Goal: Entertainment & Leisure: Browse casually

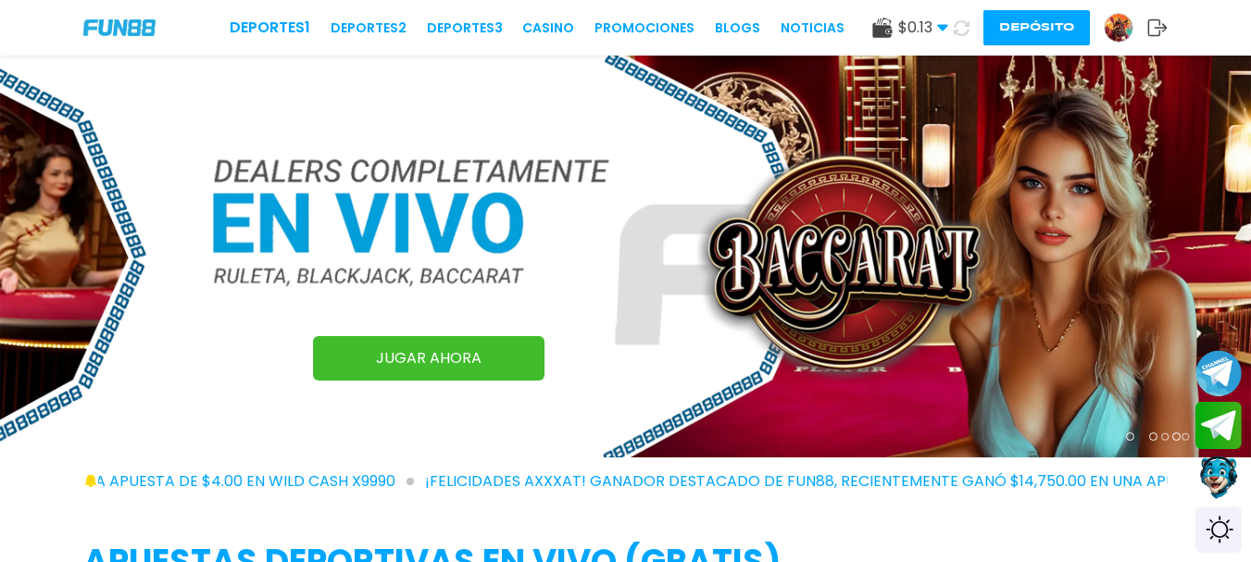
click at [1034, 31] on button "Depósito" at bounding box center [1036, 27] width 106 height 35
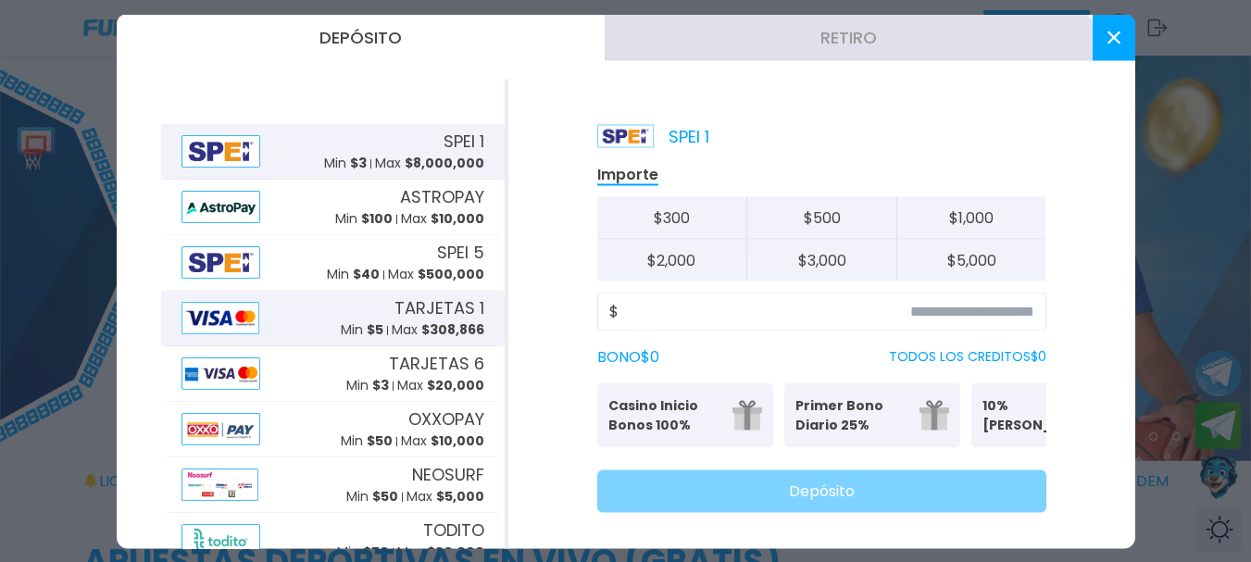
click at [394, 311] on span "TARJETAS 1" at bounding box center [439, 307] width 90 height 25
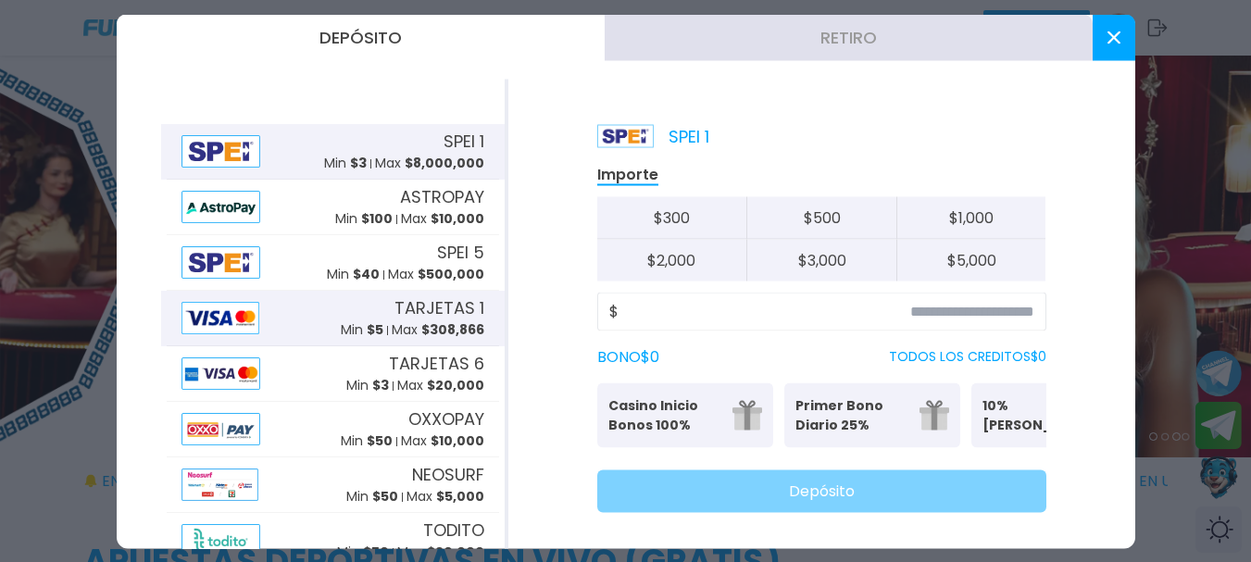
click at [426, 302] on span "TARJETAS 1" at bounding box center [439, 307] width 90 height 25
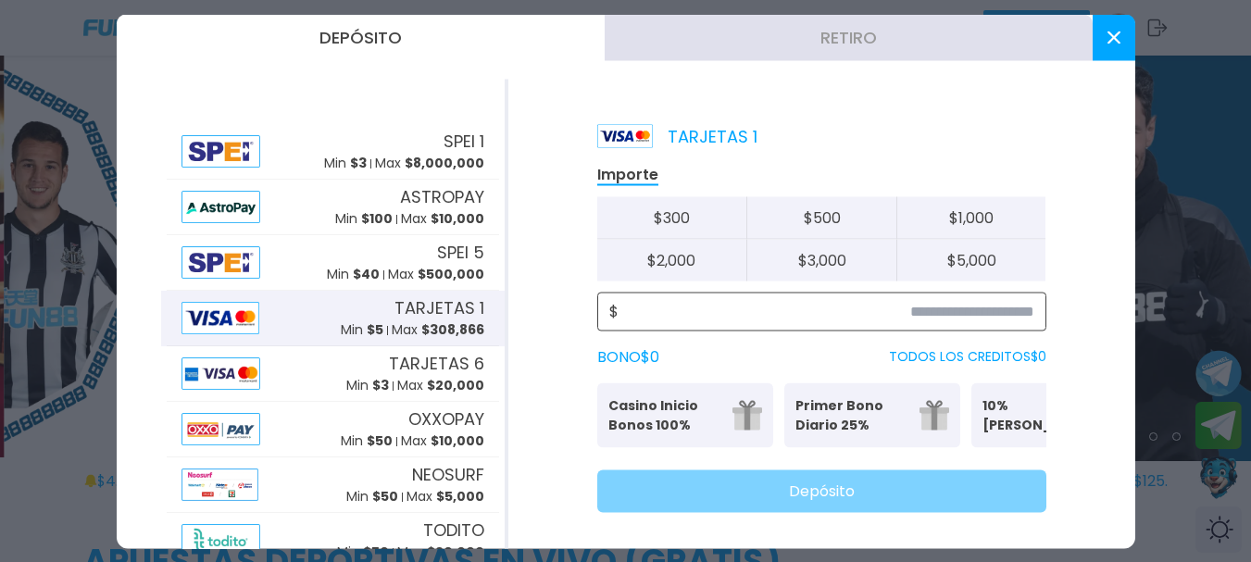
click at [782, 303] on input at bounding box center [826, 311] width 416 height 22
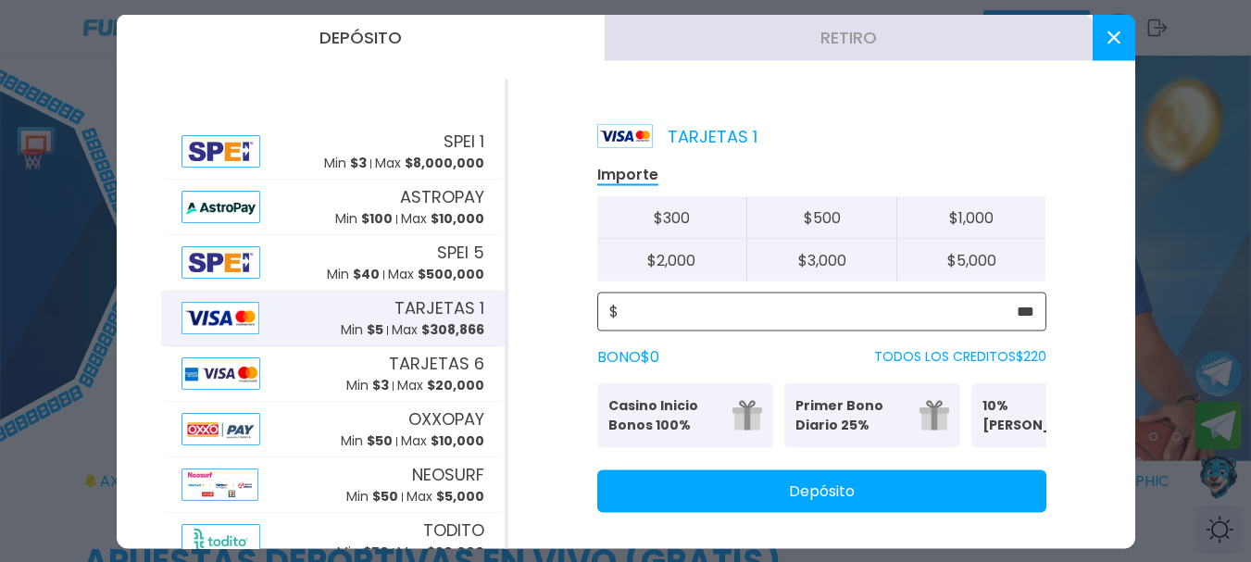
type input "***"
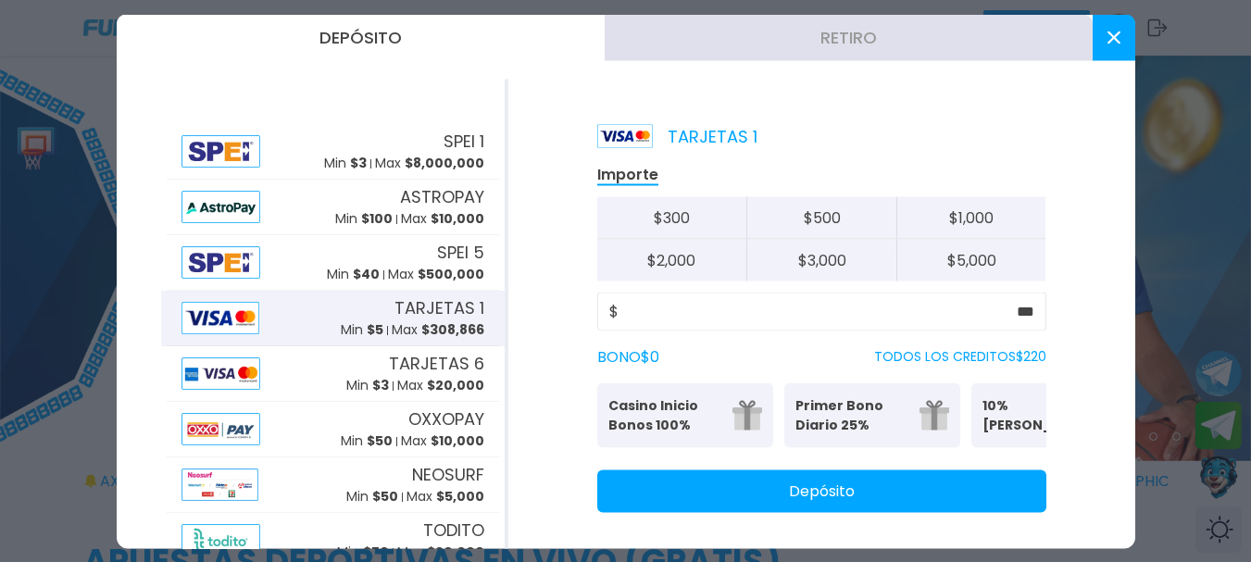
click at [770, 512] on button "Depósito" at bounding box center [821, 490] width 449 height 43
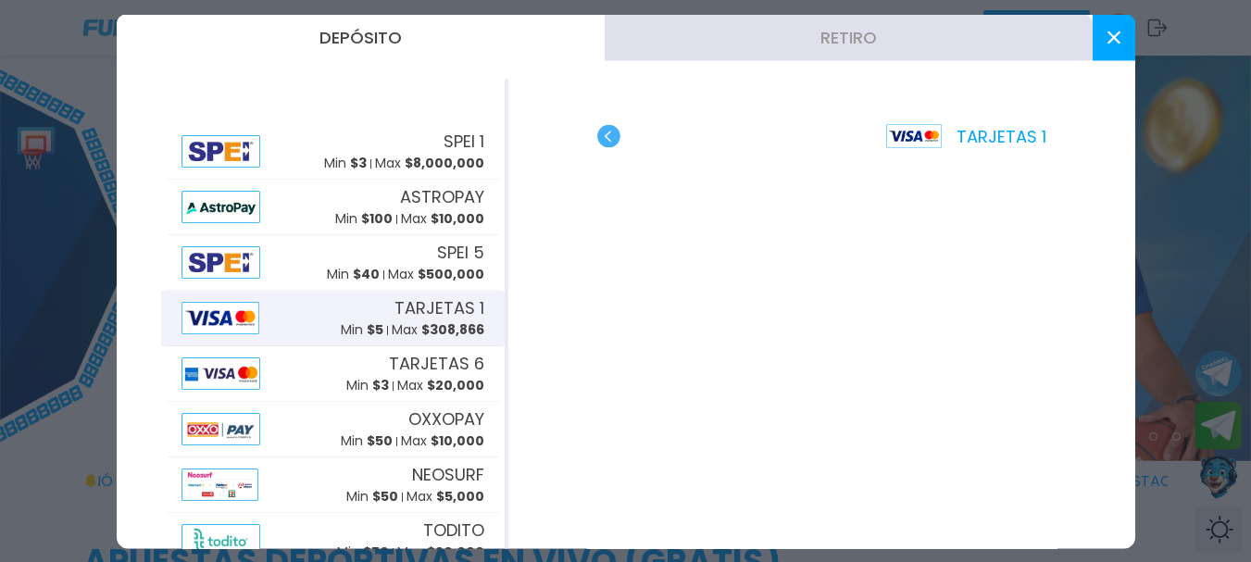
click at [611, 142] on use "button" at bounding box center [608, 135] width 23 height 23
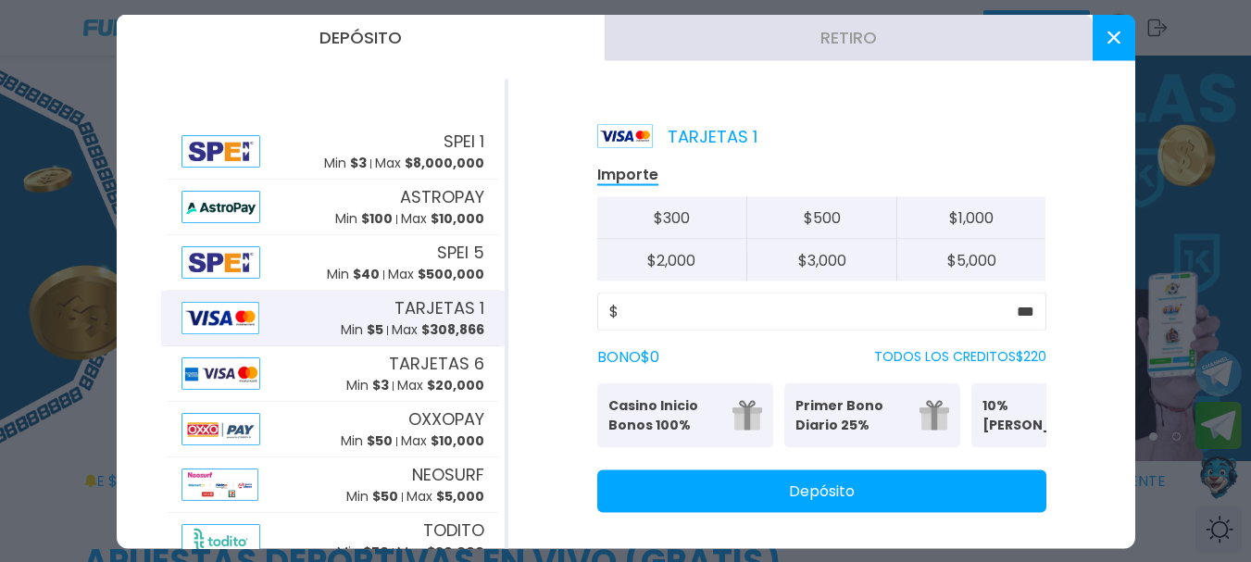
click at [801, 500] on button "Depósito" at bounding box center [821, 490] width 449 height 43
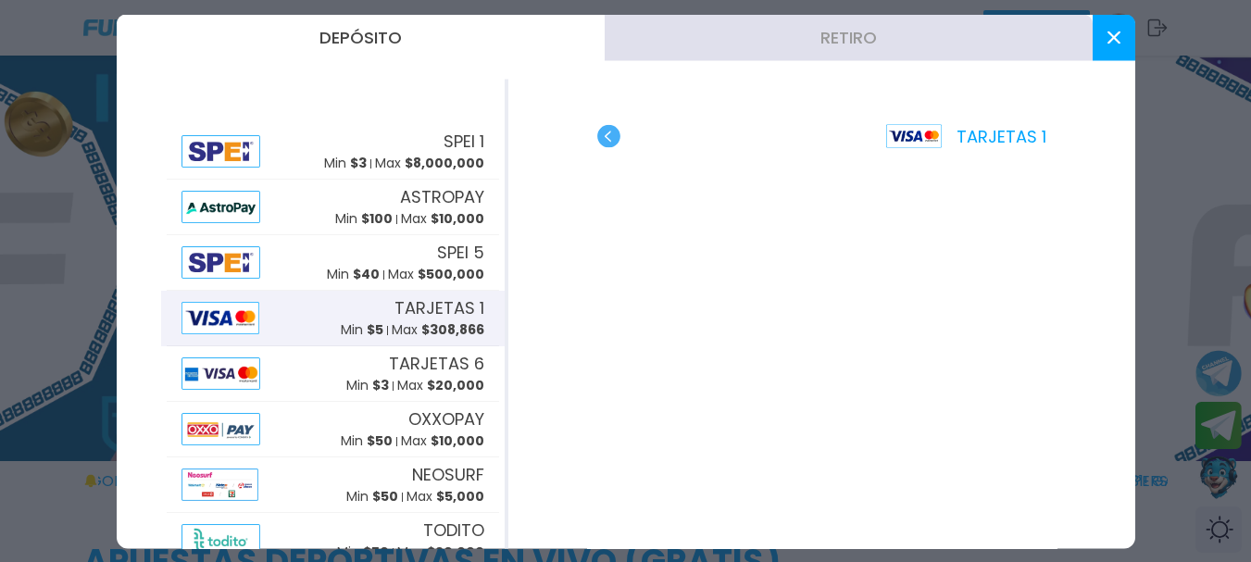
click at [703, 139] on div "TARJETAS 1" at bounding box center [821, 135] width 449 height 25
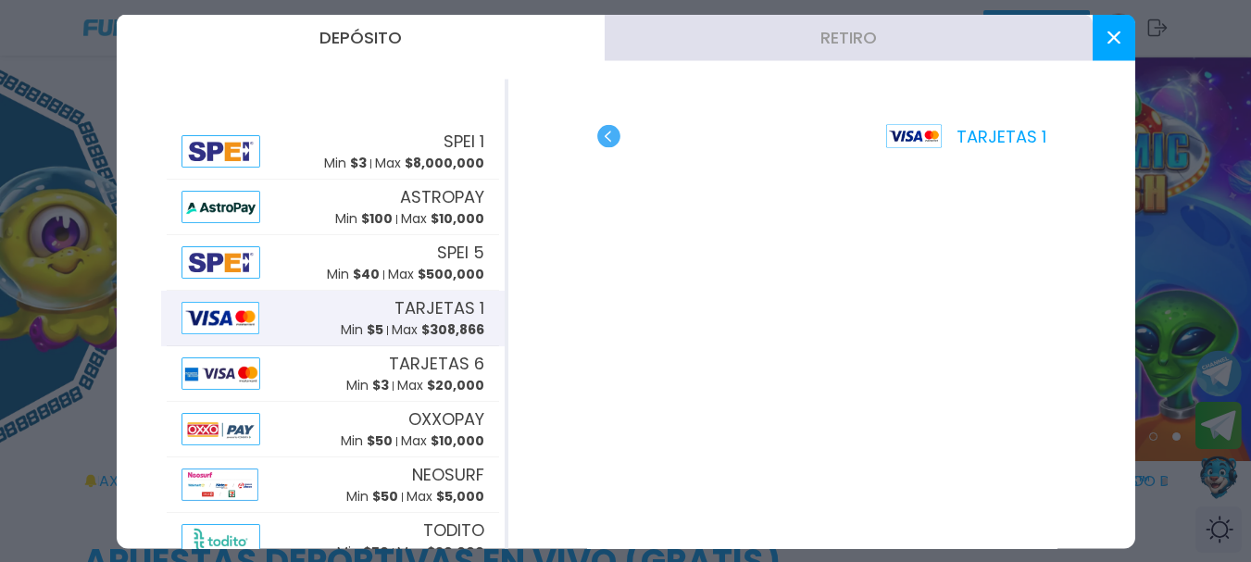
click at [1121, 32] on button at bounding box center [1113, 37] width 43 height 46
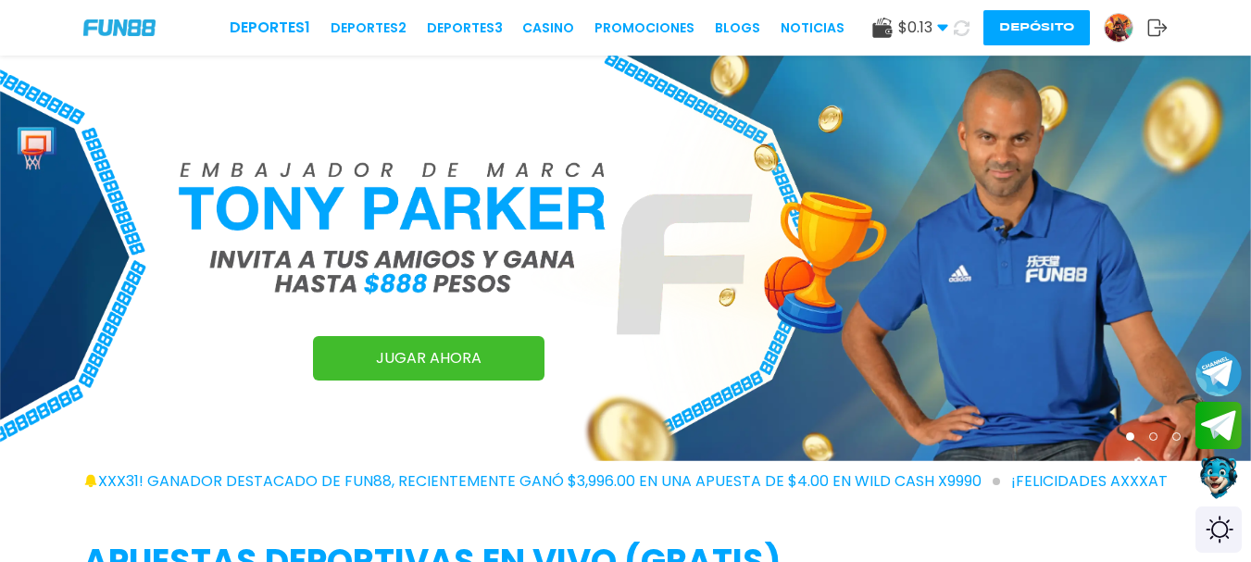
click at [950, 475] on span "¡FELICIDADES exxxx31! GANADOR DESTACADO DE FUN88, RECIENTEMENTE GANÓ $3,996.00 …" at bounding box center [490, 481] width 1018 height 22
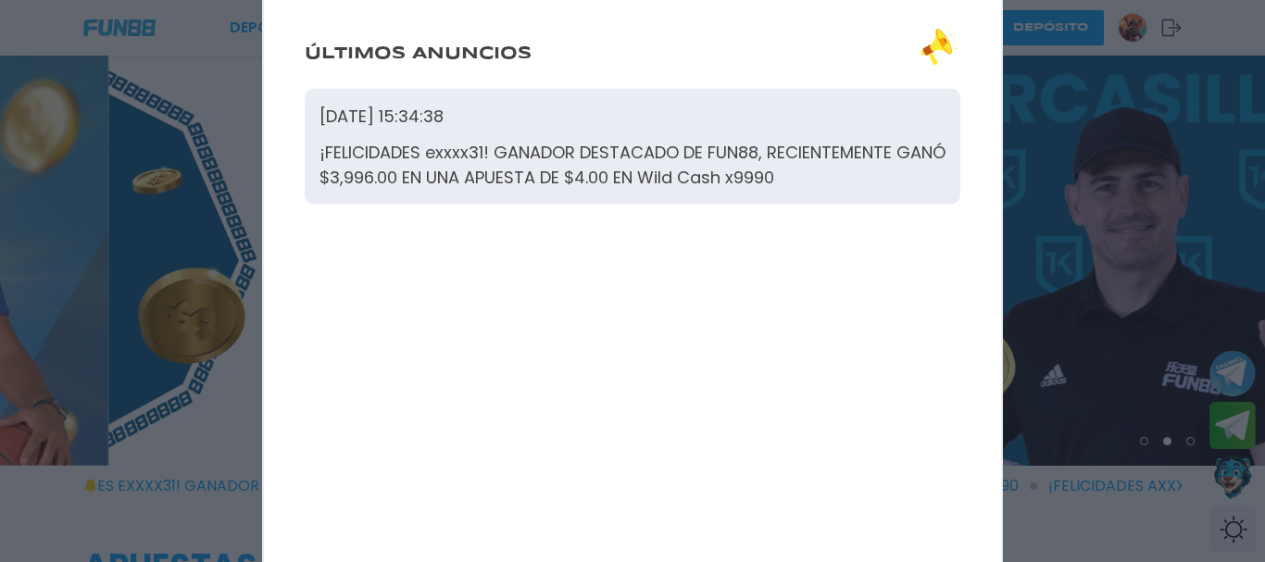
click at [1067, 70] on div at bounding box center [632, 281] width 1265 height 562
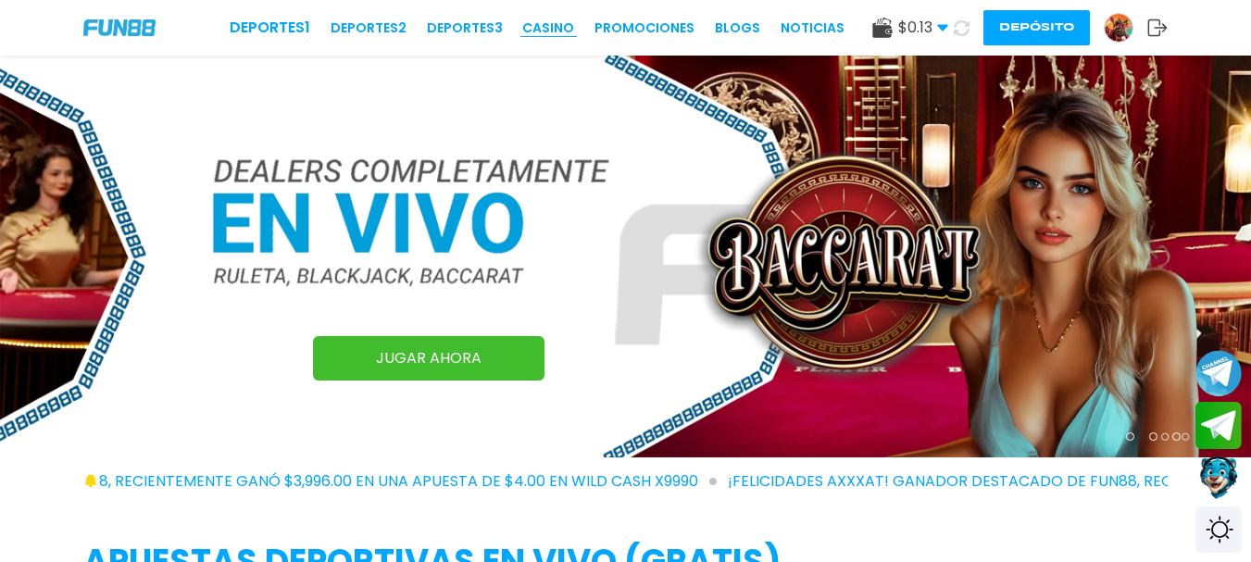
click at [571, 19] on link "CASINO" at bounding box center [548, 28] width 52 height 19
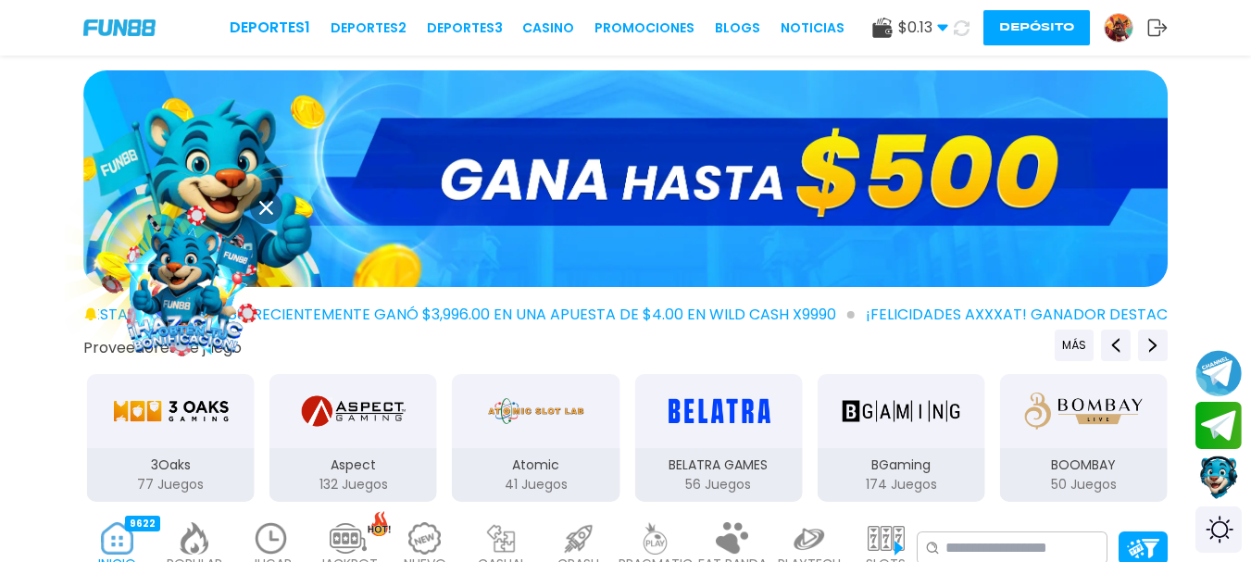
click at [207, 294] on img at bounding box center [184, 283] width 181 height 181
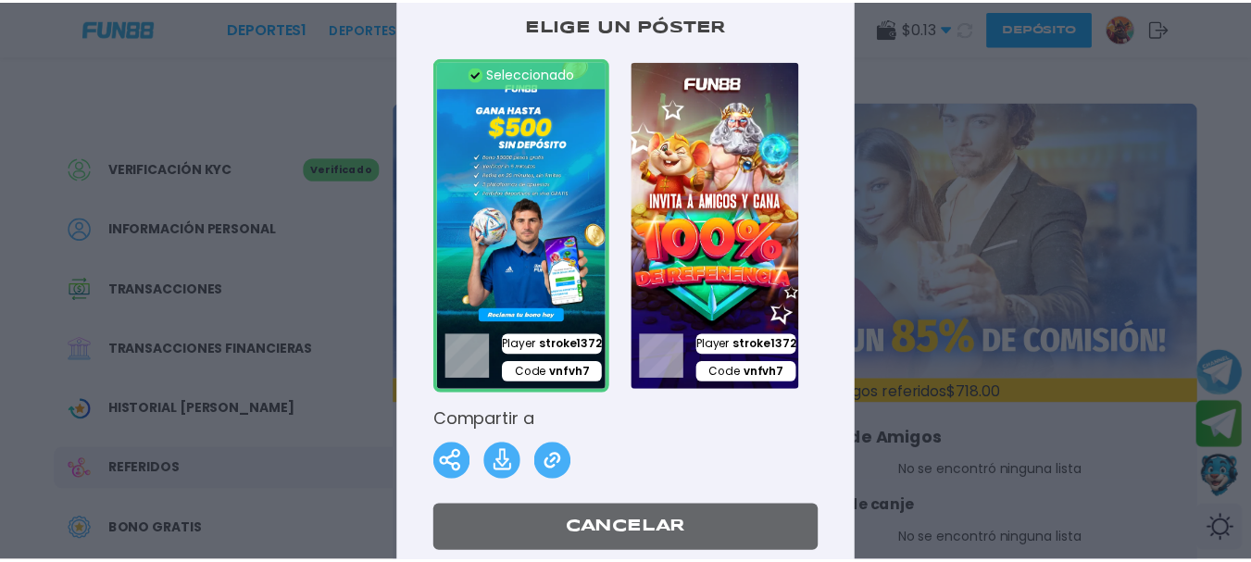
scroll to position [0, 70]
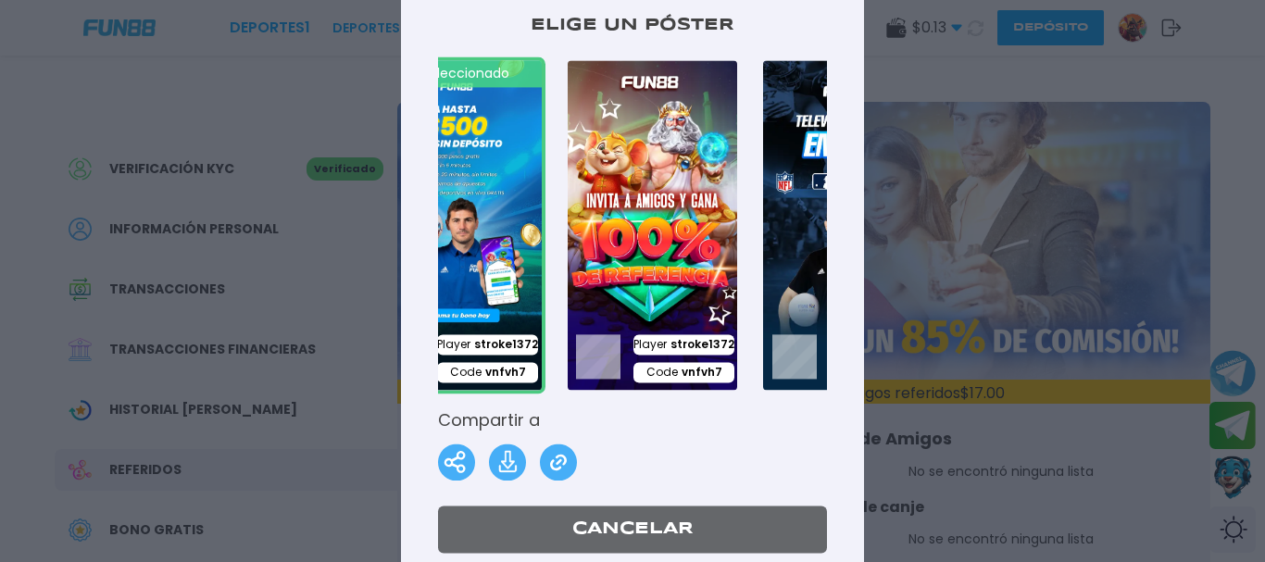
click at [456, 168] on img at bounding box center [457, 224] width 178 height 337
click at [658, 521] on button "Cancelar" at bounding box center [632, 528] width 389 height 47
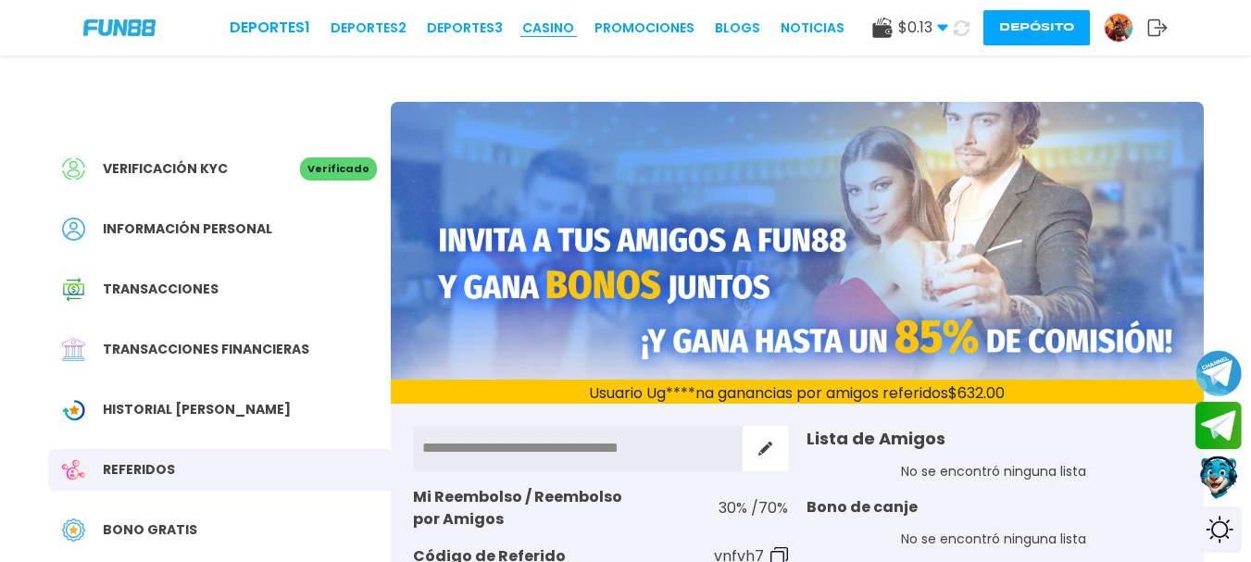
click at [559, 21] on link "CASINO" at bounding box center [548, 28] width 52 height 19
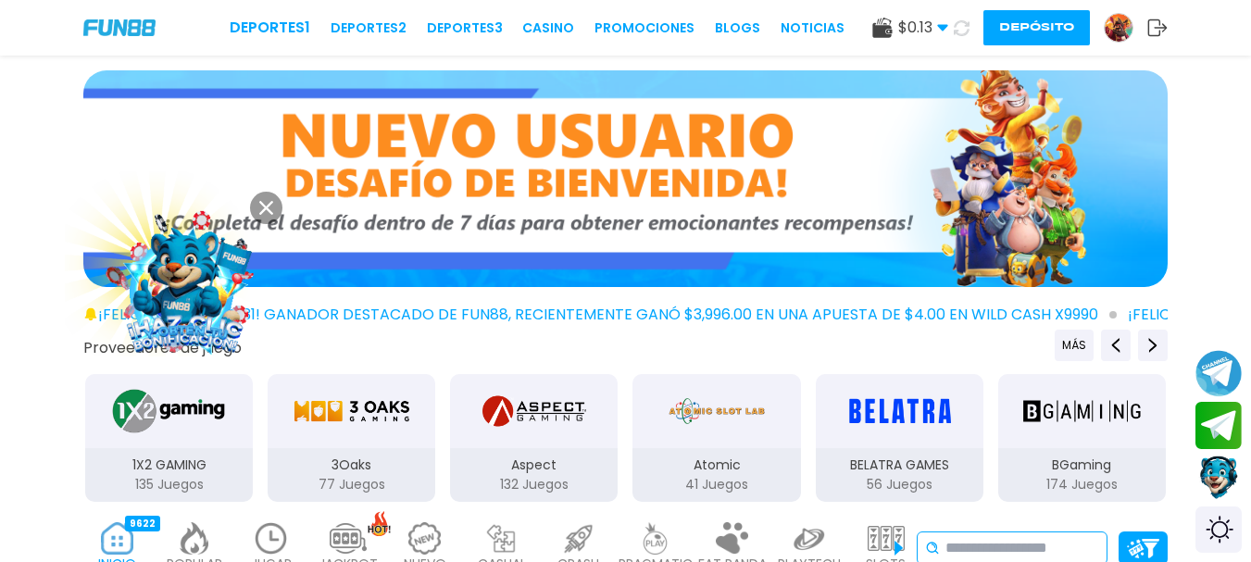
click at [1033, 549] on input at bounding box center [1022, 548] width 154 height 22
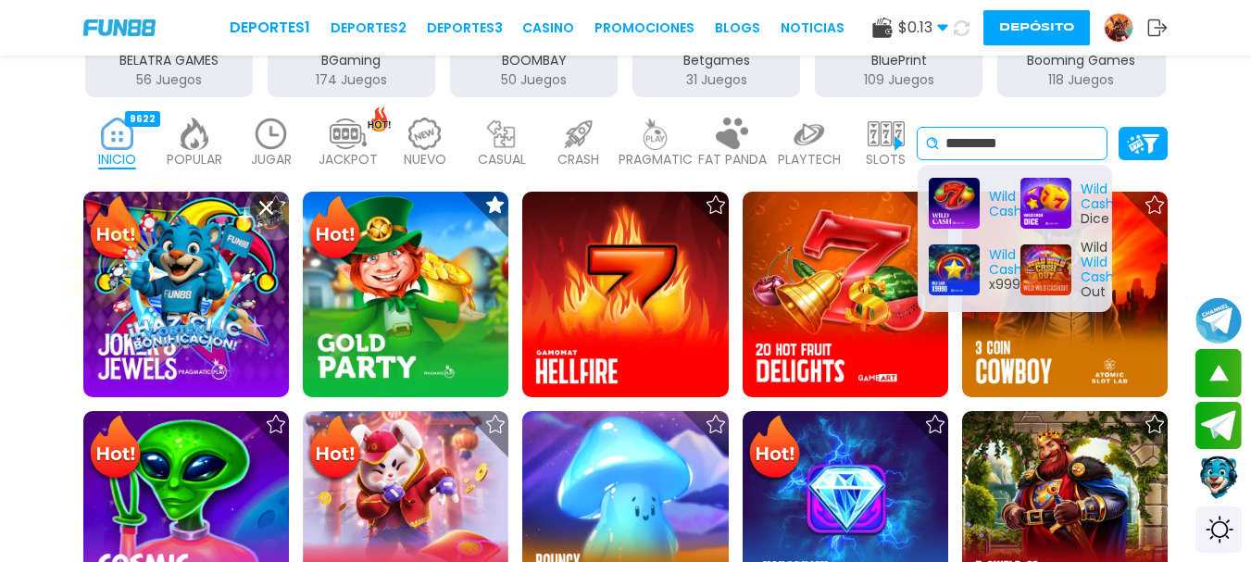
scroll to position [366, 0]
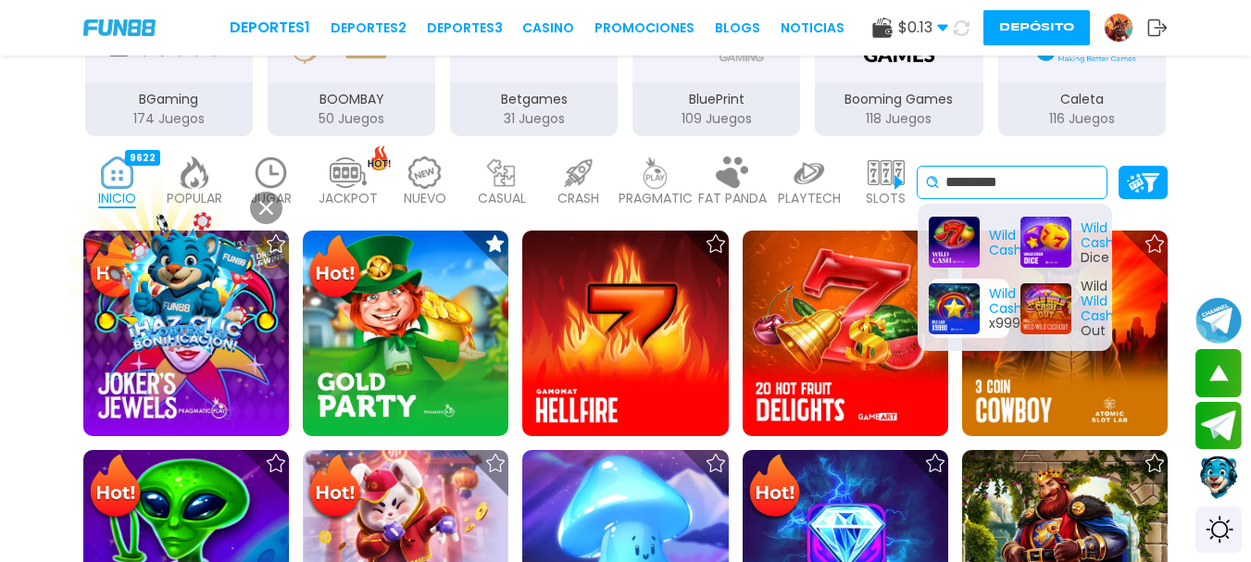
type input "*********"
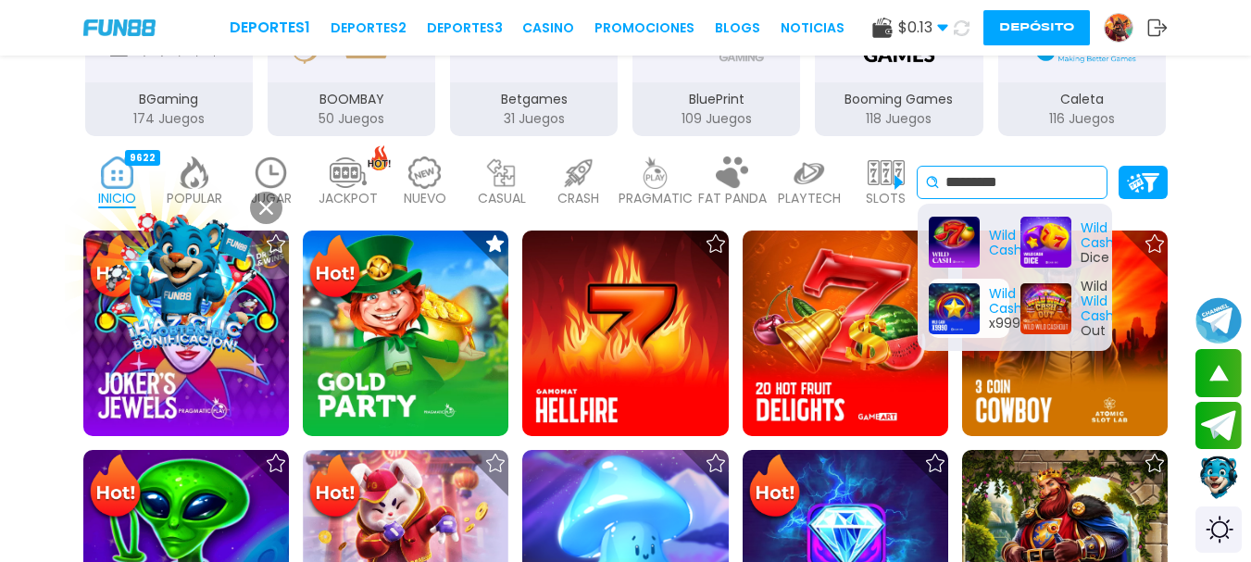
click at [957, 307] on div "Wild Cash x9990" at bounding box center [968, 308] width 81 height 59
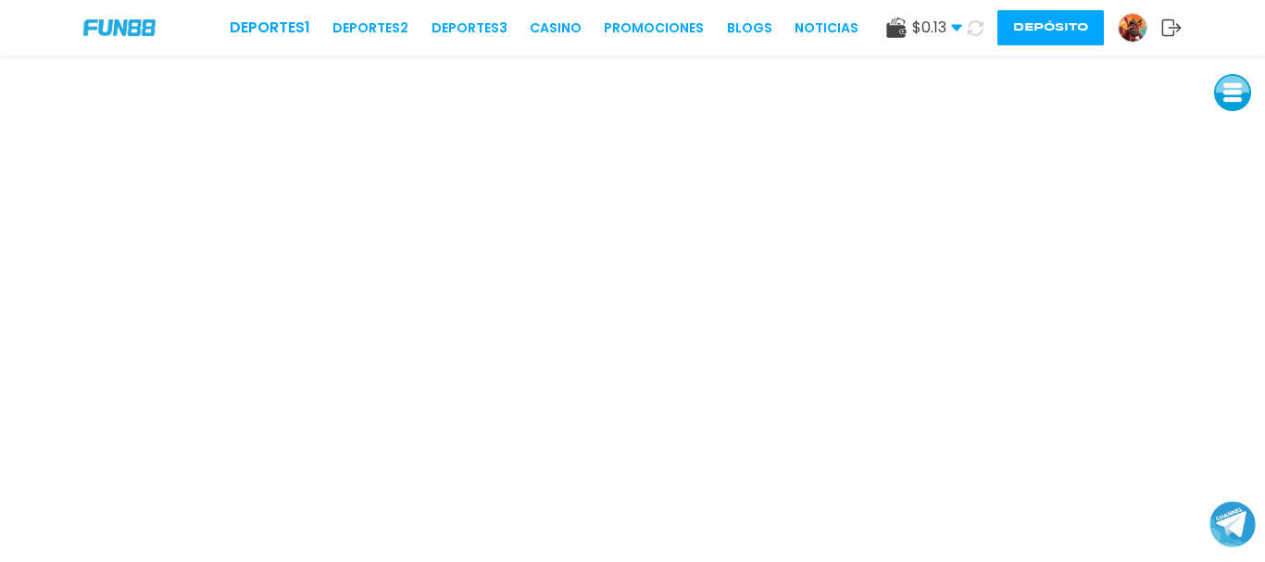
click at [1231, 92] on button at bounding box center [1232, 92] width 37 height 37
click at [1232, 176] on button at bounding box center [1232, 175] width 37 height 37
click at [1056, 31] on button "Depósito" at bounding box center [1050, 27] width 106 height 35
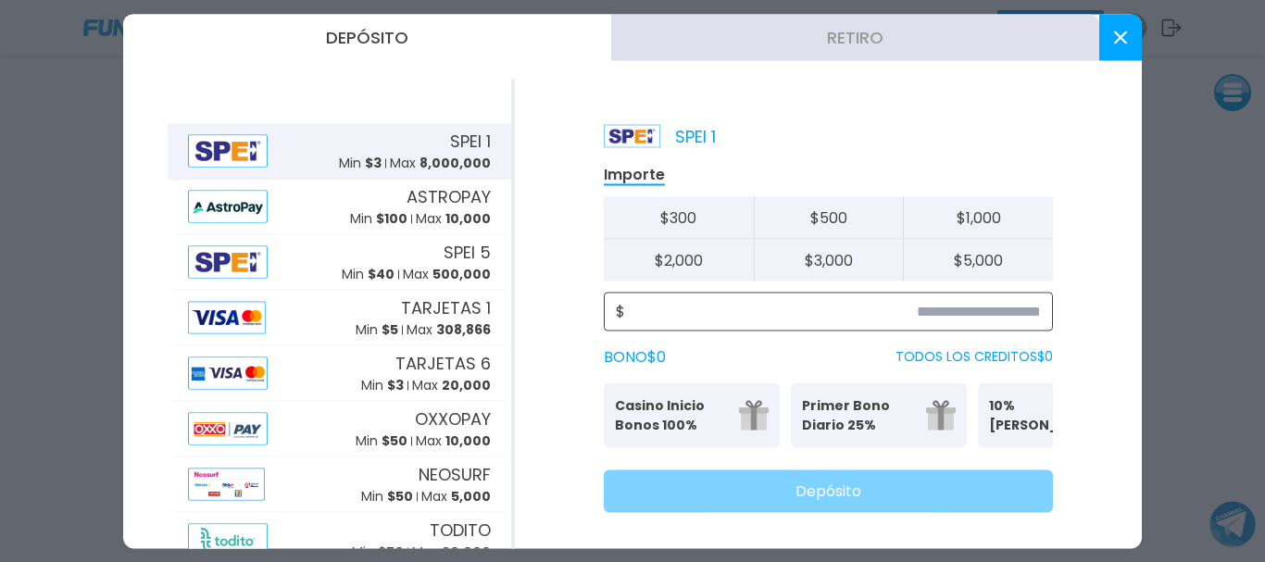
click at [730, 311] on input at bounding box center [833, 311] width 416 height 22
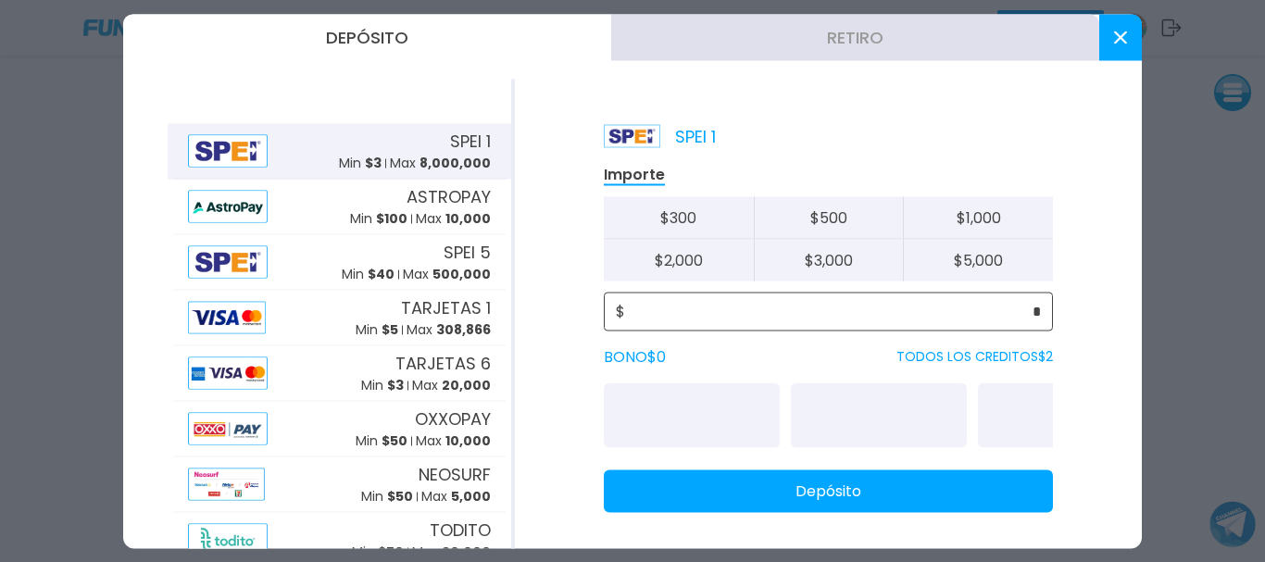
click at [730, 311] on input "*" at bounding box center [833, 311] width 416 height 22
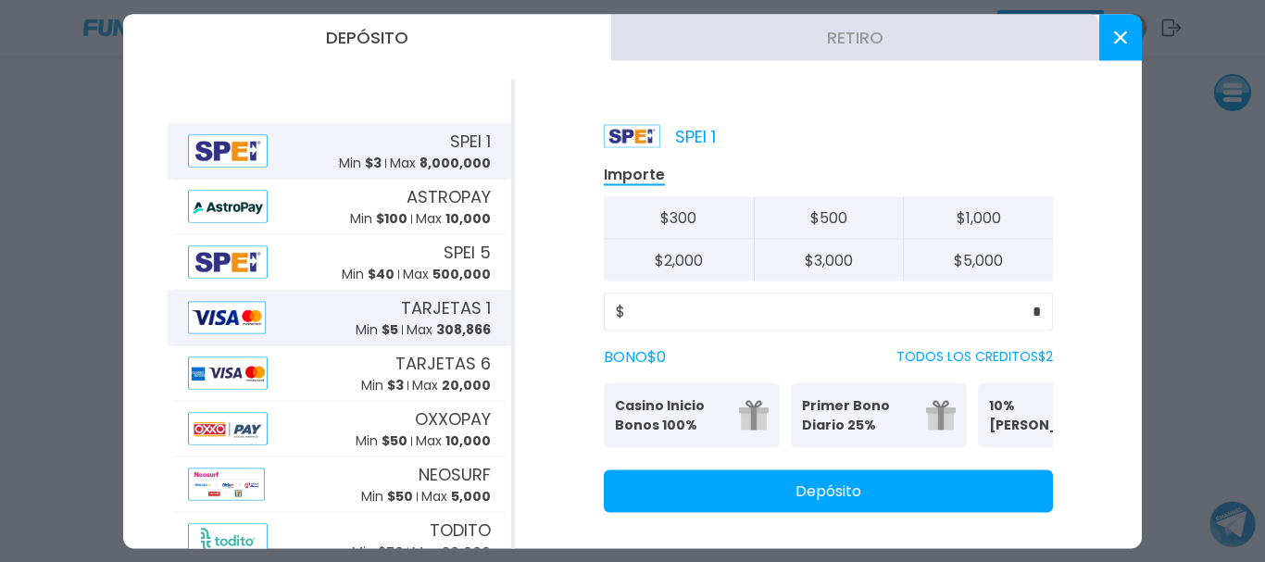
click at [401, 317] on span "TARJETAS 1" at bounding box center [446, 307] width 90 height 25
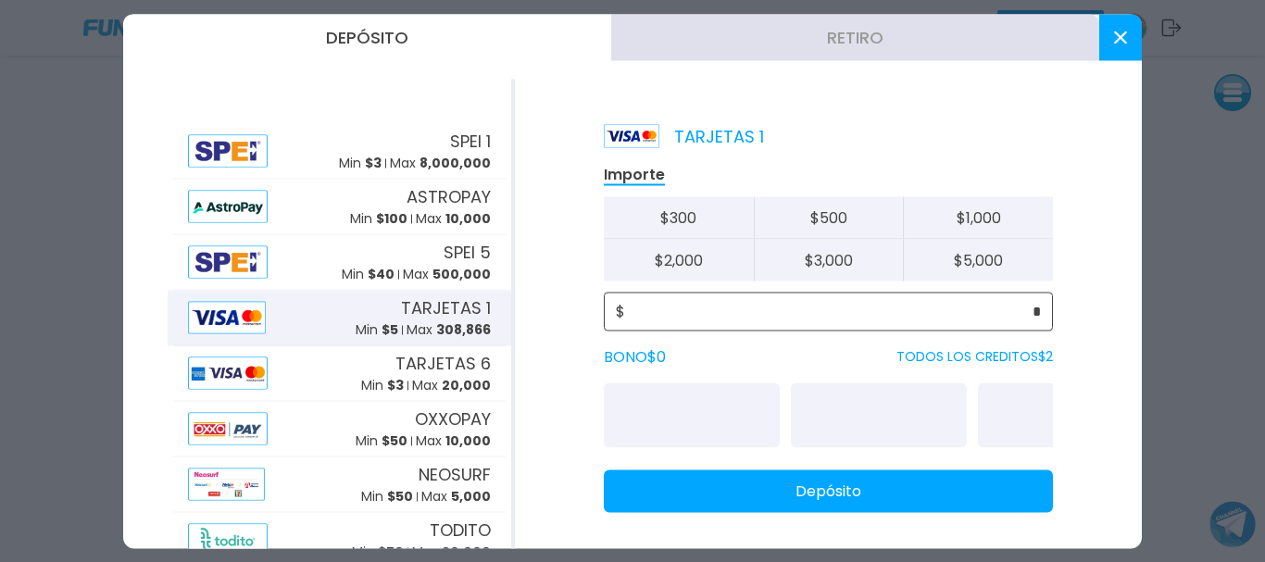
click at [729, 304] on input "*" at bounding box center [833, 311] width 416 height 22
type input "***"
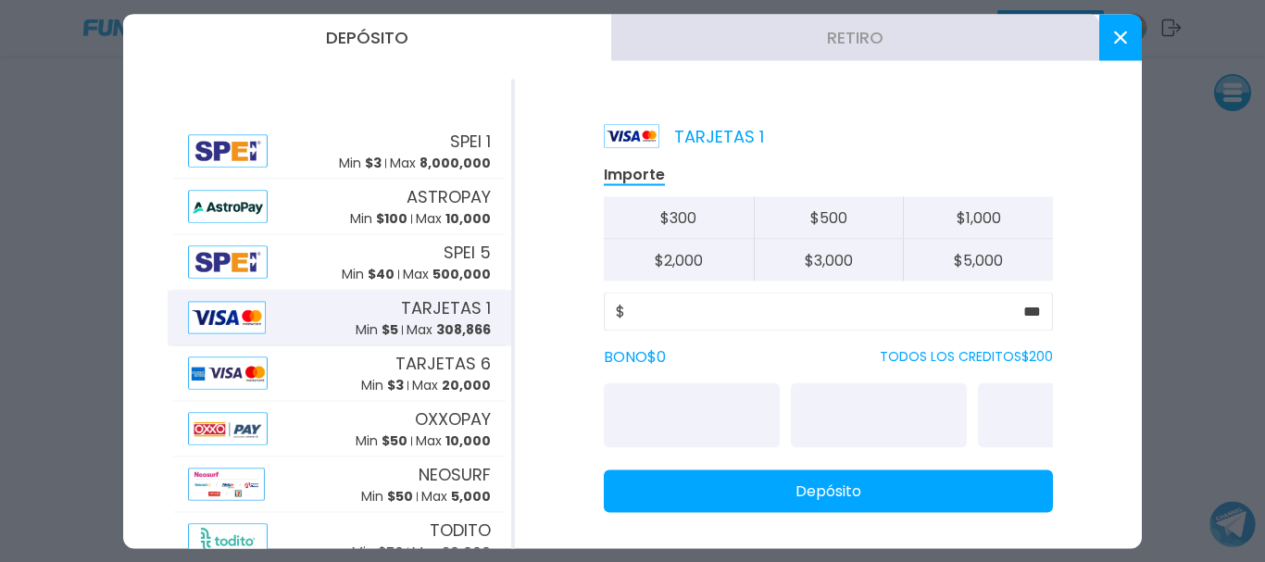
click at [786, 505] on button "Depósito" at bounding box center [828, 490] width 449 height 43
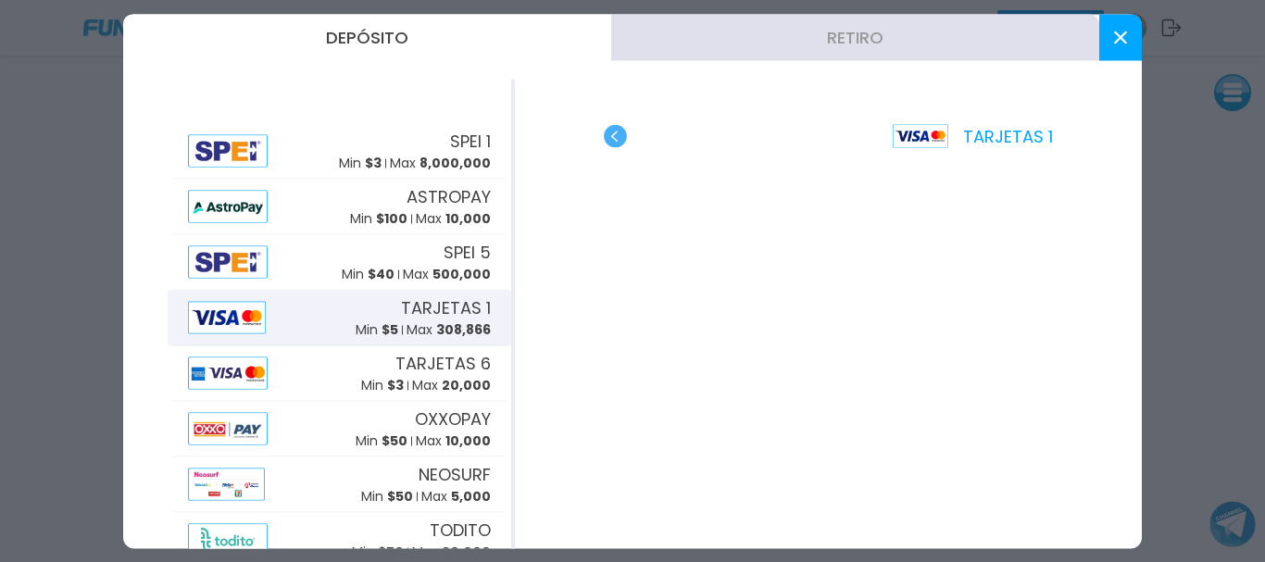
click at [1127, 24] on button at bounding box center [1120, 37] width 43 height 46
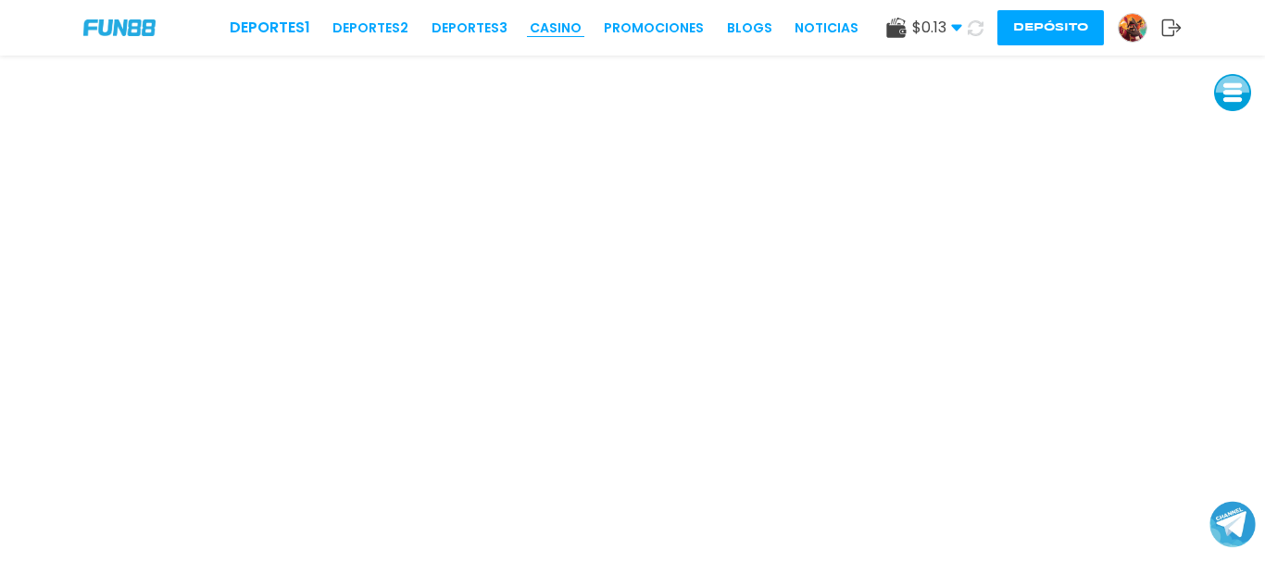
click at [562, 29] on link "CASINO" at bounding box center [556, 28] width 52 height 19
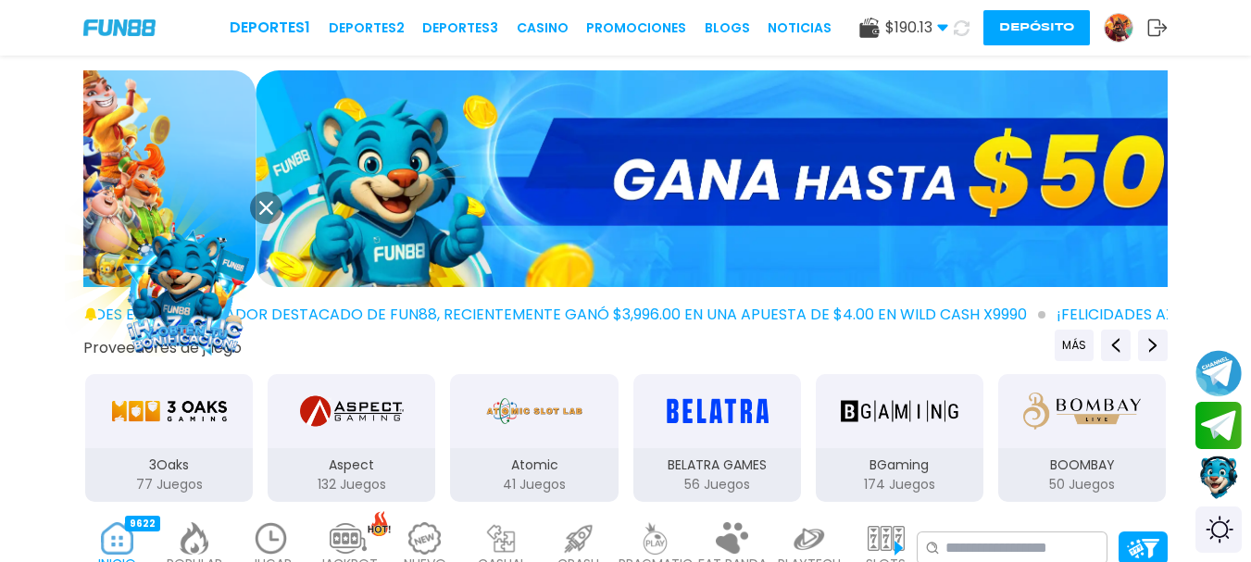
click at [660, 437] on img "BELATRA GAMES" at bounding box center [716, 411] width 117 height 52
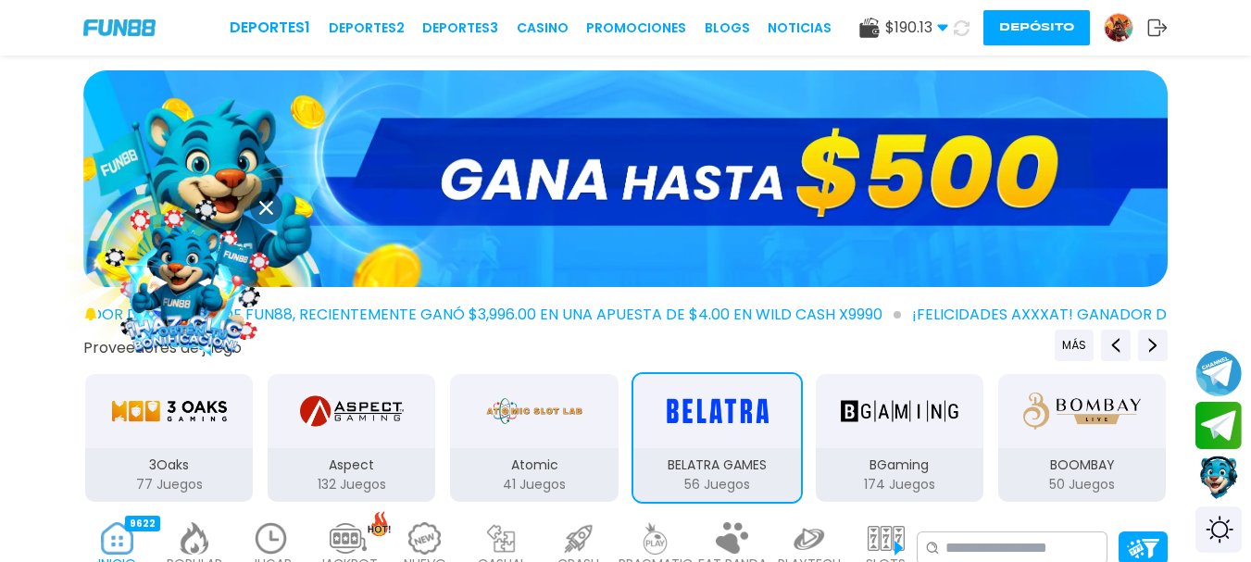
click at [268, 198] on button at bounding box center [266, 208] width 32 height 32
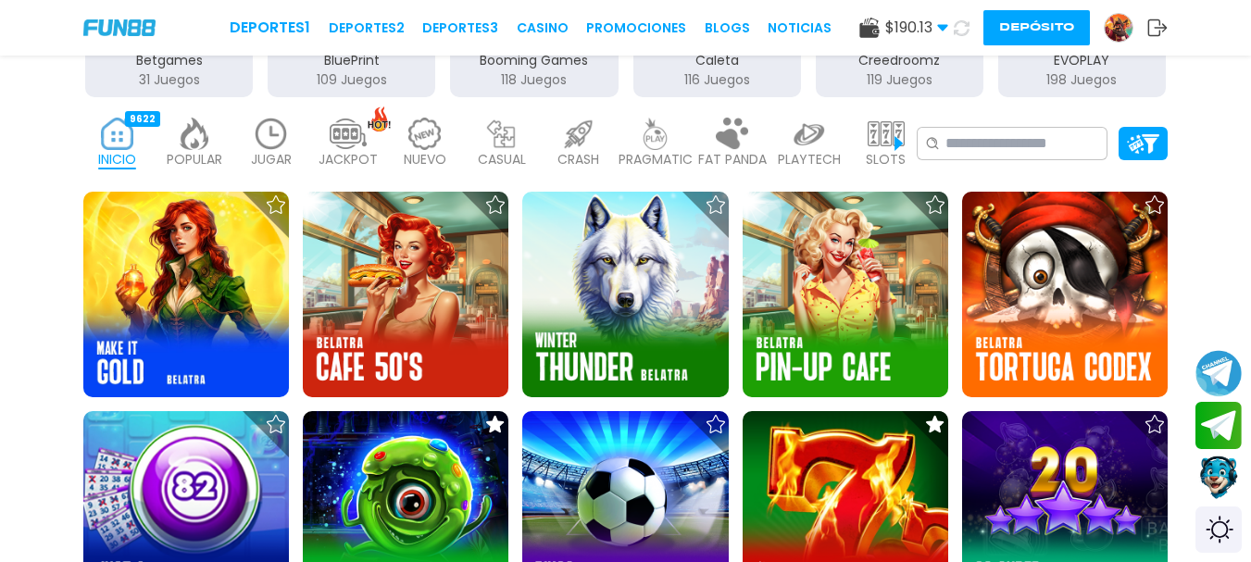
scroll to position [116, 0]
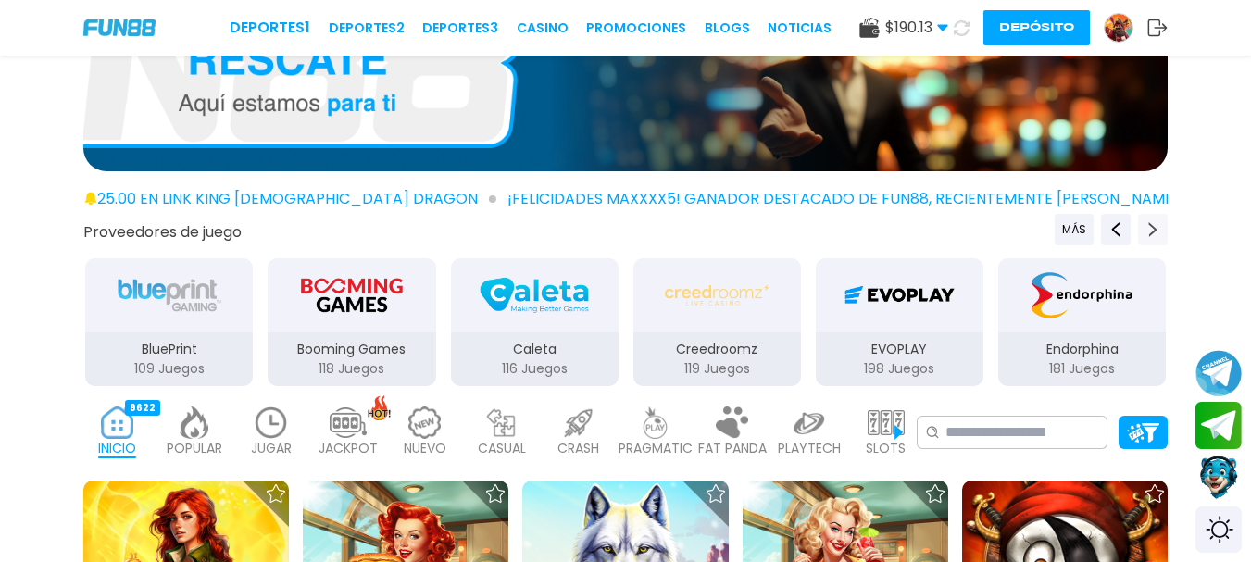
click at [1155, 224] on icon "Next providers" at bounding box center [1152, 229] width 15 height 15
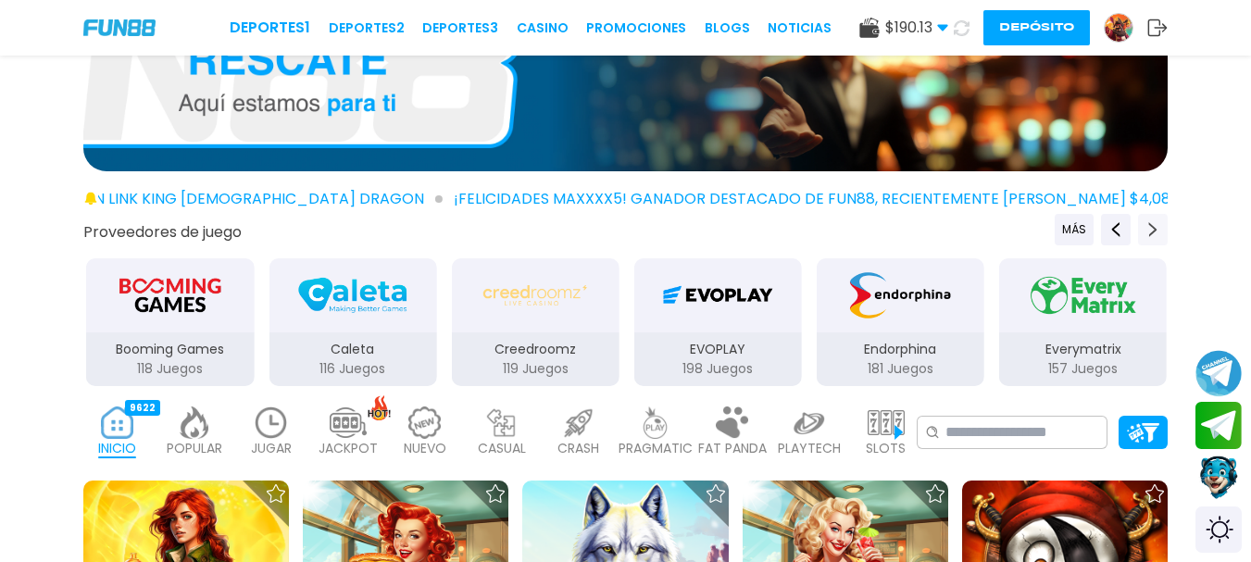
click at [1155, 224] on icon "Next providers" at bounding box center [1152, 229] width 15 height 15
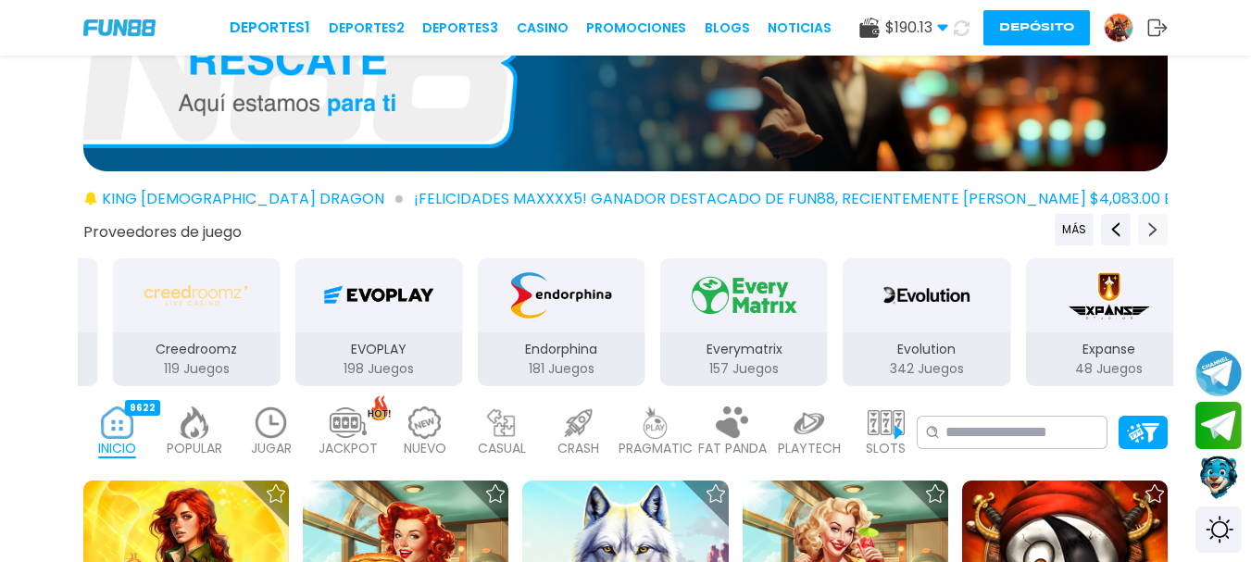
click at [1155, 224] on icon "Next providers" at bounding box center [1152, 229] width 15 height 15
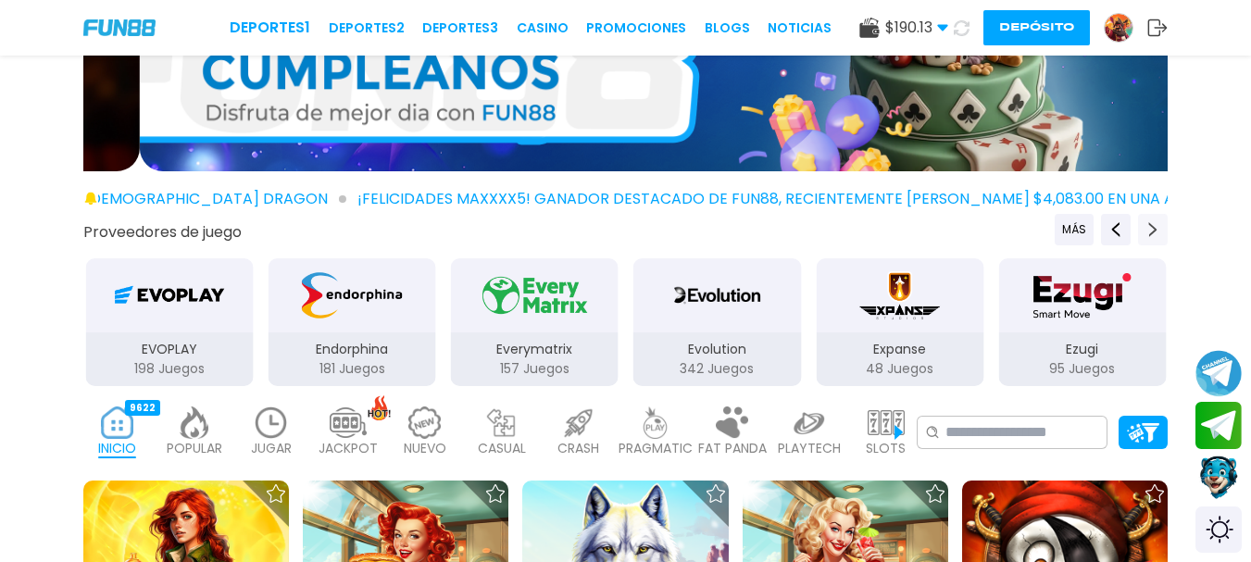
click at [1155, 224] on icon "Next providers" at bounding box center [1152, 229] width 15 height 15
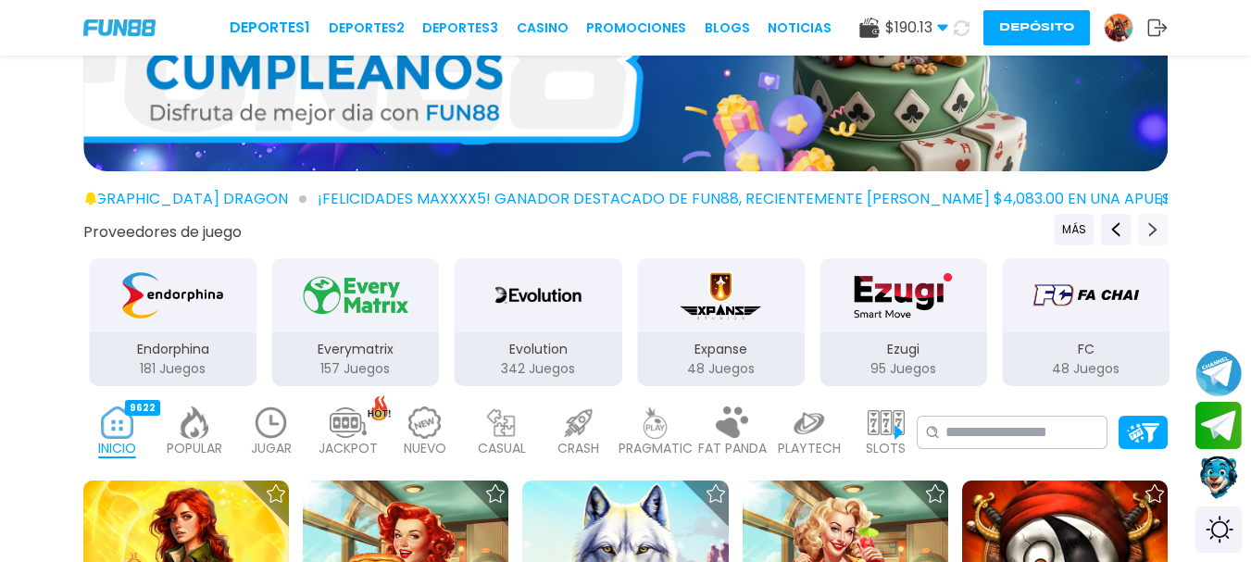
click at [1155, 224] on icon "Next providers" at bounding box center [1152, 229] width 15 height 15
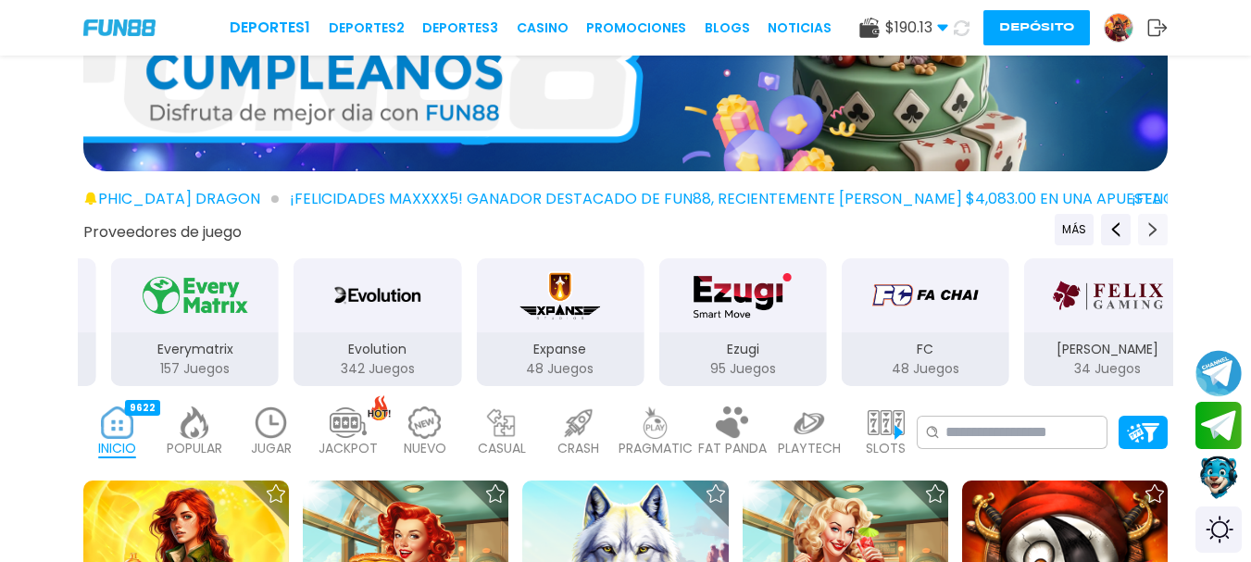
click at [1155, 224] on icon "Next providers" at bounding box center [1152, 229] width 15 height 15
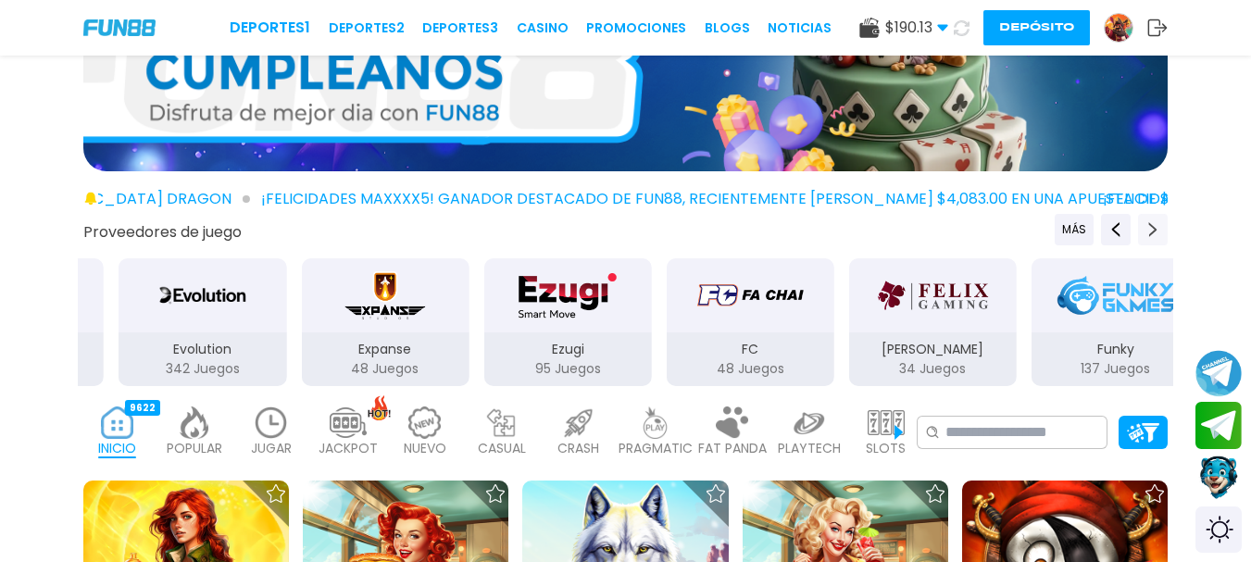
click at [1155, 224] on icon "Next providers" at bounding box center [1152, 229] width 15 height 15
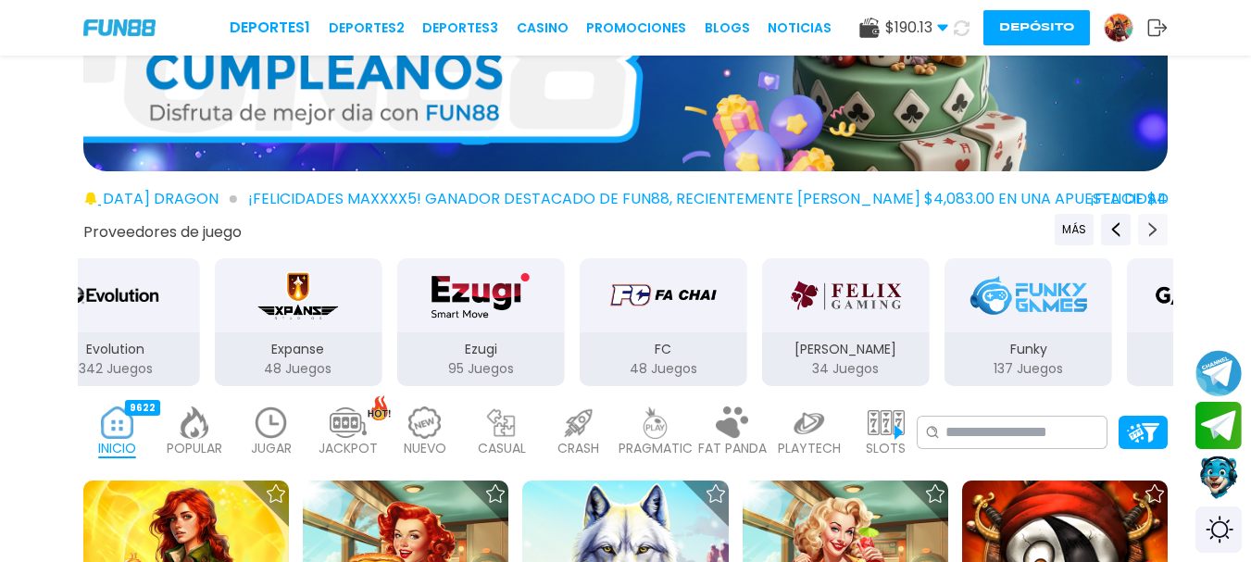
click at [1155, 224] on icon "Next providers" at bounding box center [1152, 229] width 15 height 15
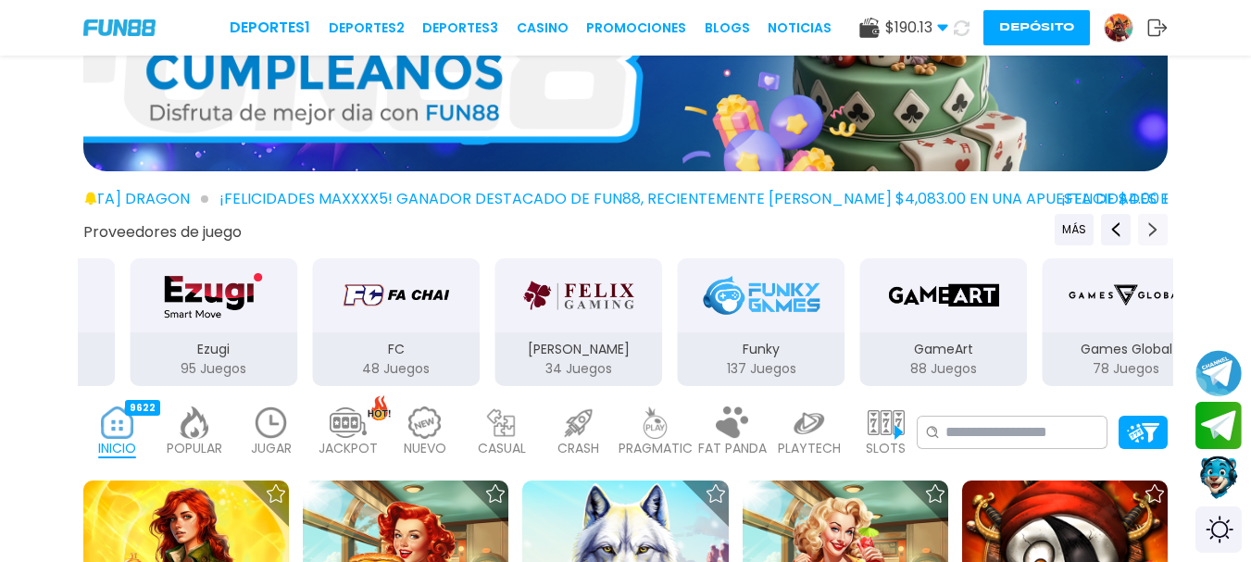
click at [1155, 224] on icon "Next providers" at bounding box center [1152, 229] width 15 height 15
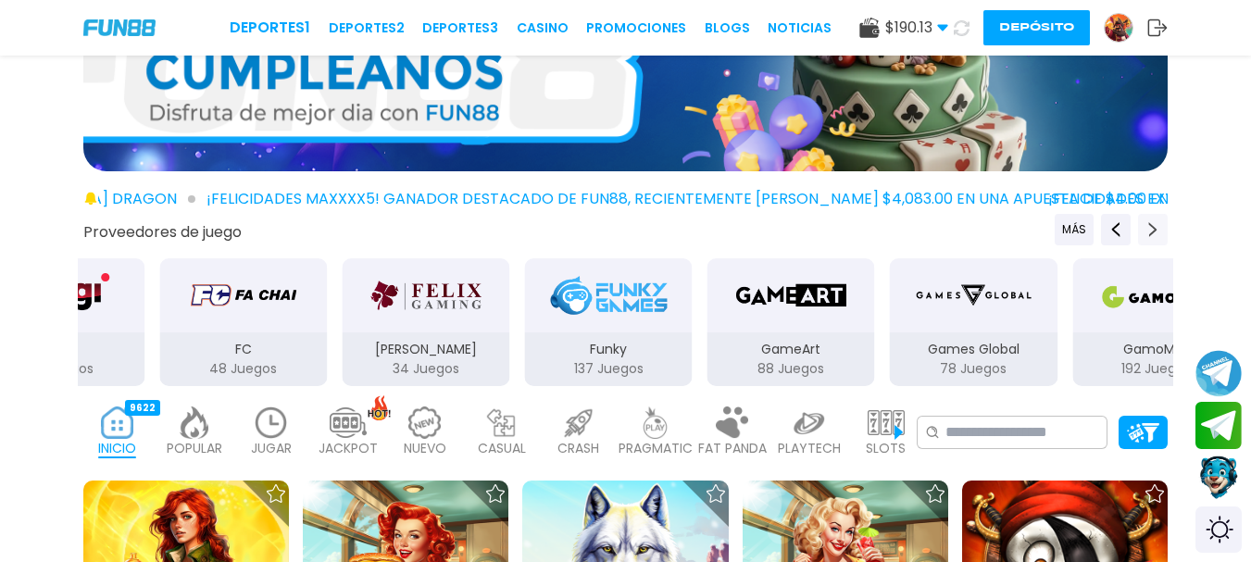
click at [1155, 224] on icon "Next providers" at bounding box center [1152, 229] width 15 height 15
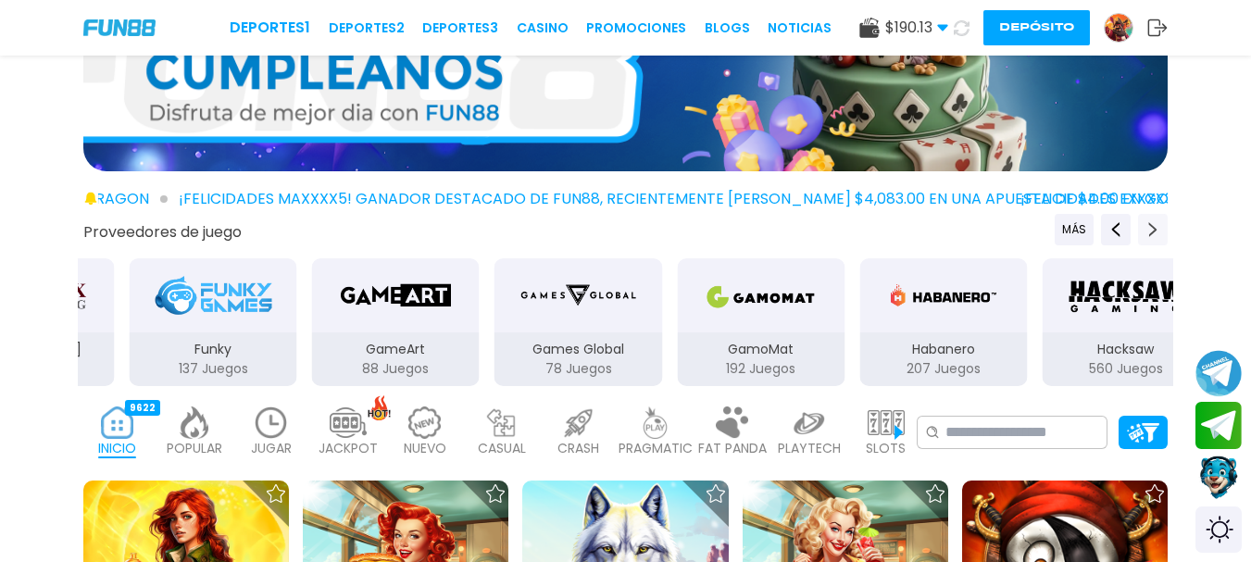
click at [1155, 224] on icon "Next providers" at bounding box center [1152, 229] width 15 height 15
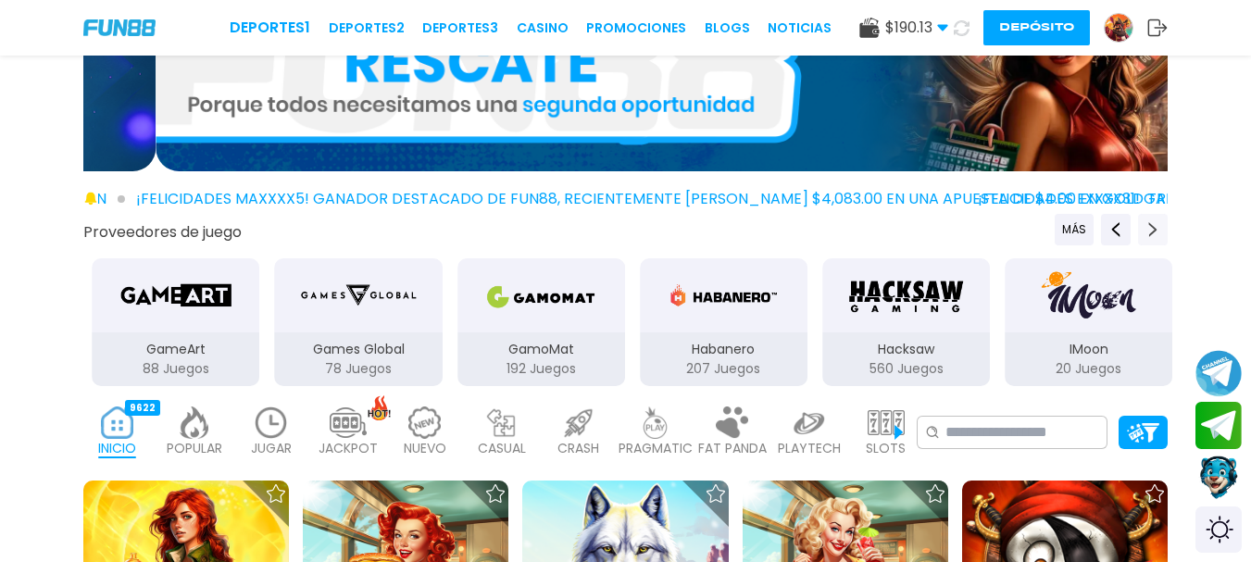
click at [1155, 224] on icon "Next providers" at bounding box center [1152, 229] width 15 height 15
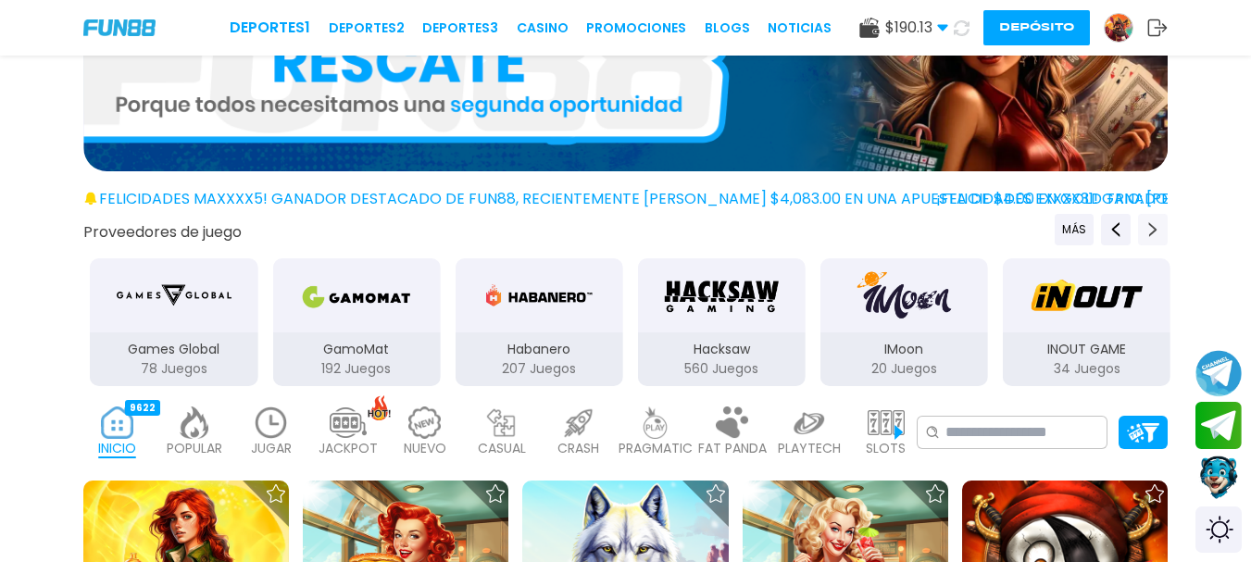
click at [1155, 224] on icon "Next providers" at bounding box center [1152, 229] width 15 height 15
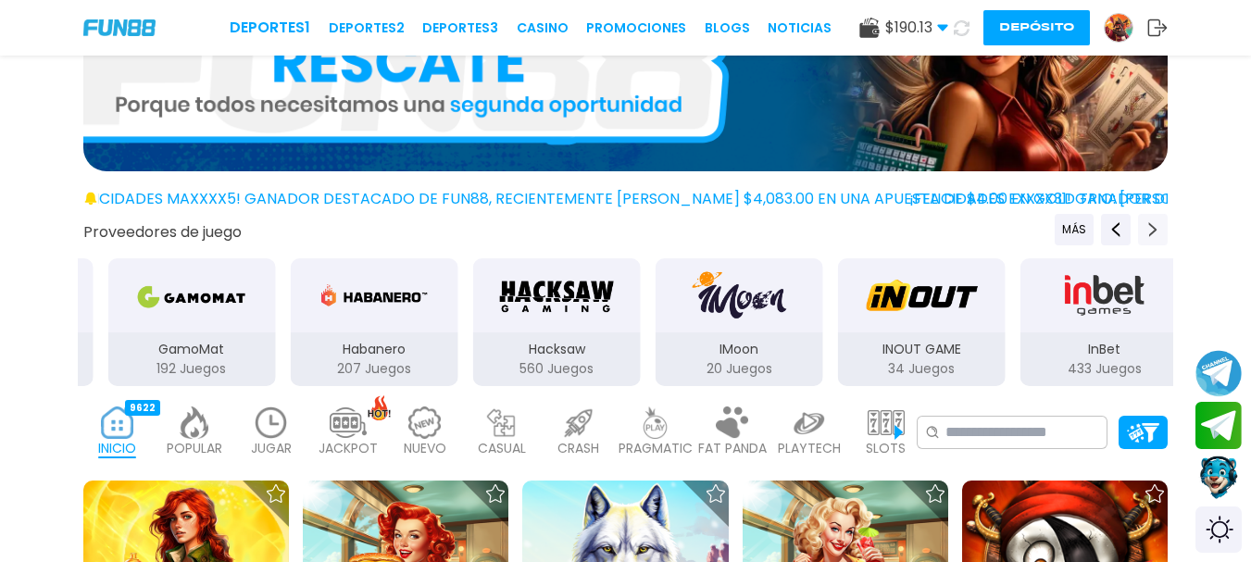
click at [1155, 224] on icon "Next providers" at bounding box center [1152, 229] width 15 height 15
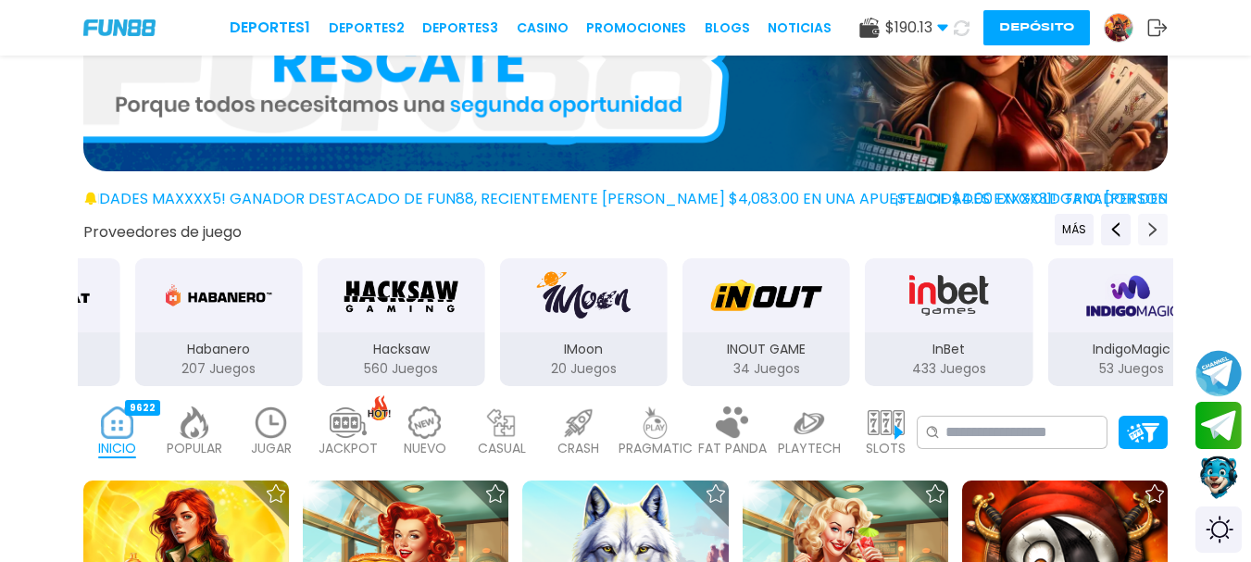
click at [1155, 224] on icon "Next providers" at bounding box center [1152, 229] width 15 height 15
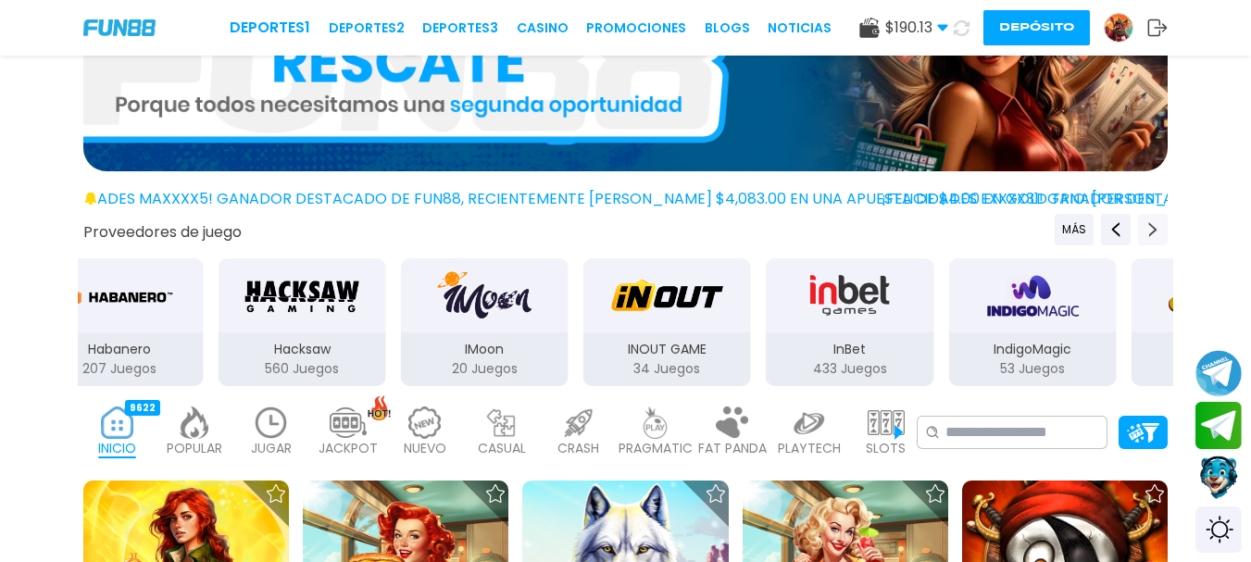
click at [1155, 224] on icon "Next providers" at bounding box center [1152, 229] width 15 height 15
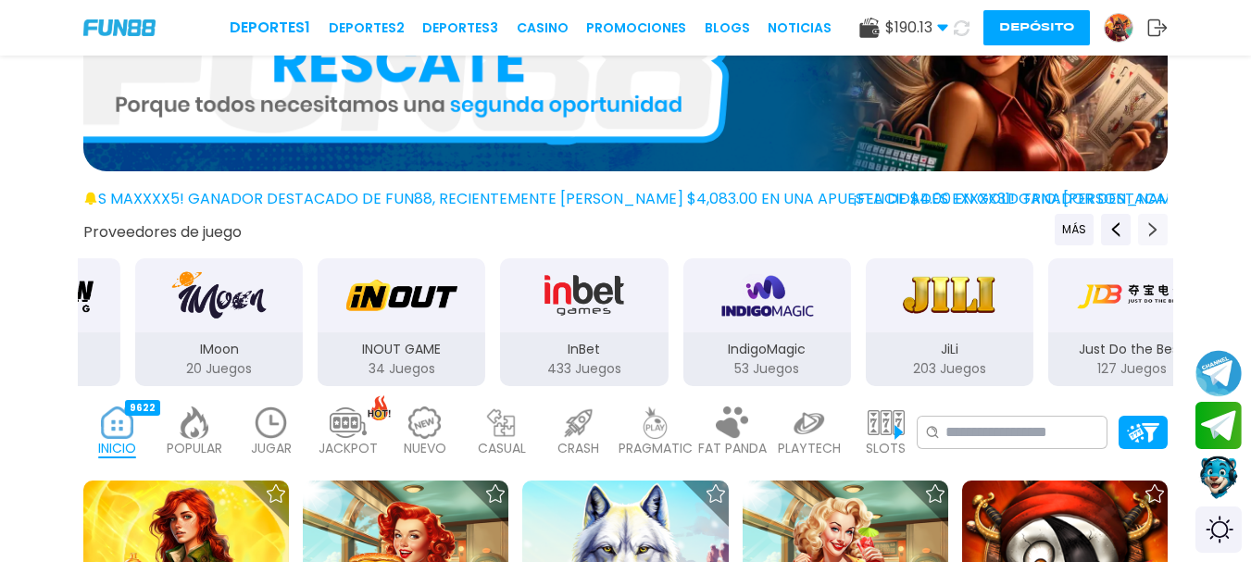
click at [1155, 224] on icon "Next providers" at bounding box center [1152, 229] width 15 height 15
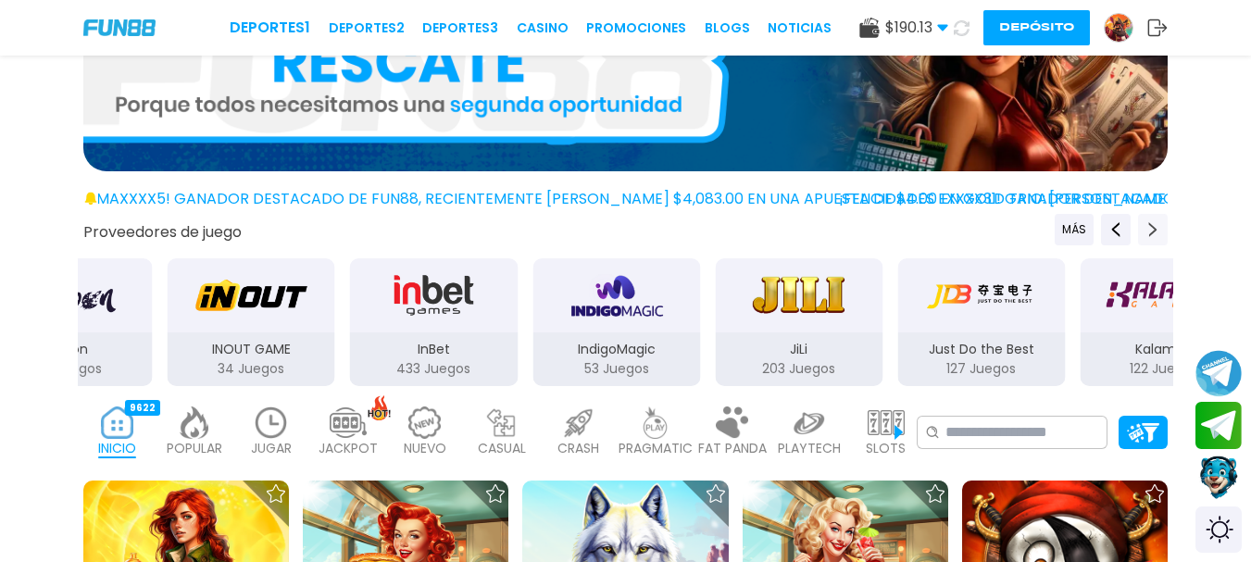
click at [1155, 224] on icon "Next providers" at bounding box center [1152, 229] width 15 height 15
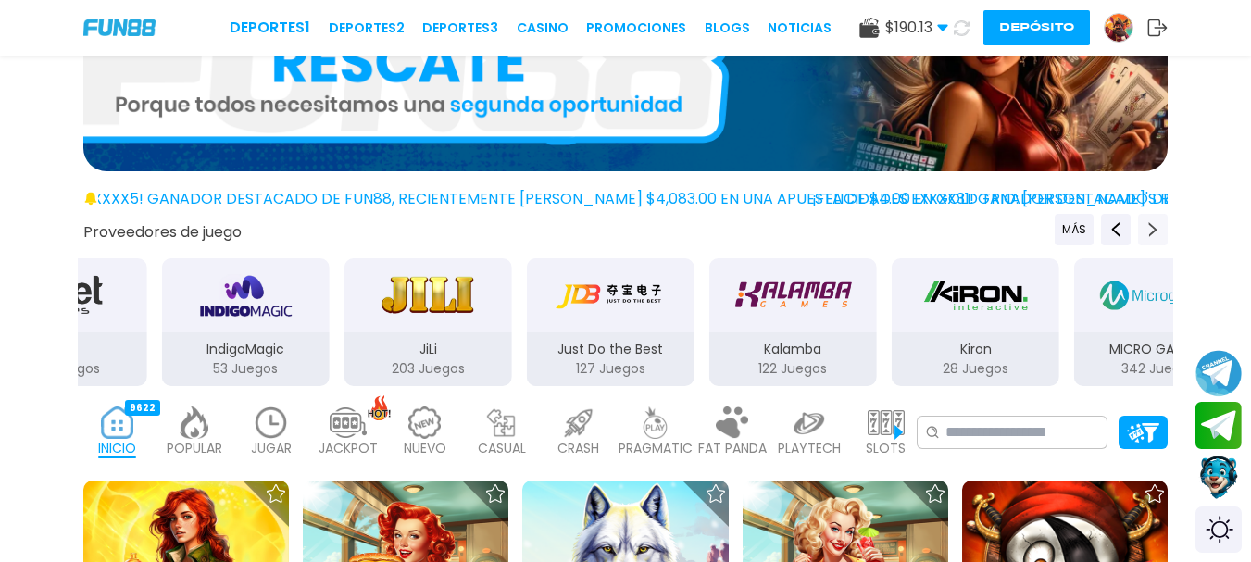
click at [1155, 224] on icon "Next providers" at bounding box center [1152, 229] width 15 height 15
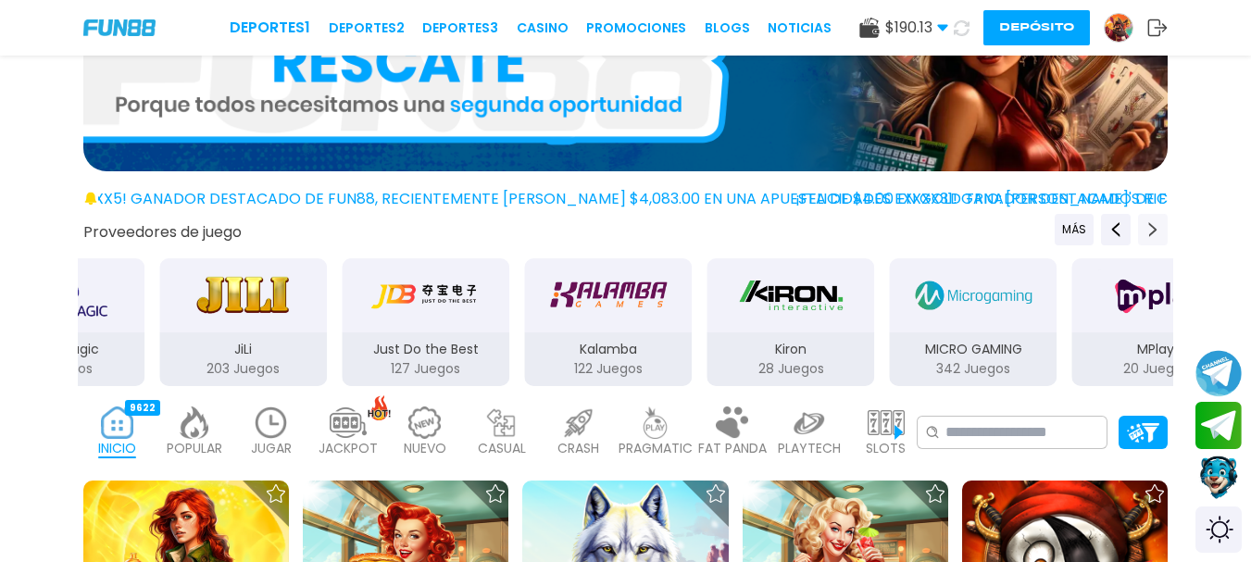
click at [1155, 224] on icon "Next providers" at bounding box center [1152, 229] width 15 height 15
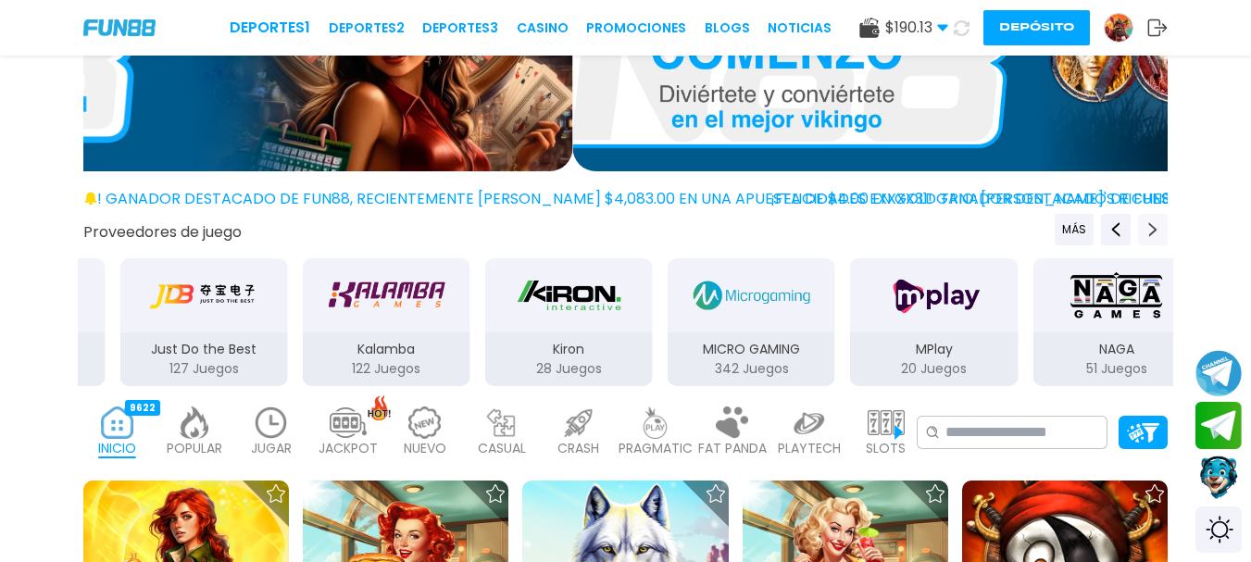
click at [1155, 224] on icon "Next providers" at bounding box center [1152, 229] width 15 height 15
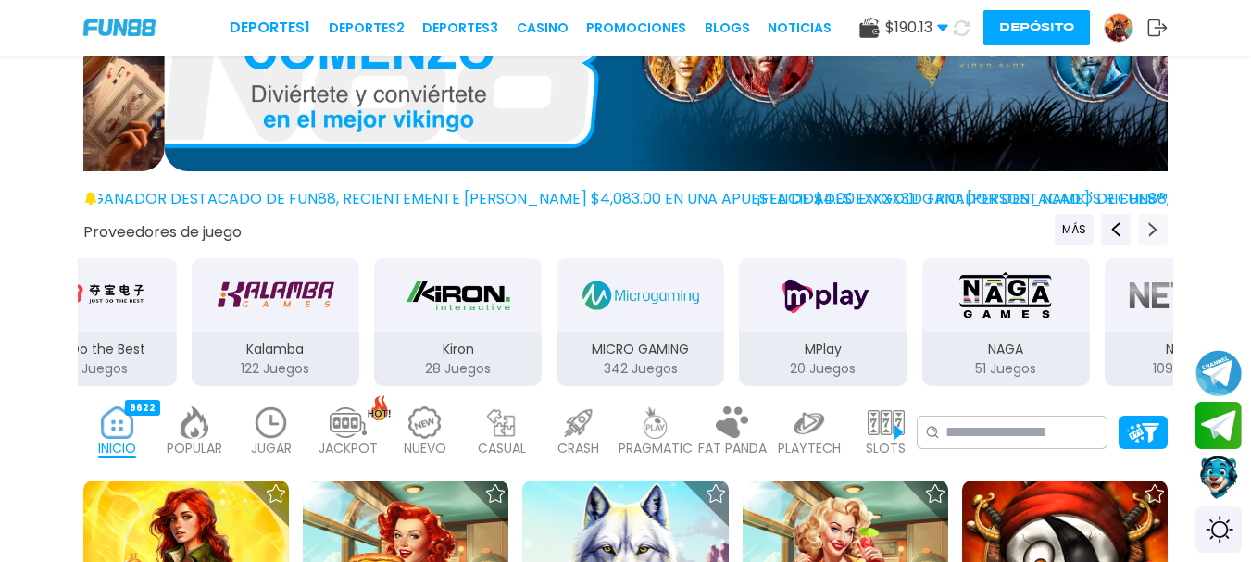
click at [1155, 224] on icon "Next providers" at bounding box center [1152, 229] width 15 height 15
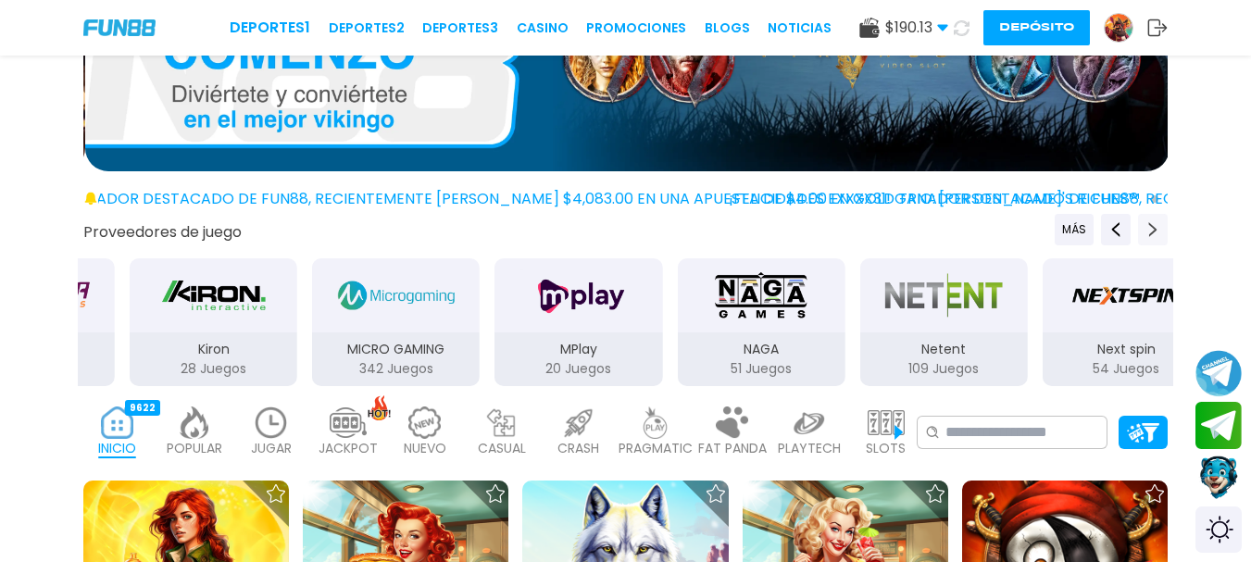
click at [1155, 224] on icon "Next providers" at bounding box center [1152, 229] width 15 height 15
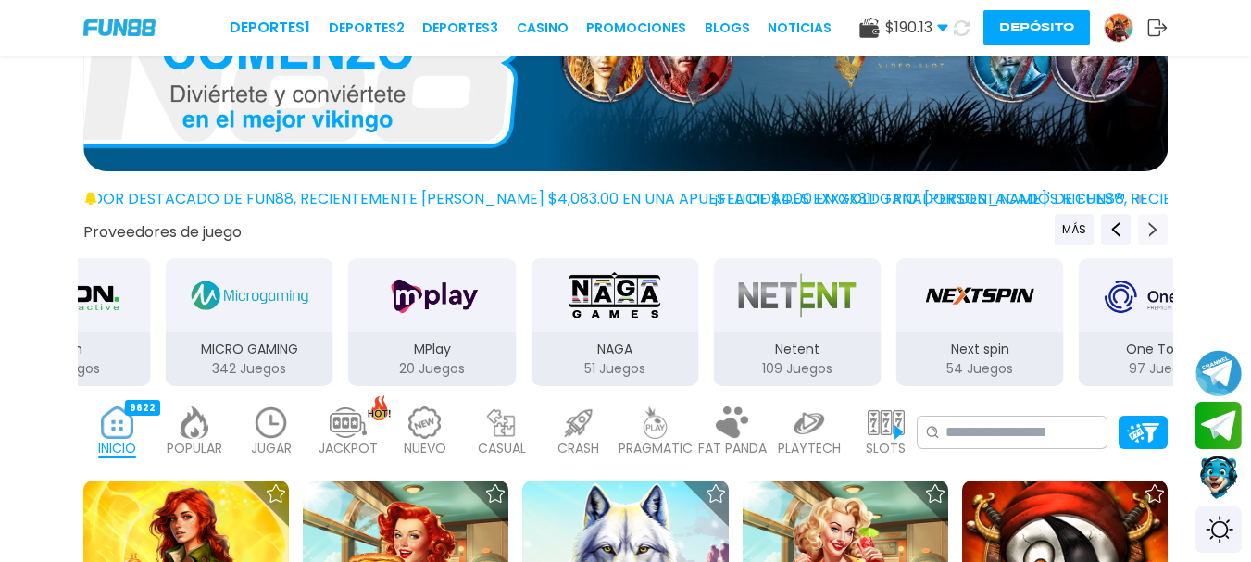
click at [1155, 224] on icon "Next providers" at bounding box center [1152, 229] width 15 height 15
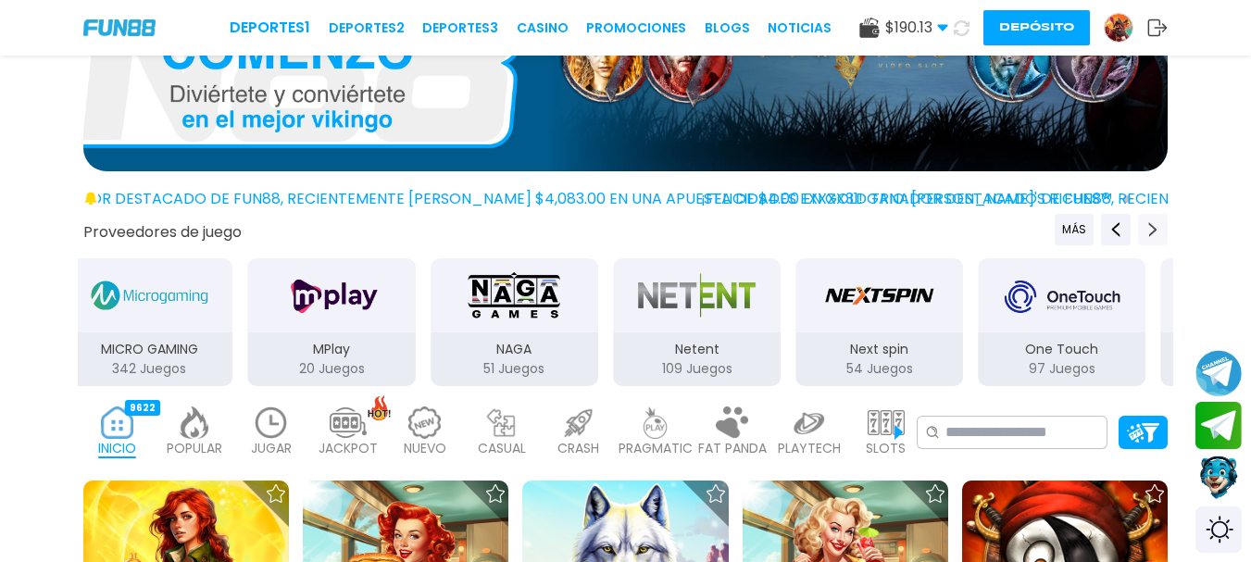
click at [1155, 224] on icon "Next providers" at bounding box center [1152, 229] width 15 height 15
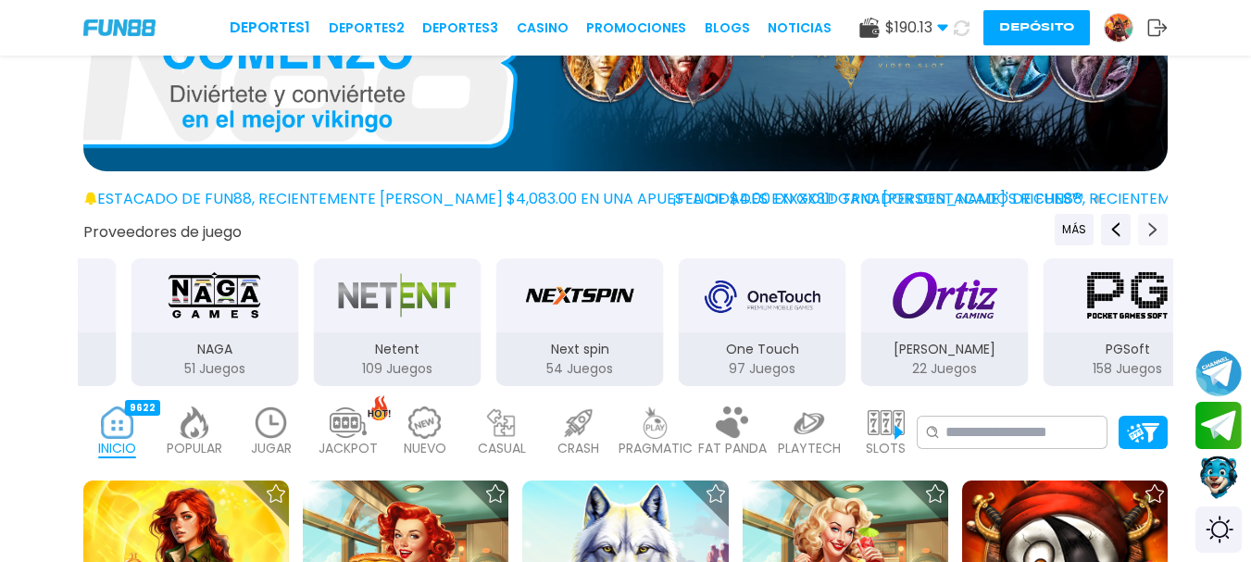
click at [1155, 224] on icon "Next providers" at bounding box center [1152, 229] width 15 height 15
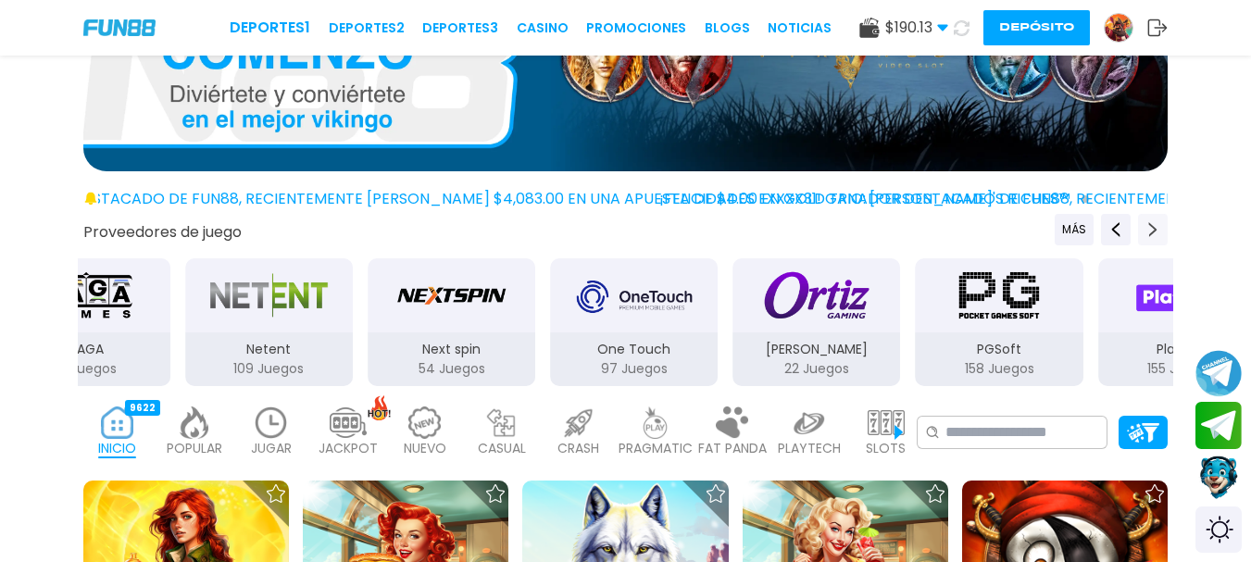
click at [1155, 224] on icon "Next providers" at bounding box center [1152, 229] width 15 height 15
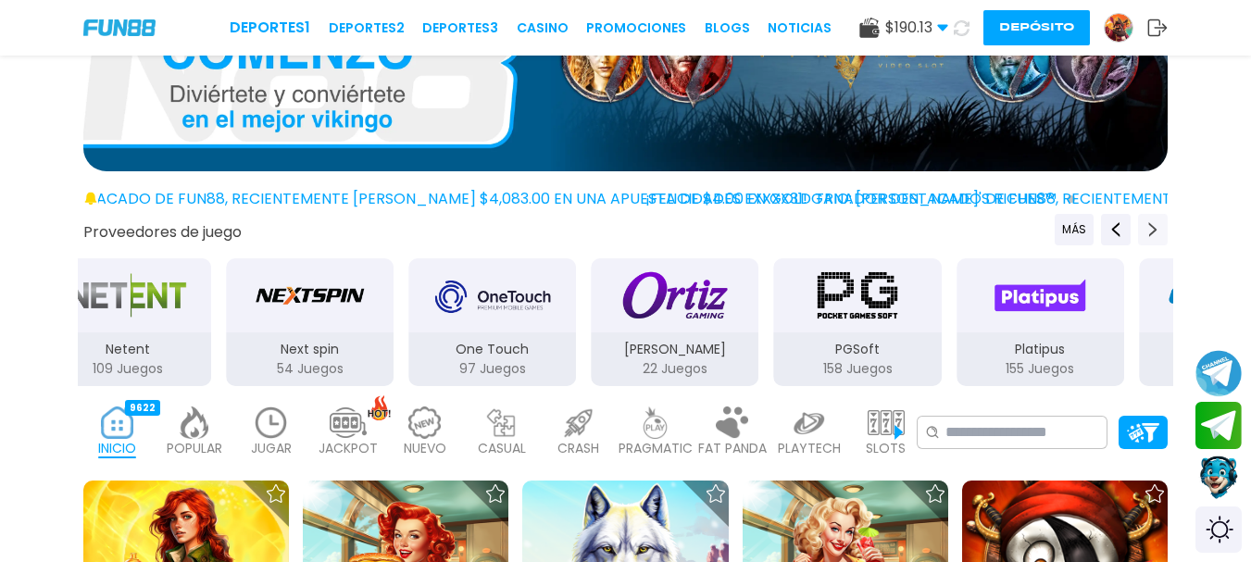
click at [1155, 224] on icon "Next providers" at bounding box center [1152, 229] width 15 height 15
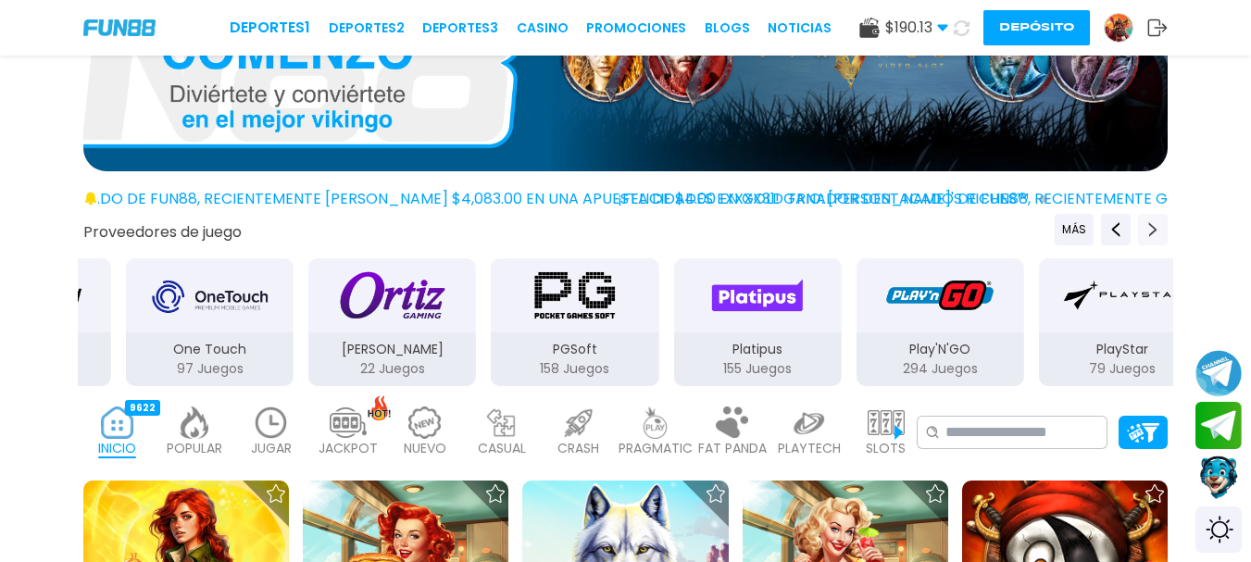
click at [1155, 224] on icon "Next providers" at bounding box center [1152, 229] width 15 height 15
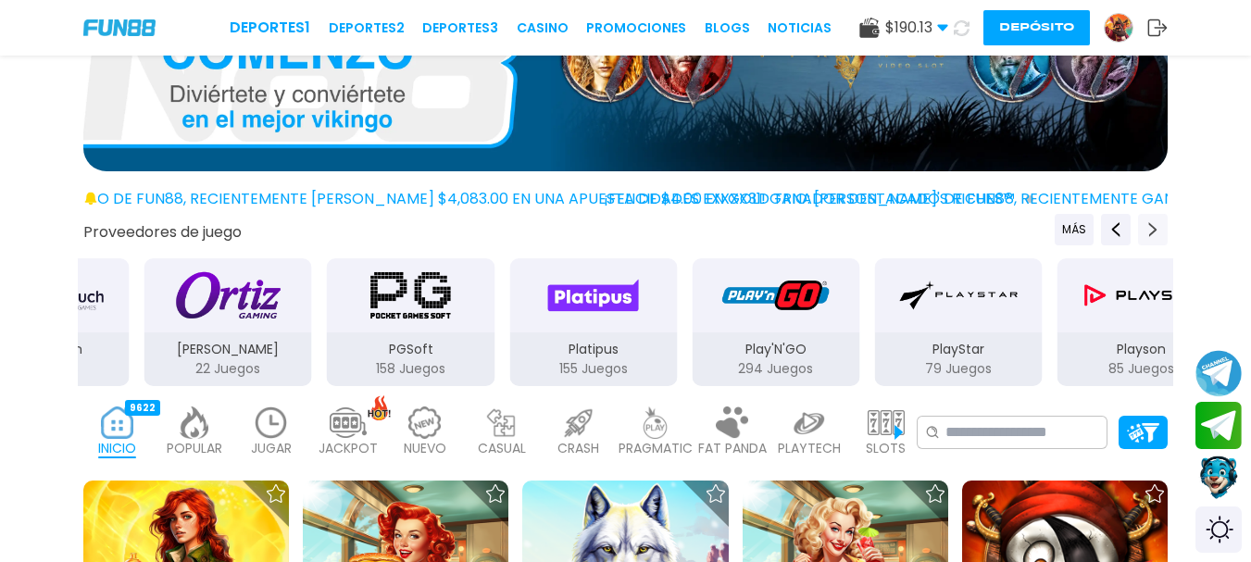
click at [1155, 224] on icon "Next providers" at bounding box center [1152, 229] width 15 height 15
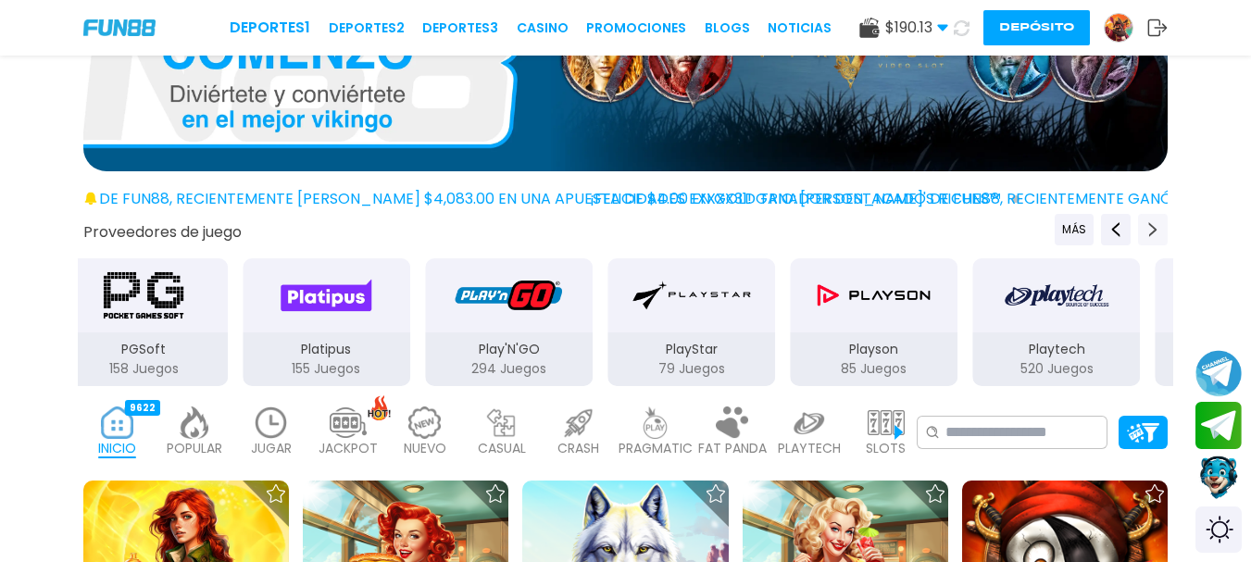
click at [1155, 224] on icon "Next providers" at bounding box center [1152, 229] width 15 height 15
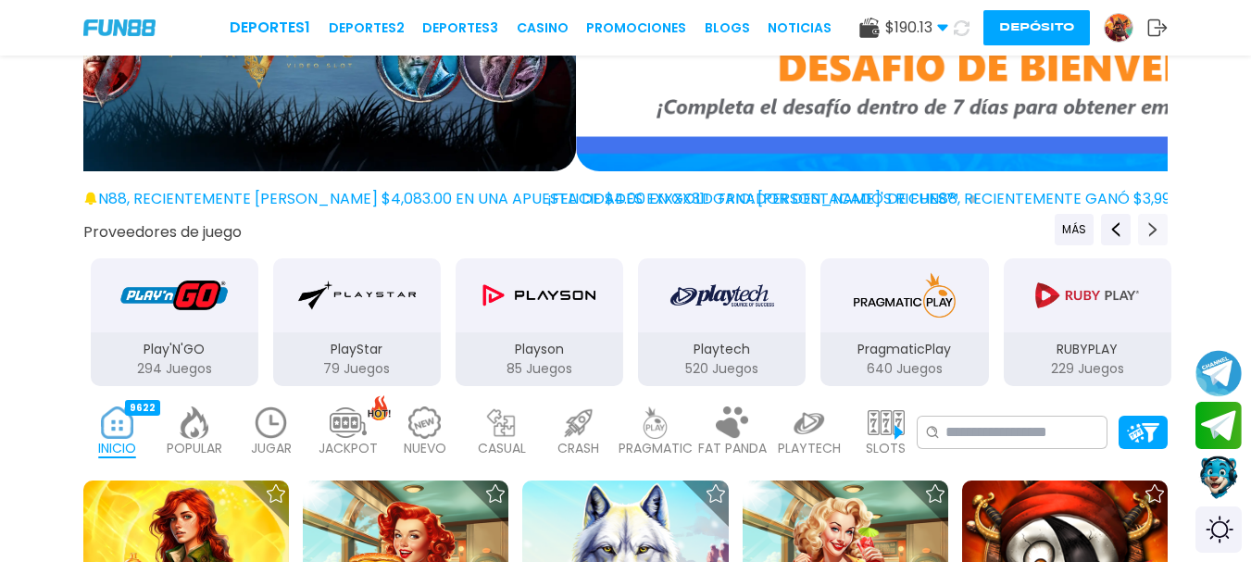
click at [1155, 224] on icon "Next providers" at bounding box center [1152, 229] width 15 height 15
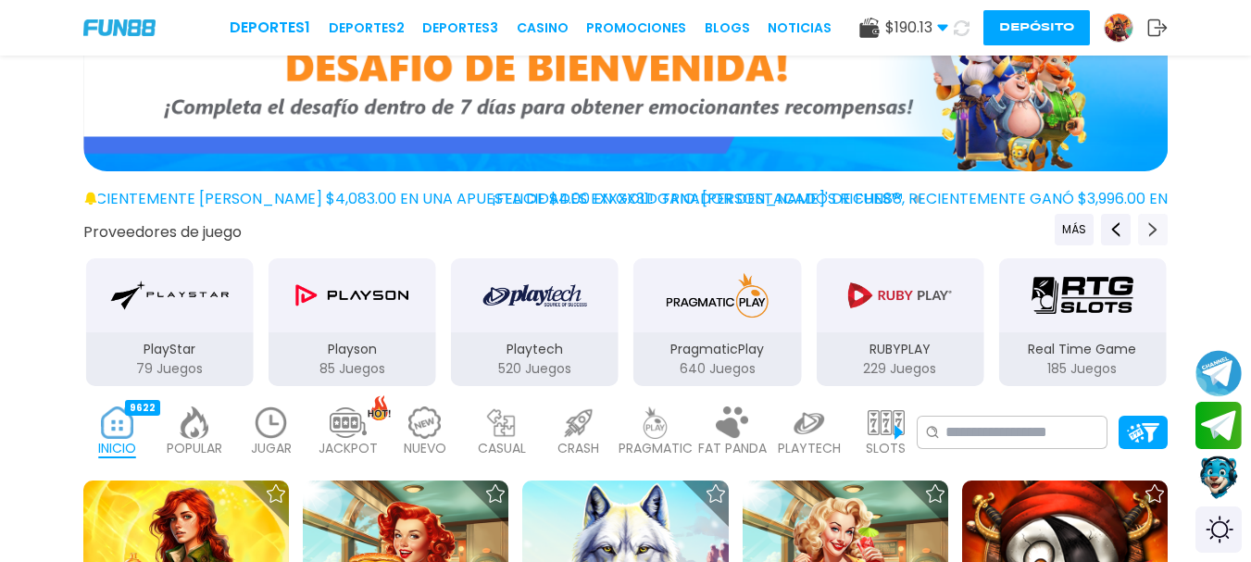
click at [1155, 224] on icon "Next providers" at bounding box center [1152, 229] width 15 height 15
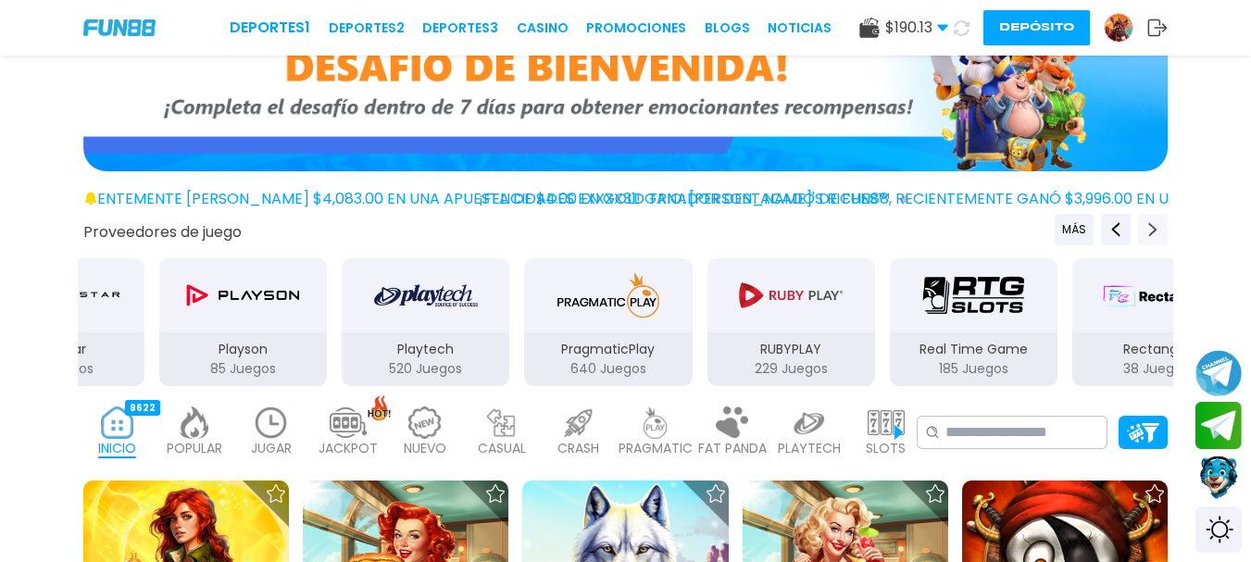
click at [1155, 224] on icon "Next providers" at bounding box center [1152, 229] width 15 height 15
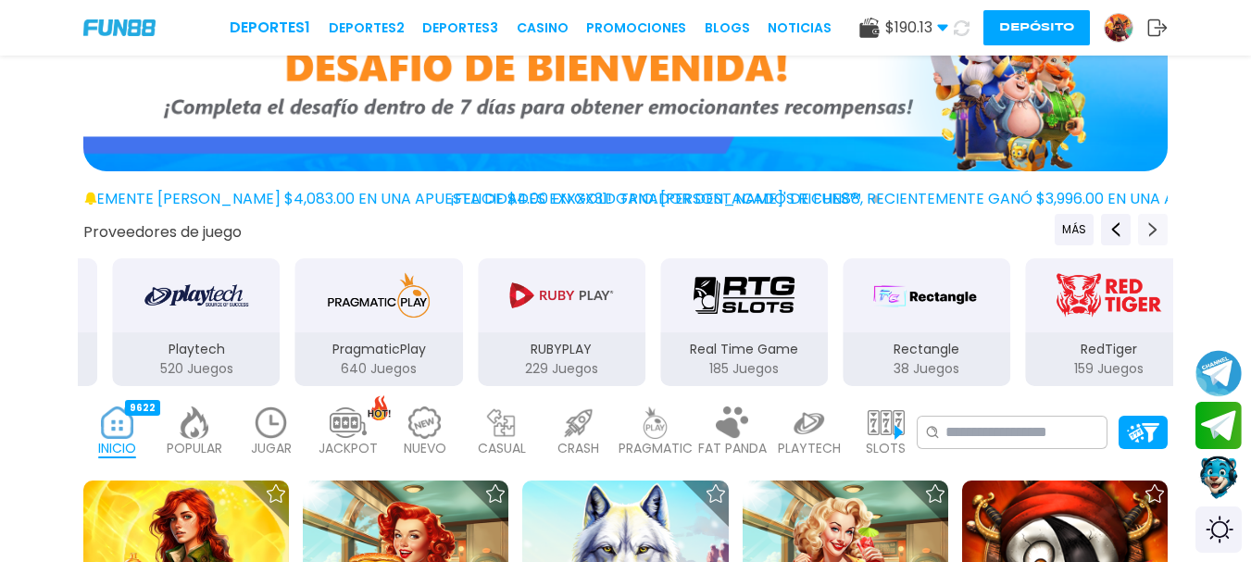
click at [1155, 224] on icon "Next providers" at bounding box center [1152, 229] width 15 height 15
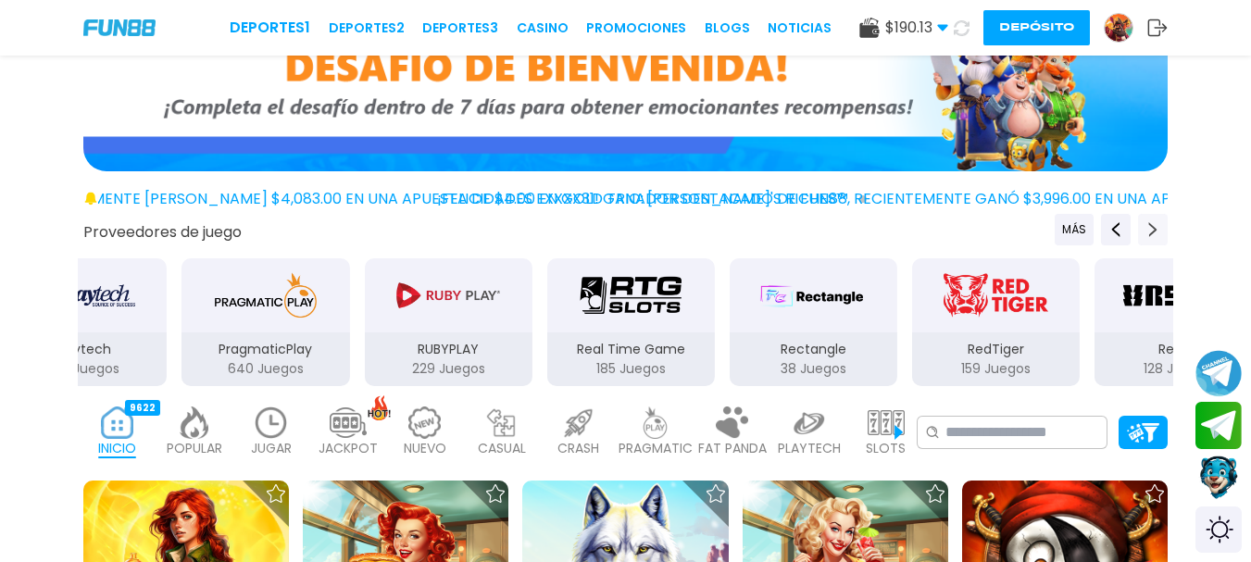
click at [1155, 224] on icon "Next providers" at bounding box center [1152, 229] width 15 height 15
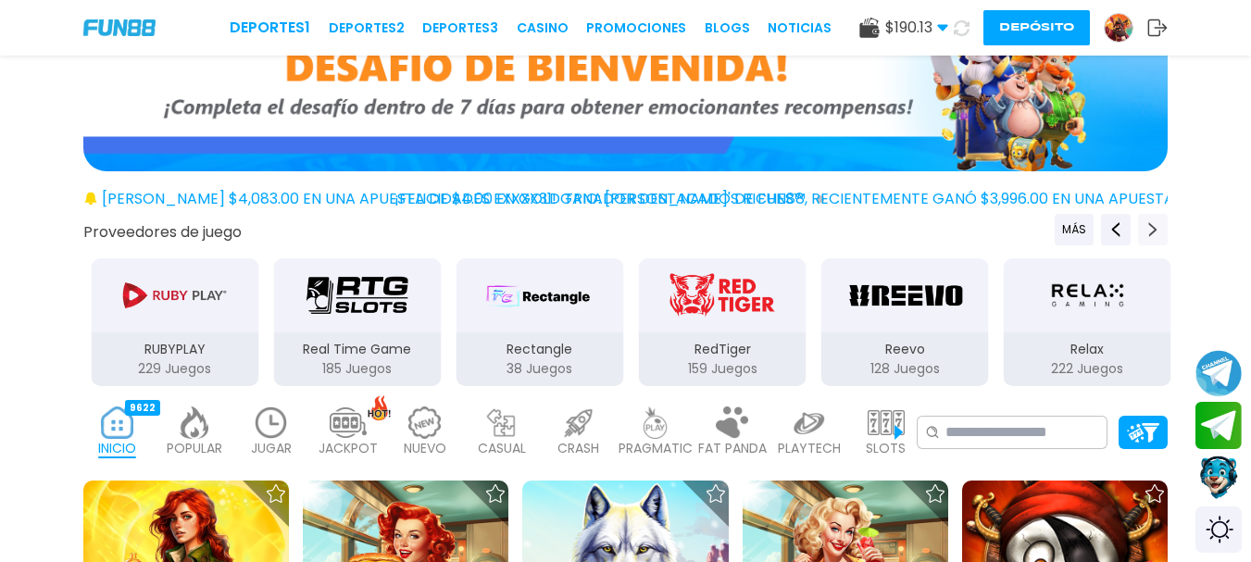
click at [1155, 224] on icon "Next providers" at bounding box center [1152, 229] width 15 height 15
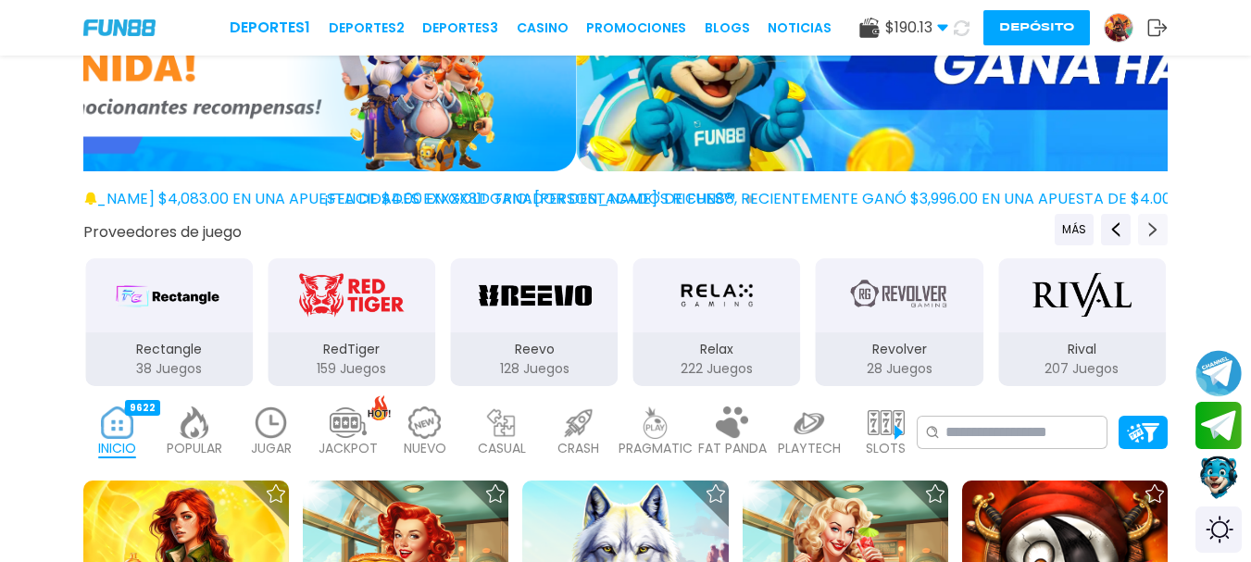
click at [1155, 224] on icon "Next providers" at bounding box center [1152, 229] width 15 height 15
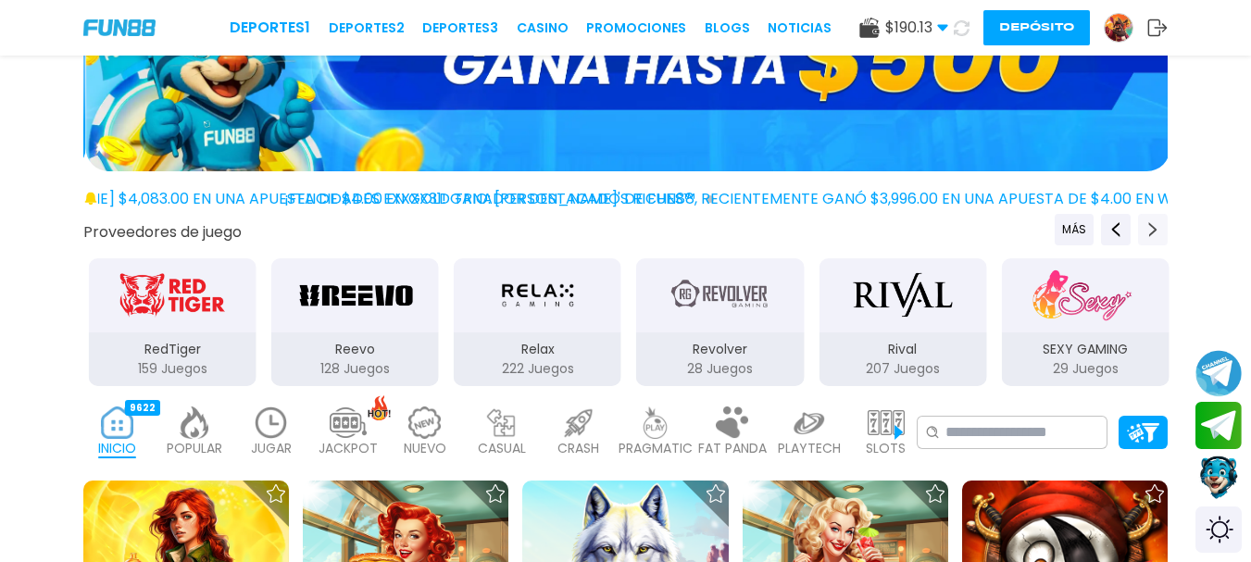
click at [1155, 224] on icon "Next providers" at bounding box center [1152, 229] width 15 height 15
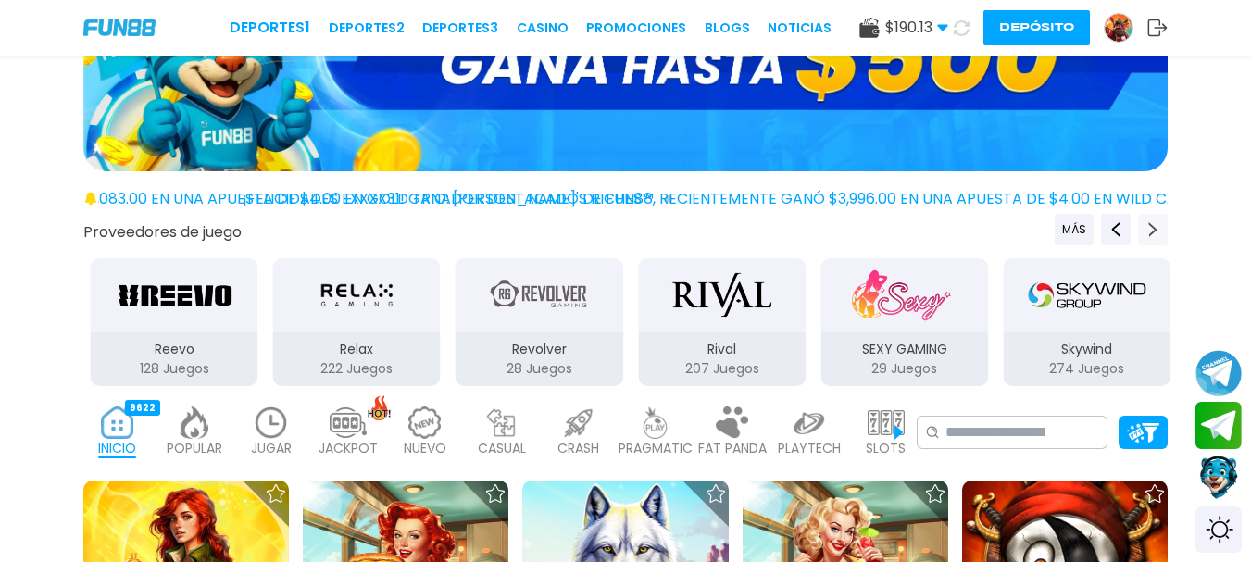
click at [1155, 224] on icon "Next providers" at bounding box center [1152, 229] width 15 height 15
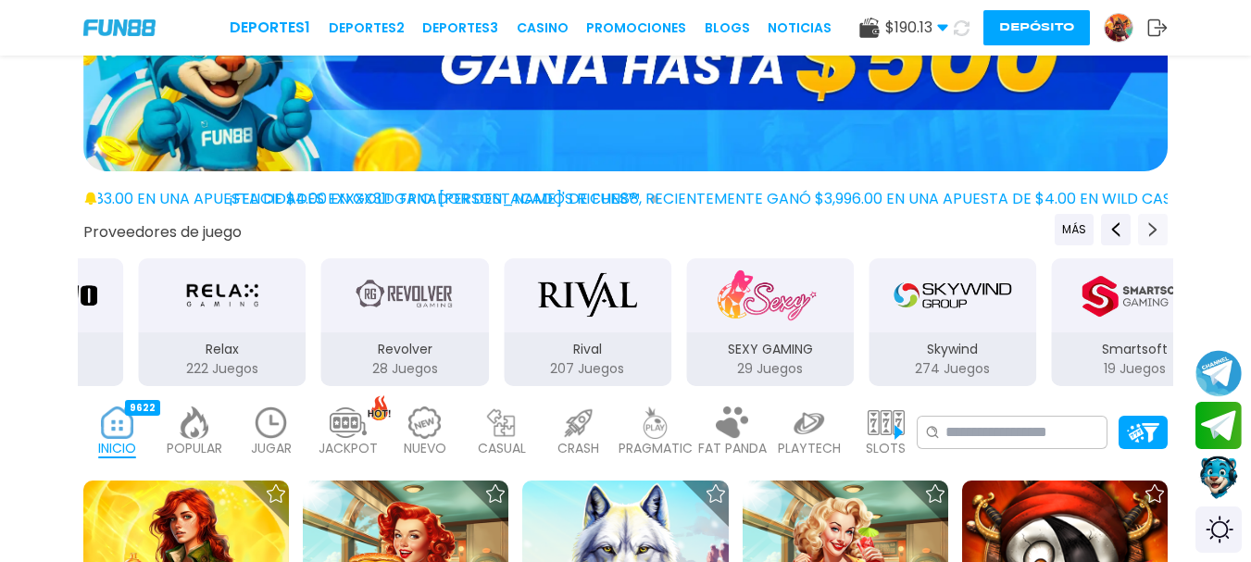
click at [1155, 224] on icon "Next providers" at bounding box center [1152, 229] width 15 height 15
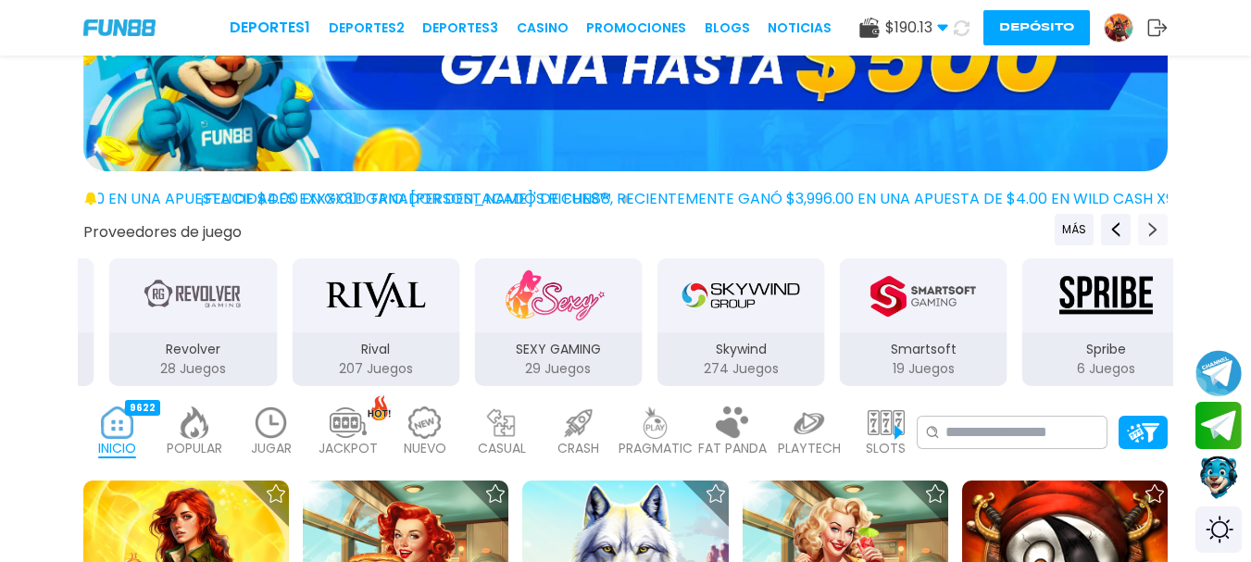
click at [1155, 224] on icon "Next providers" at bounding box center [1152, 229] width 15 height 15
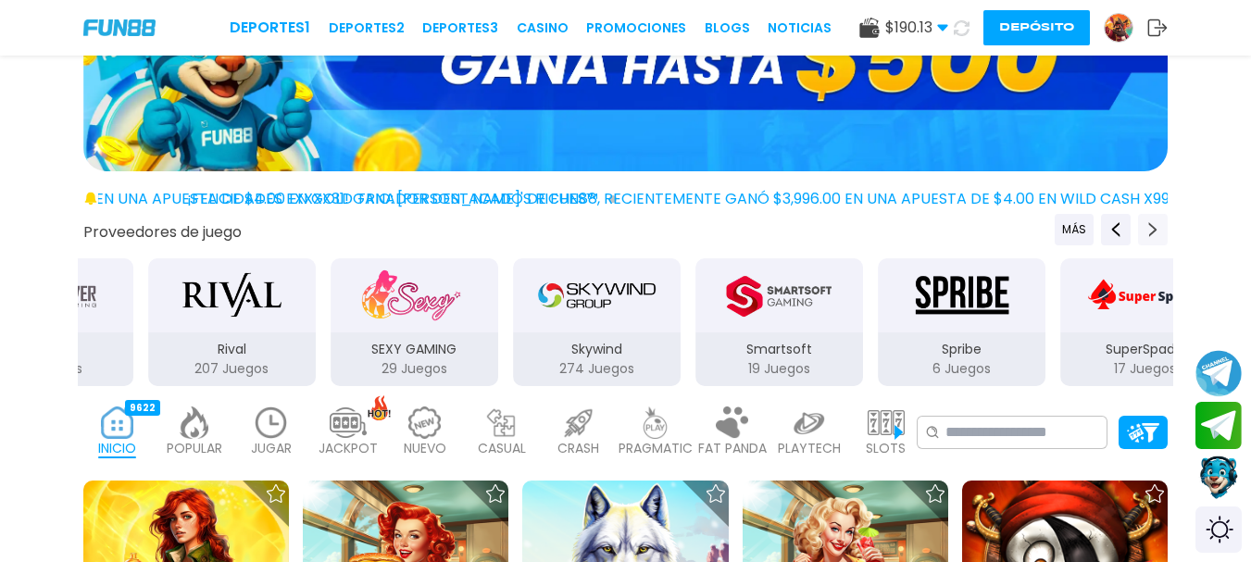
click at [1155, 224] on icon "Next providers" at bounding box center [1152, 229] width 15 height 15
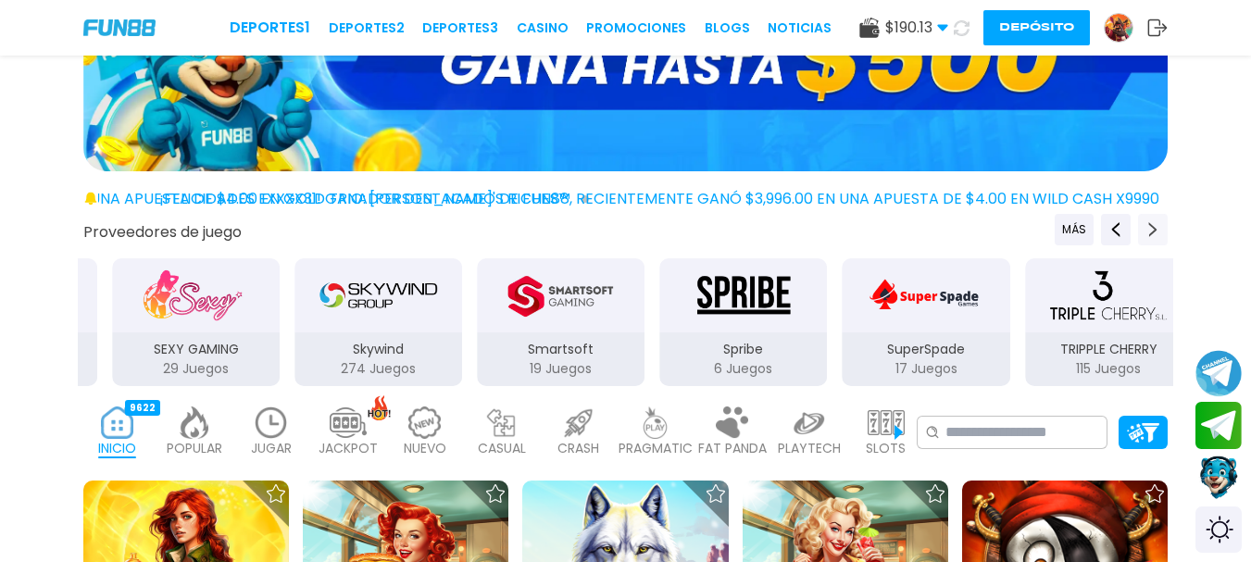
click at [1155, 224] on icon "Next providers" at bounding box center [1152, 229] width 15 height 15
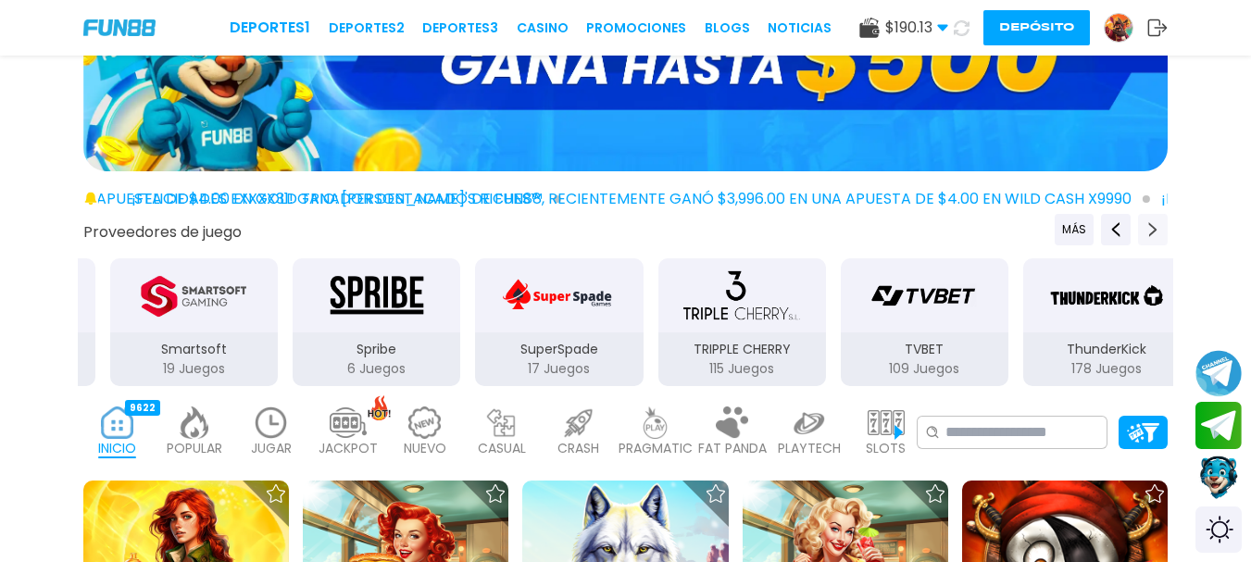
click at [1155, 224] on icon "Next providers" at bounding box center [1152, 229] width 15 height 15
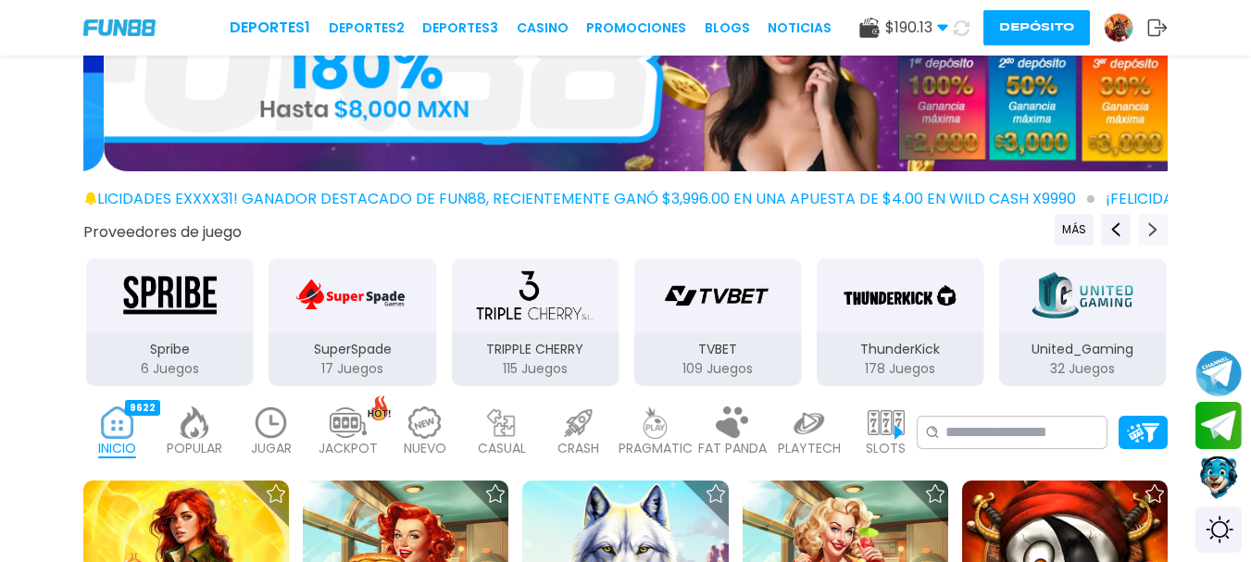
click at [1155, 224] on icon "Next providers" at bounding box center [1152, 229] width 15 height 15
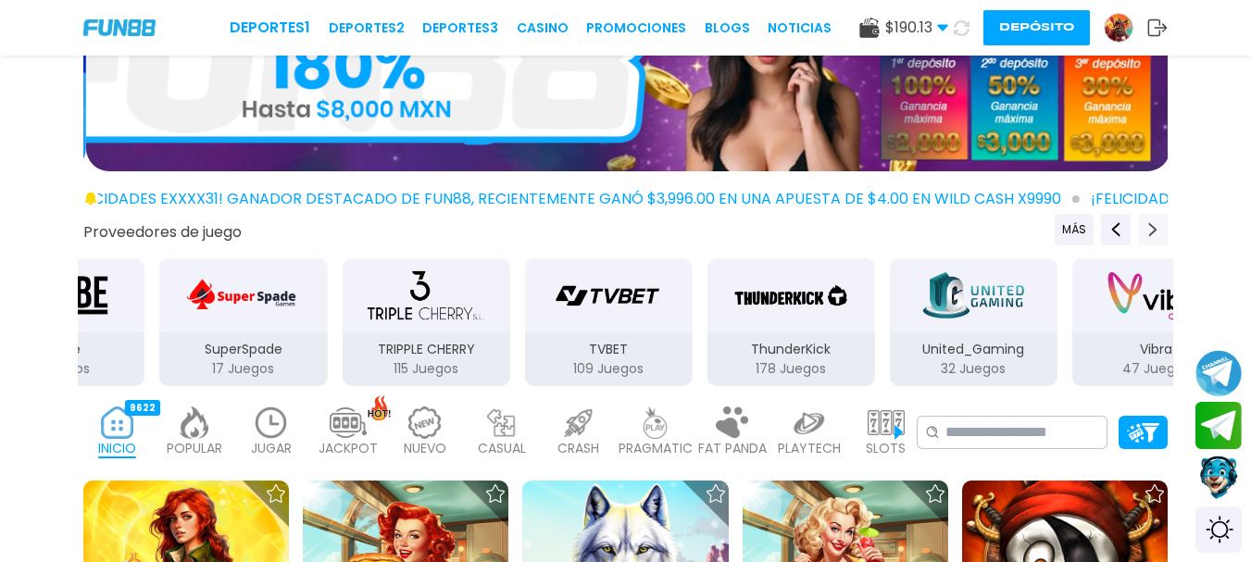
click at [1155, 224] on icon "Next providers" at bounding box center [1152, 229] width 15 height 15
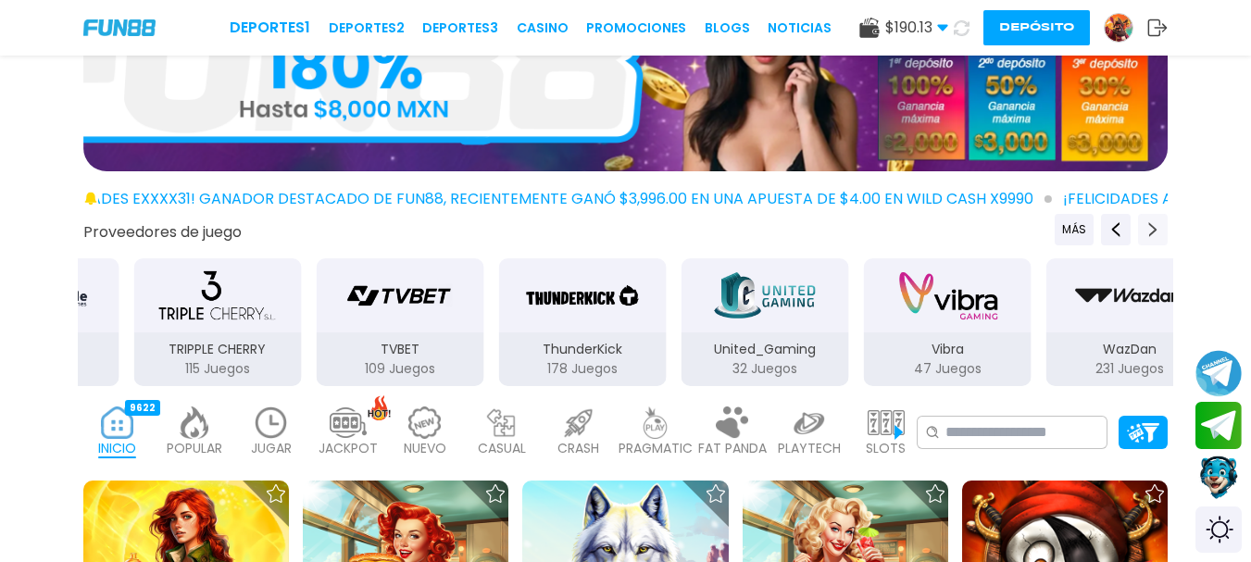
click at [1155, 224] on icon "Next providers" at bounding box center [1152, 229] width 15 height 15
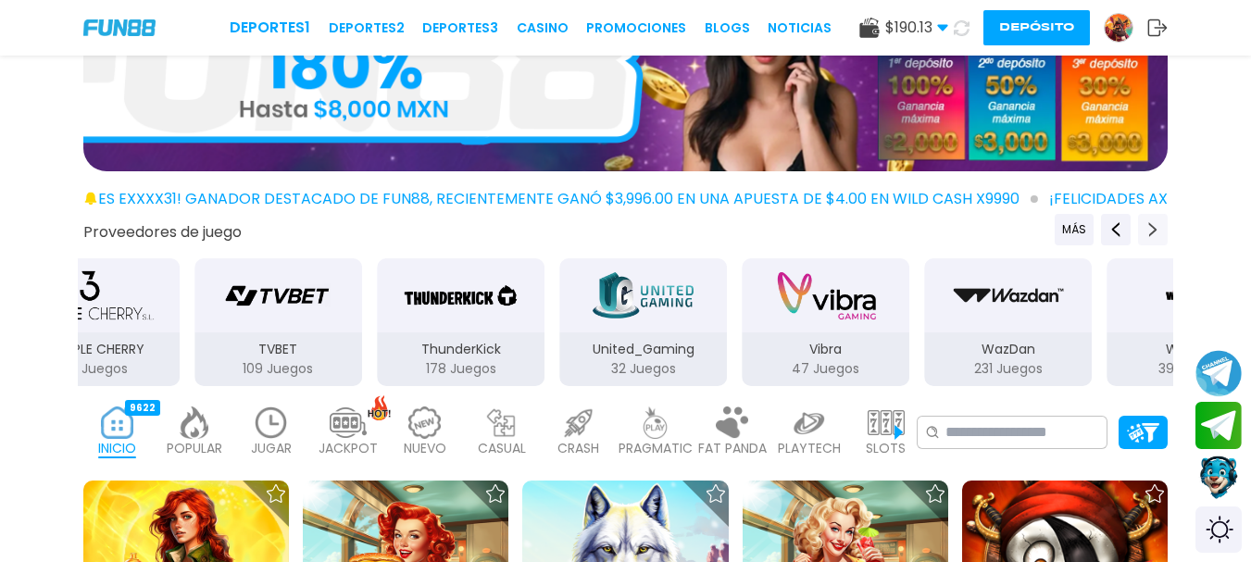
click at [1155, 224] on icon "Next providers" at bounding box center [1152, 229] width 15 height 15
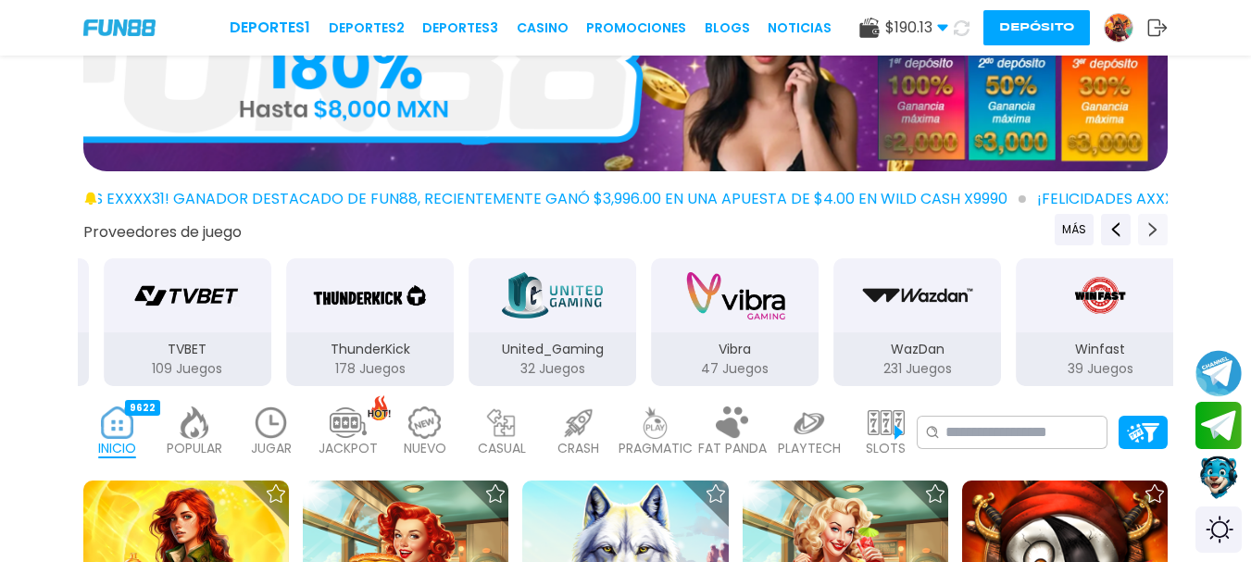
click at [1155, 224] on icon "Next providers" at bounding box center [1152, 229] width 15 height 15
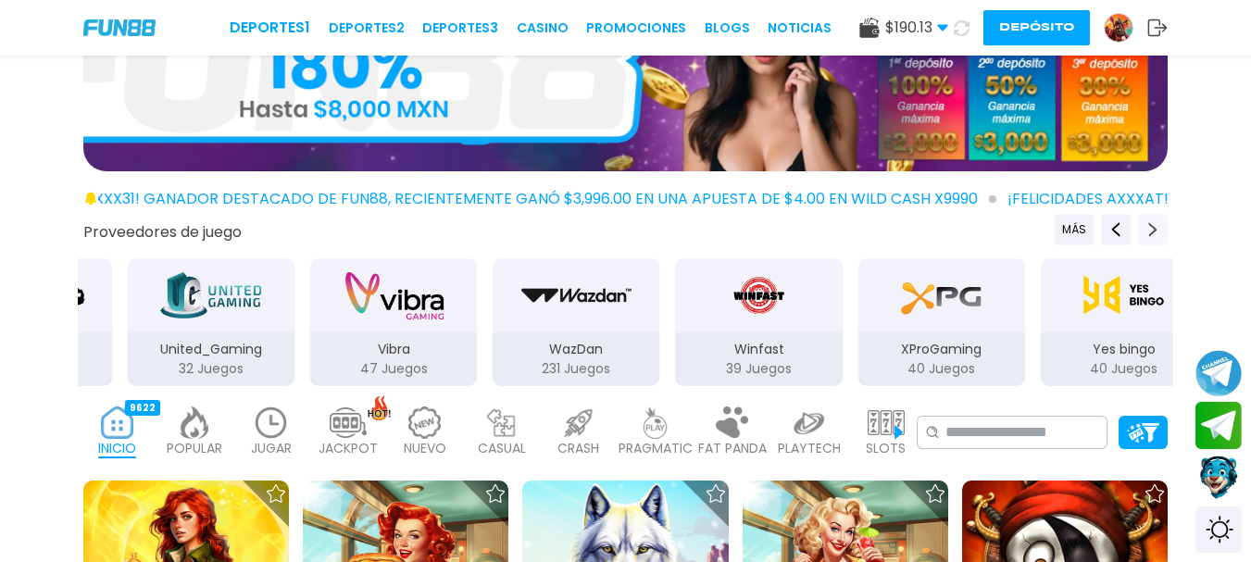
click at [1155, 224] on icon "Next providers" at bounding box center [1152, 229] width 15 height 15
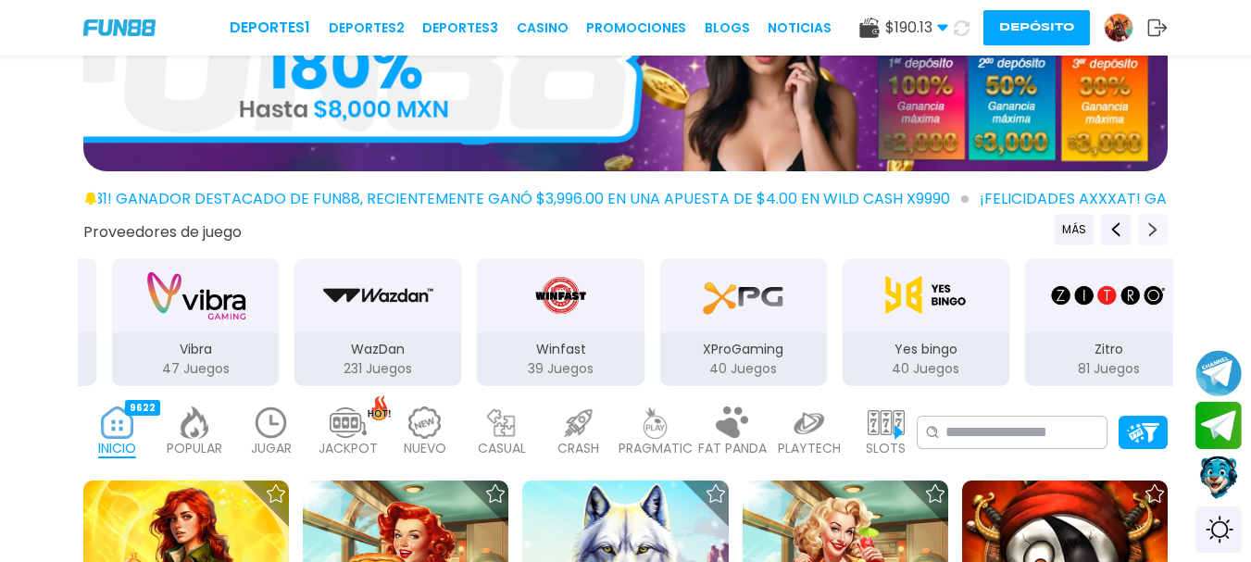
click at [1155, 224] on icon "Next providers" at bounding box center [1152, 229] width 15 height 15
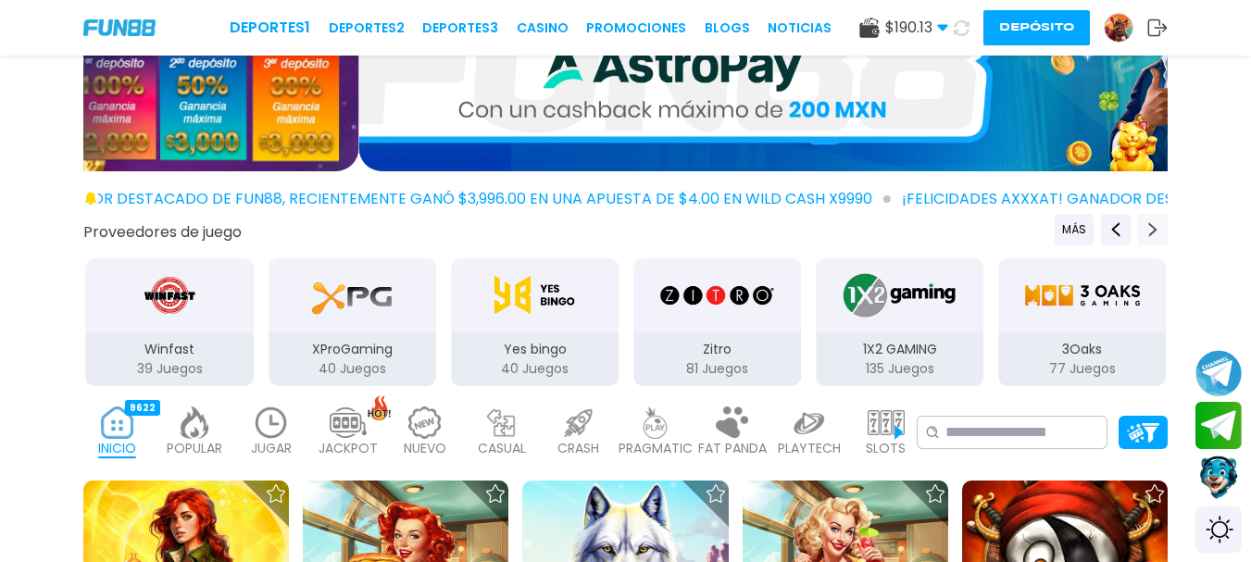
click at [1155, 224] on icon "Next providers" at bounding box center [1152, 229] width 15 height 15
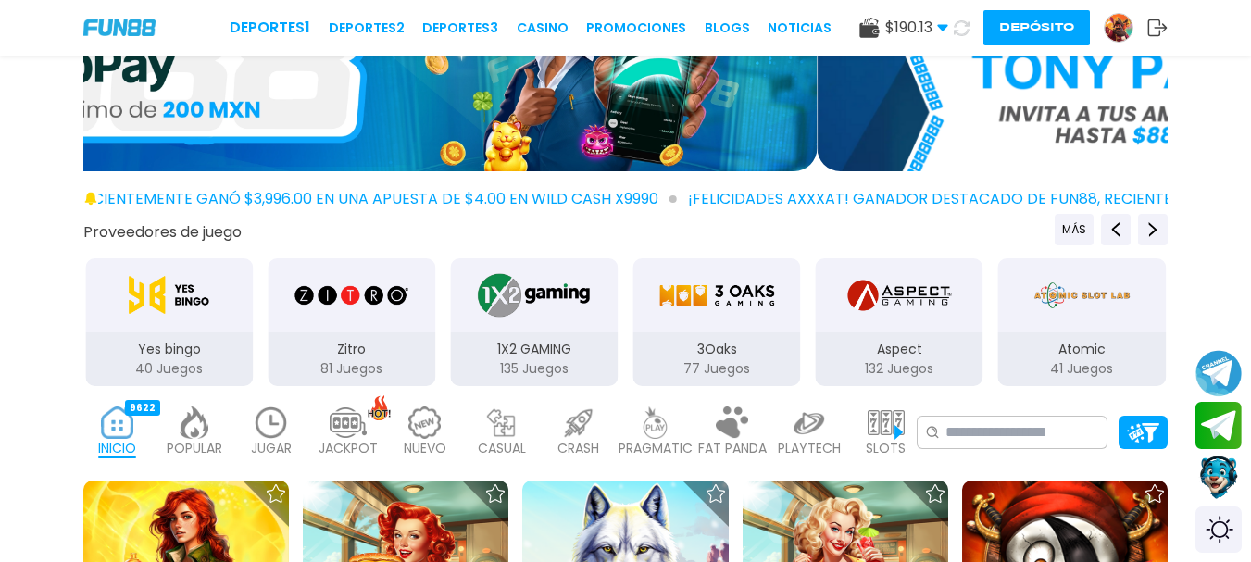
click at [191, 431] on img at bounding box center [194, 422] width 37 height 32
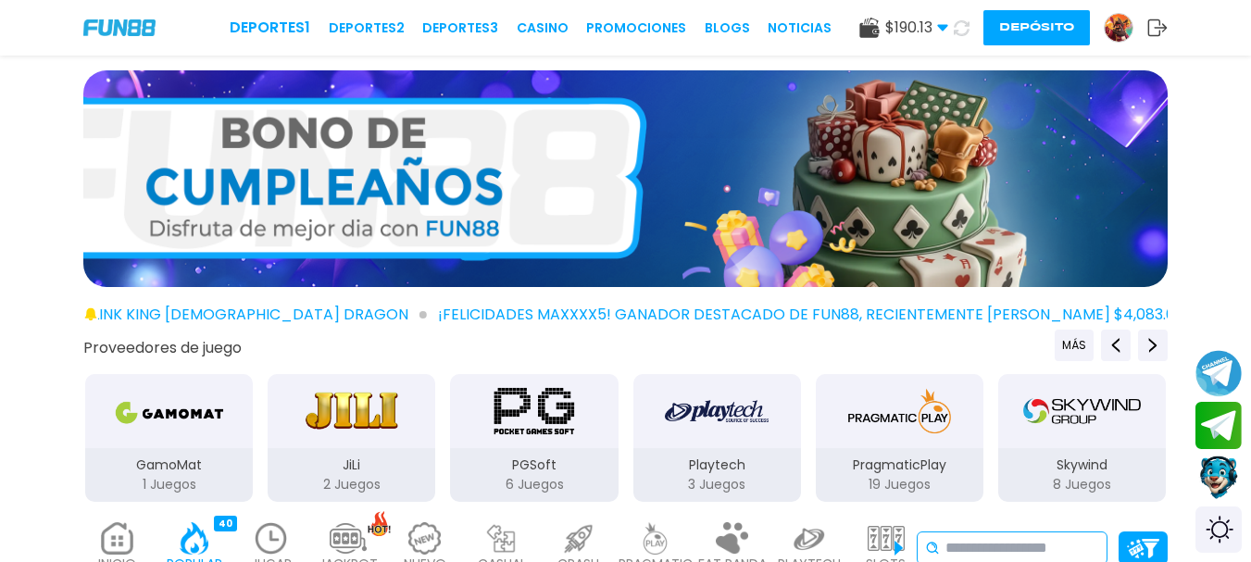
click at [1067, 550] on input at bounding box center [1022, 548] width 154 height 22
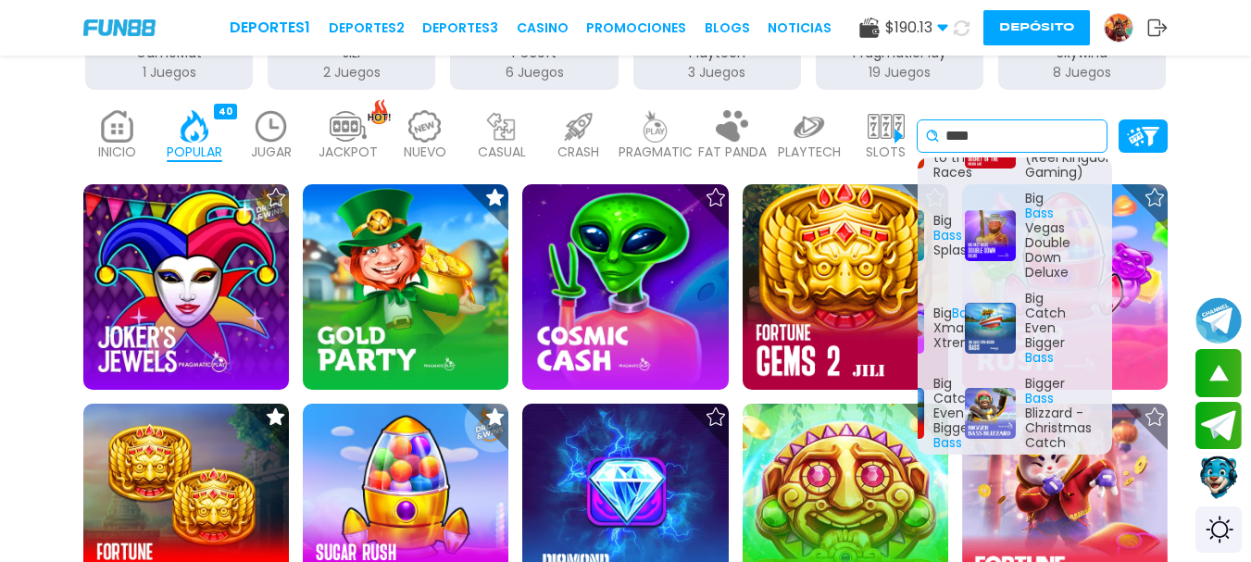
scroll to position [916, 56]
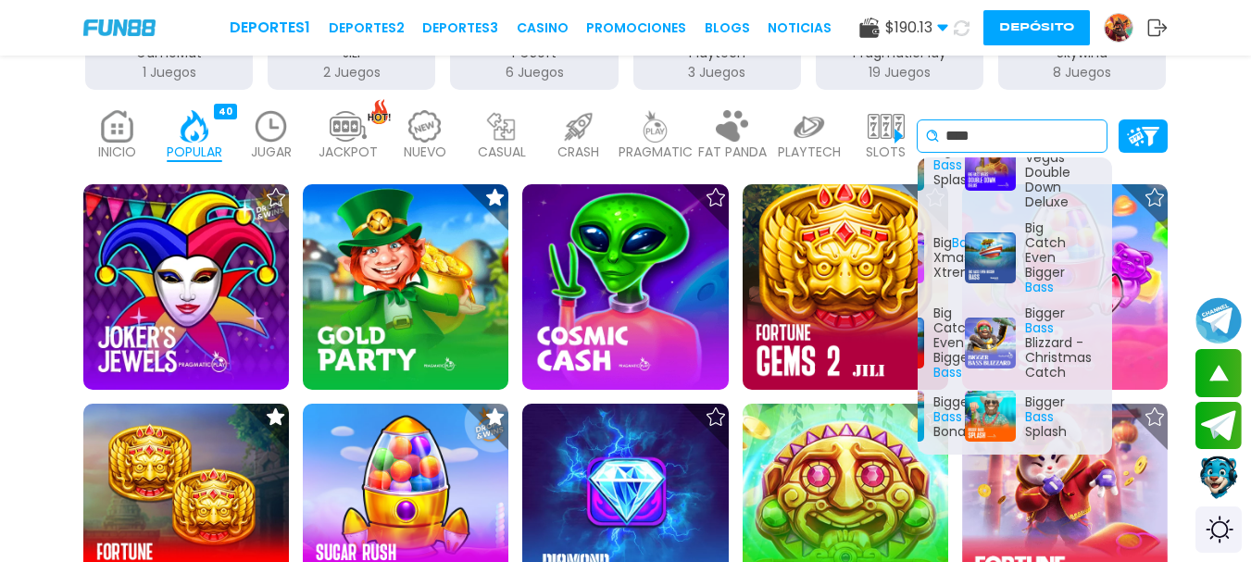
click at [1028, 144] on input "****" at bounding box center [1022, 136] width 154 height 22
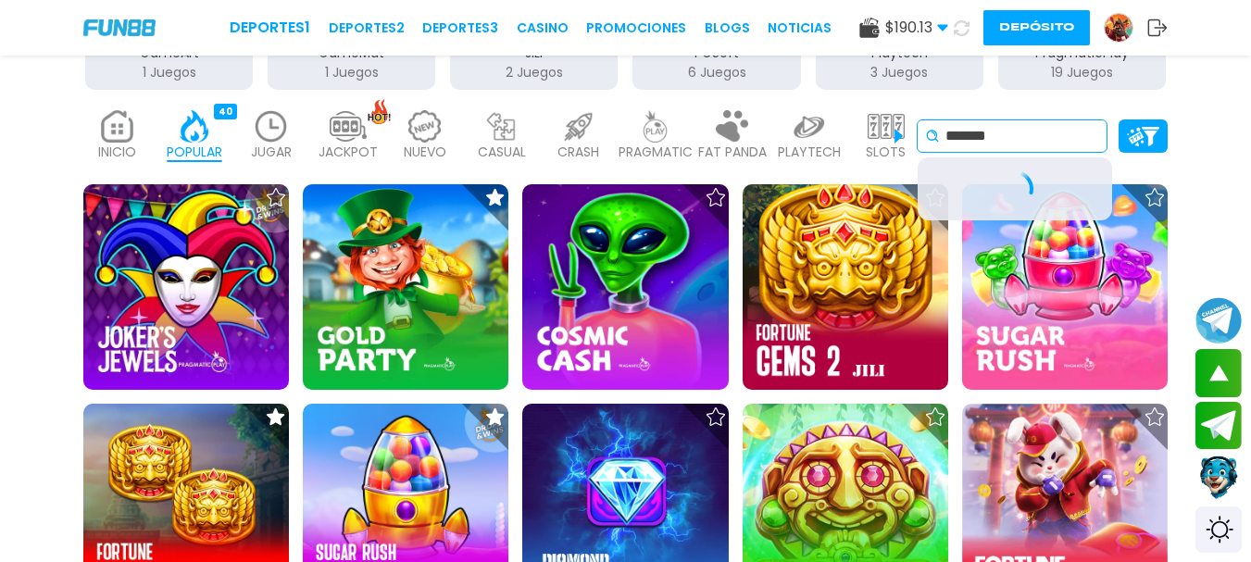
scroll to position [0, 0]
type input "*"
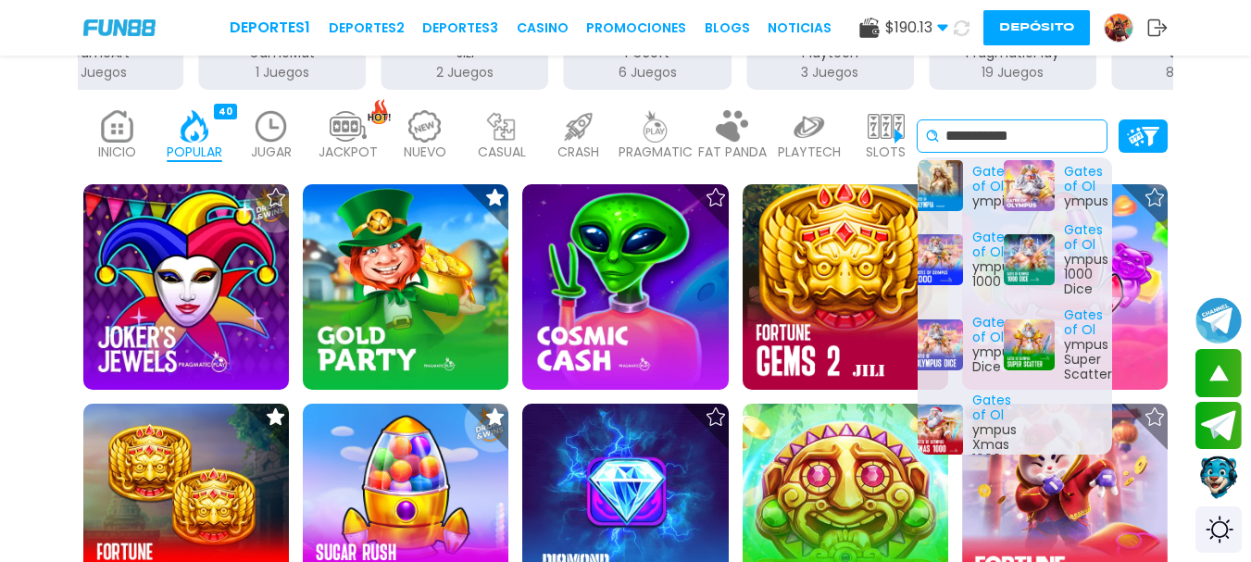
scroll to position [0, 22]
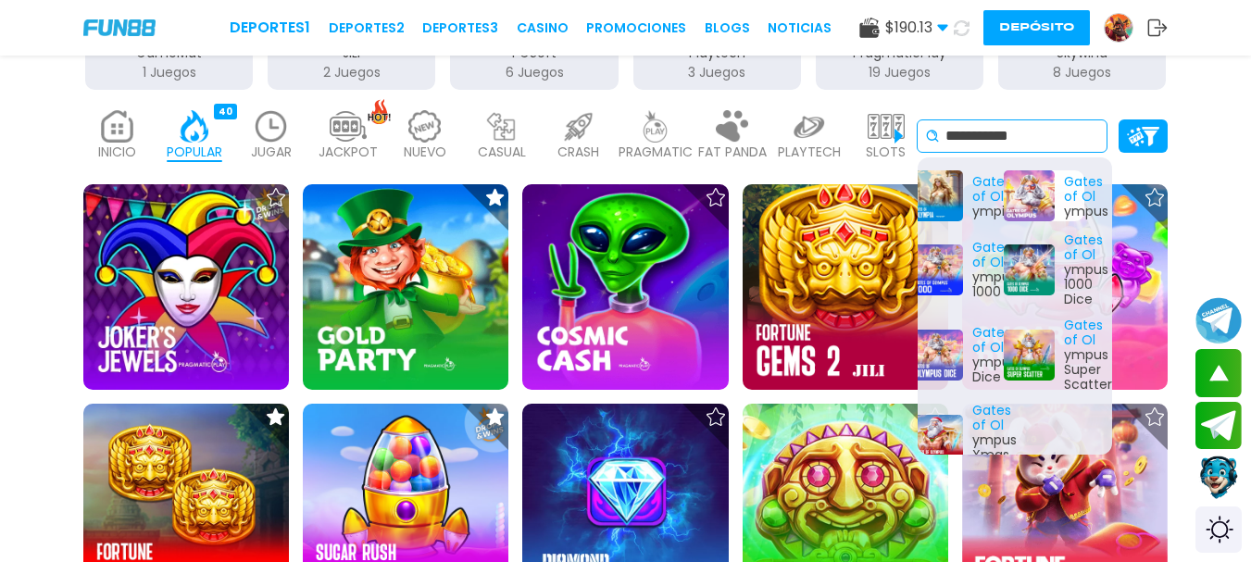
type input "**********"
click at [1017, 185] on div "Gates of Ol ympus" at bounding box center [1043, 195] width 81 height 51
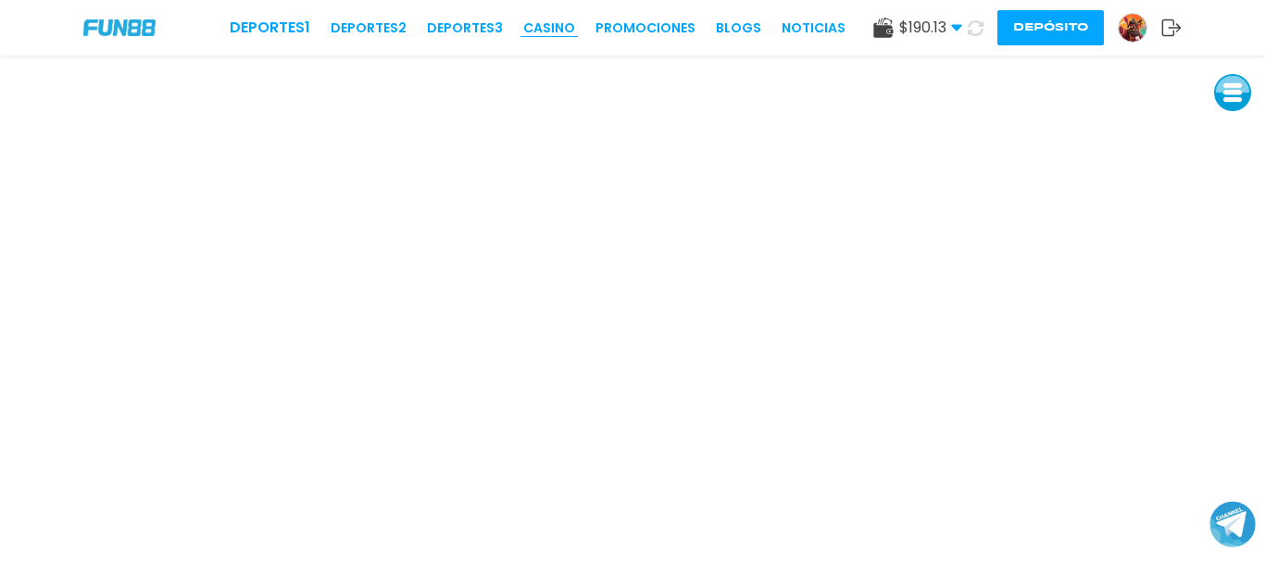
click at [571, 31] on link "CASINO" at bounding box center [549, 28] width 52 height 19
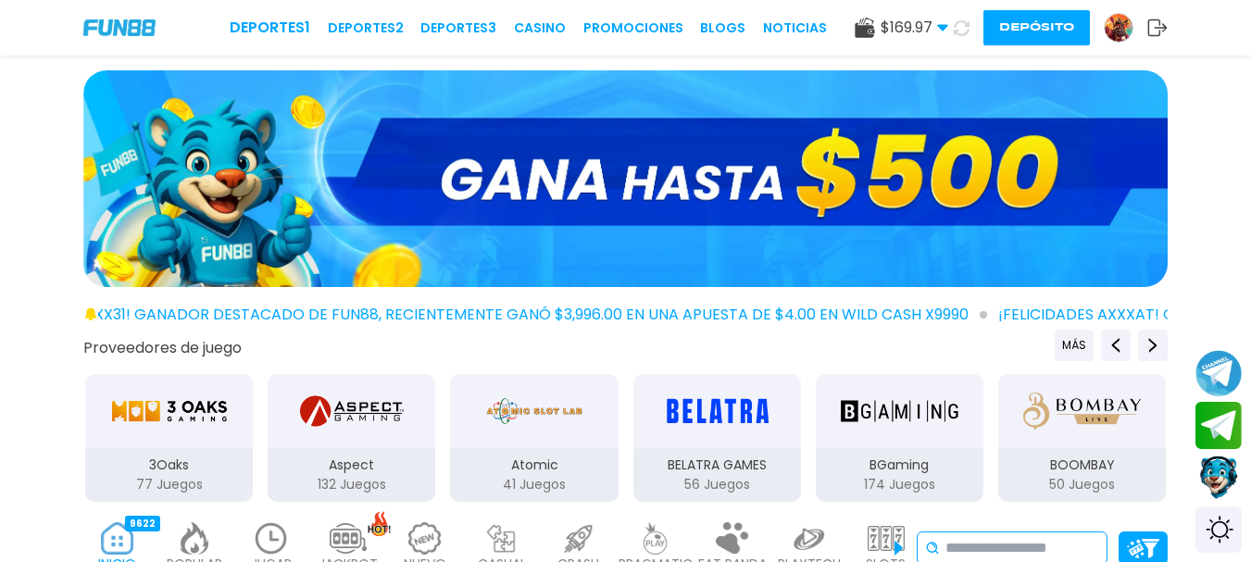
click at [972, 541] on input at bounding box center [1022, 548] width 154 height 22
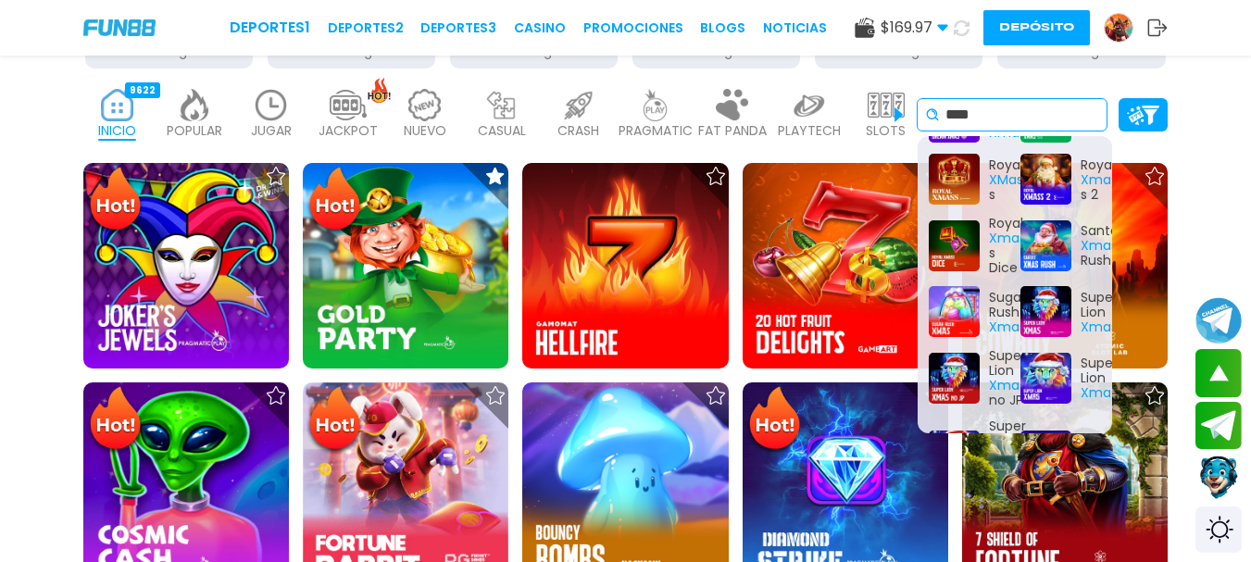
scroll to position [493, 0]
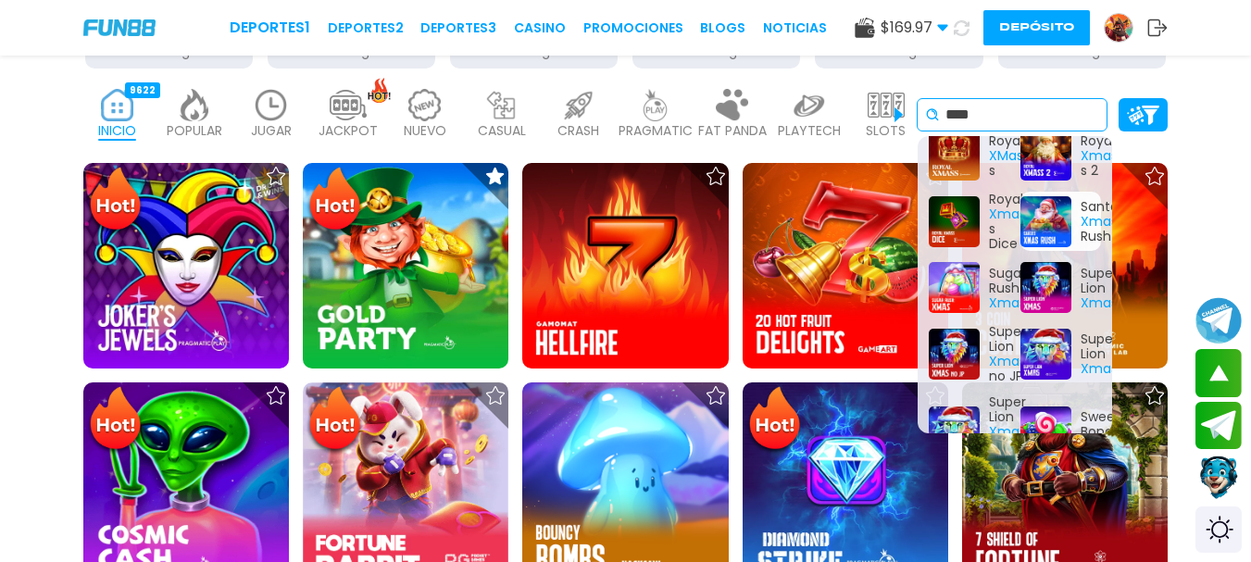
type input "****"
click at [1043, 222] on div "Santa's Xmas Rush" at bounding box center [1060, 221] width 81 height 59
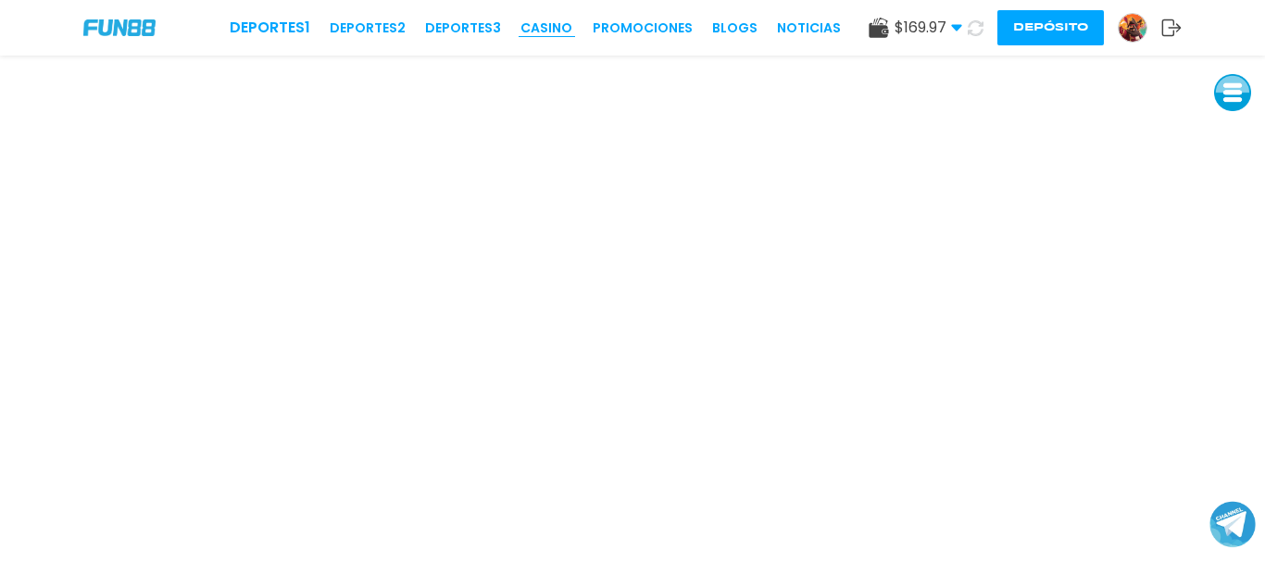
click at [559, 23] on link "CASINO" at bounding box center [546, 28] width 52 height 19
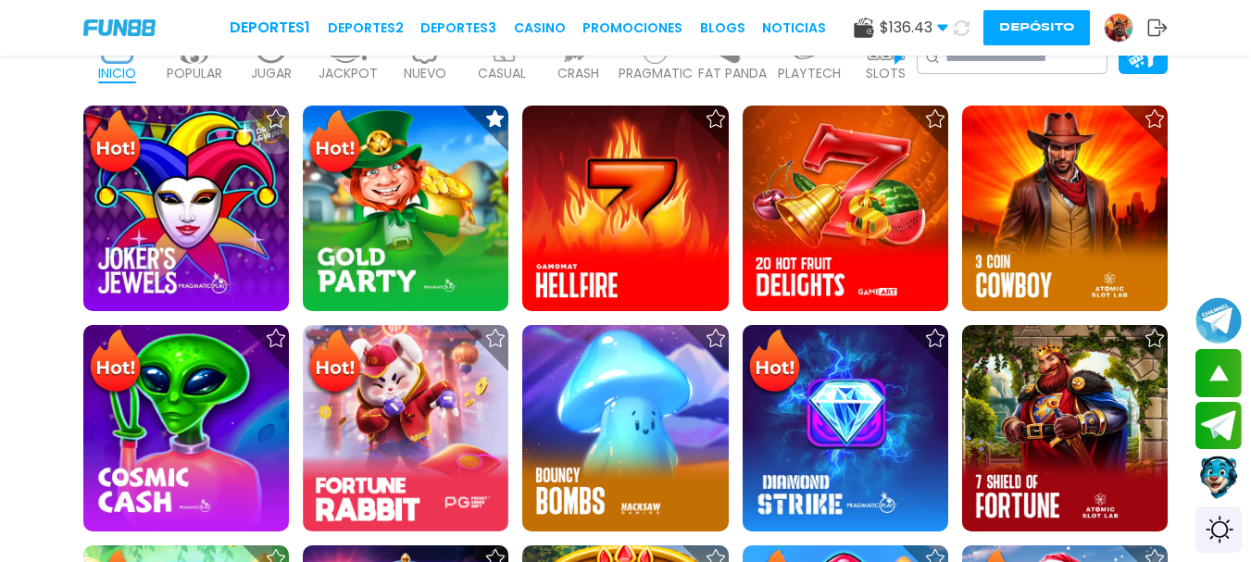
scroll to position [481, 0]
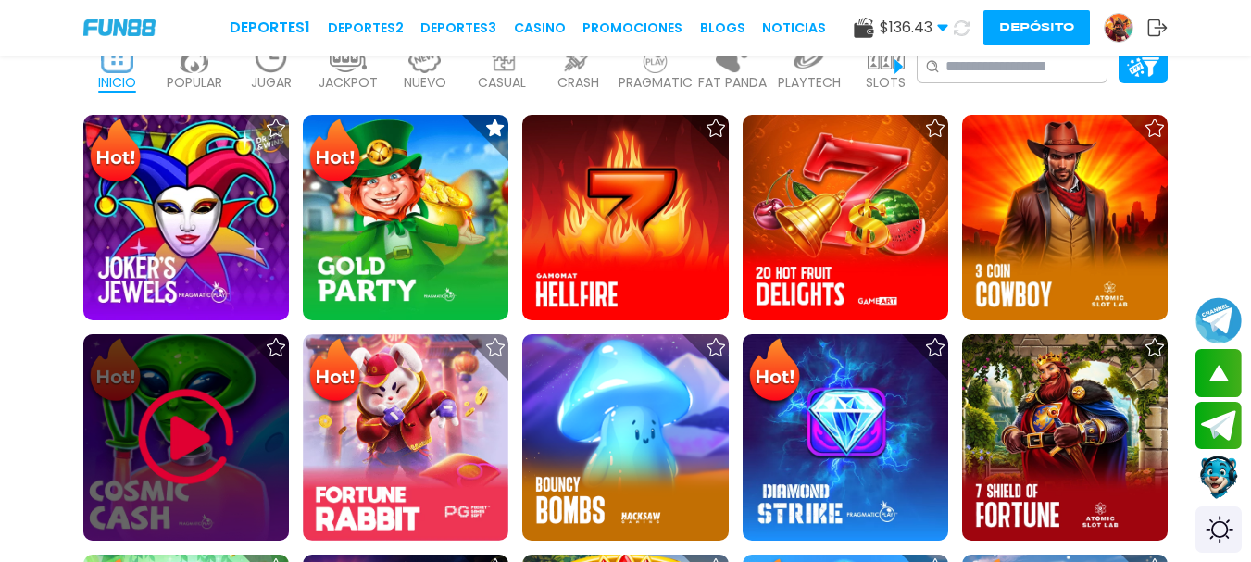
click at [195, 424] on img at bounding box center [186, 436] width 111 height 111
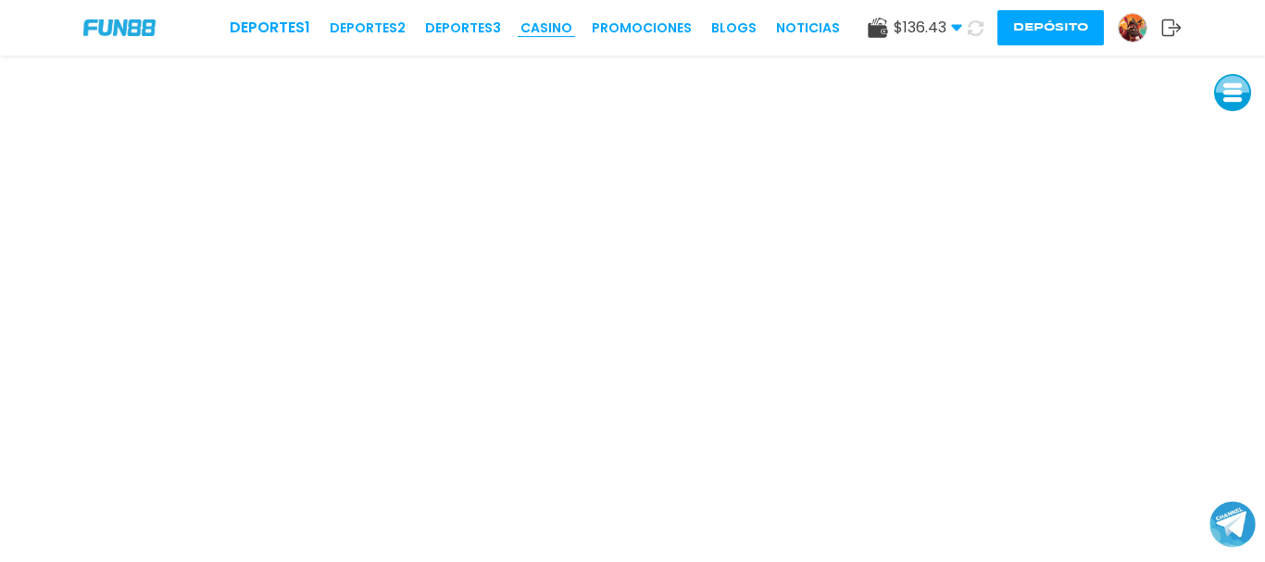
click at [549, 28] on link "CASINO" at bounding box center [546, 28] width 52 height 19
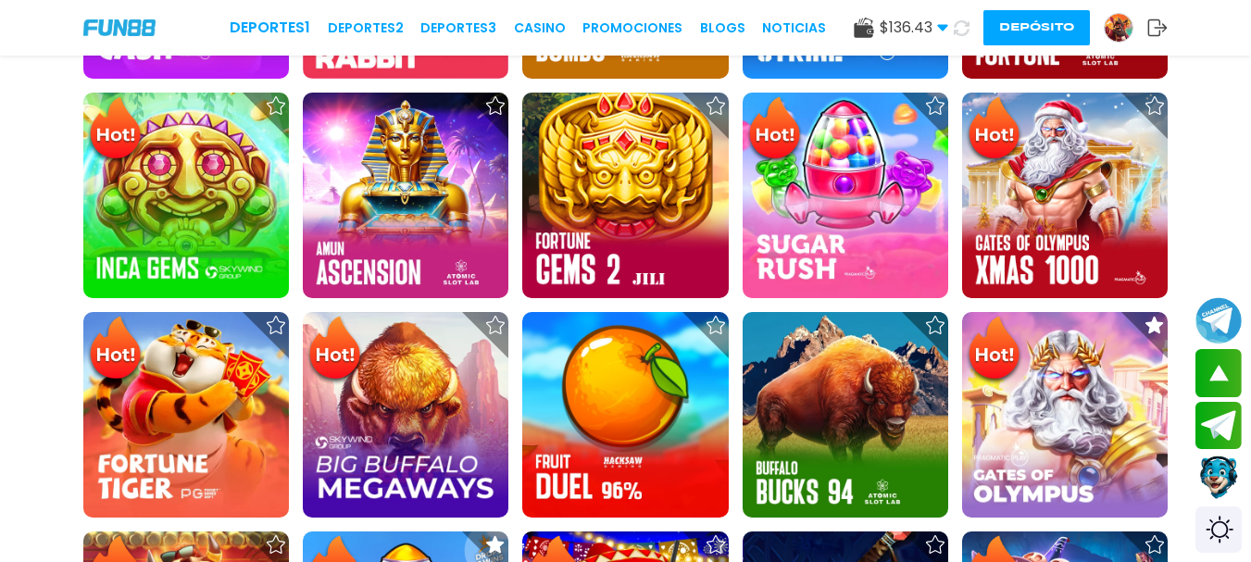
scroll to position [933, 0]
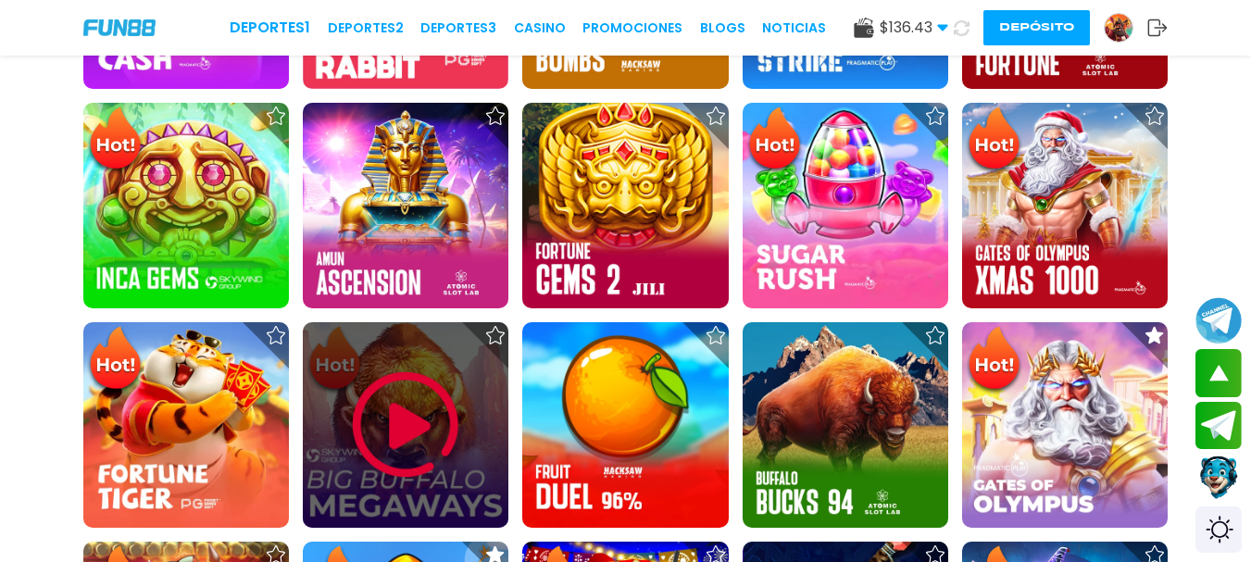
click at [388, 422] on img at bounding box center [405, 424] width 111 height 111
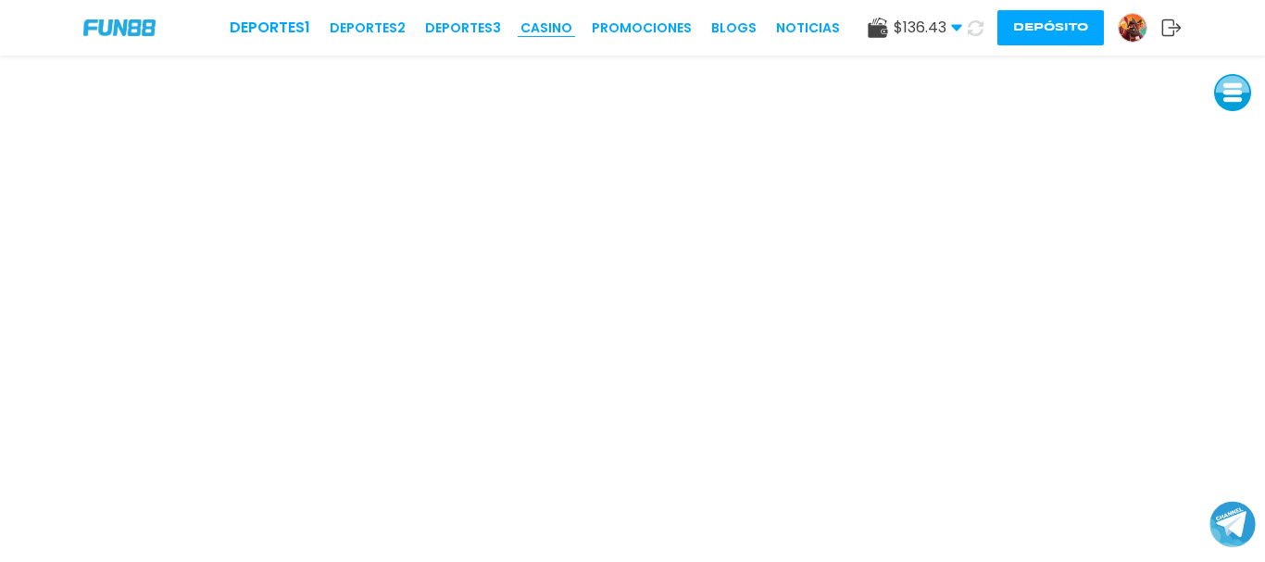
click at [554, 26] on link "CASINO" at bounding box center [546, 28] width 52 height 19
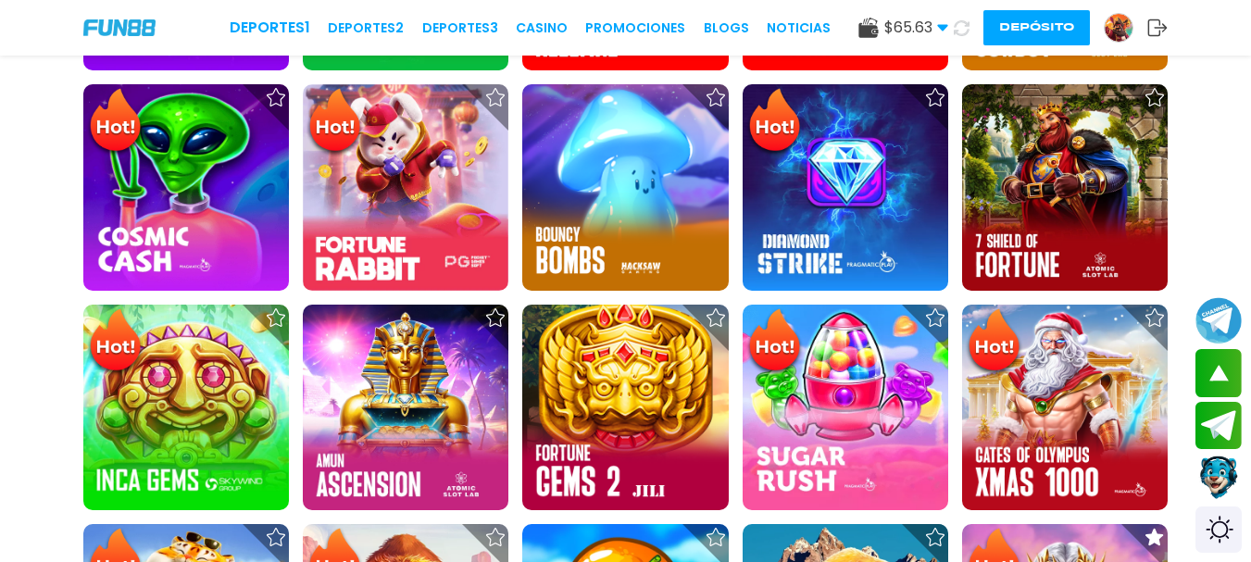
scroll to position [394, 0]
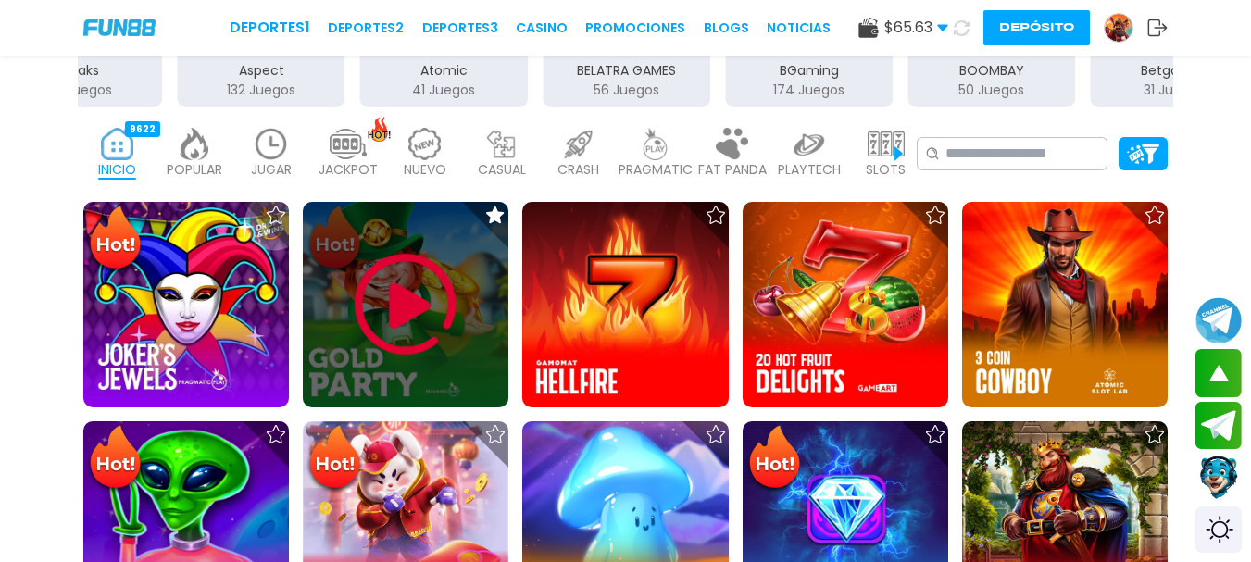
click at [414, 296] on img at bounding box center [405, 304] width 111 height 111
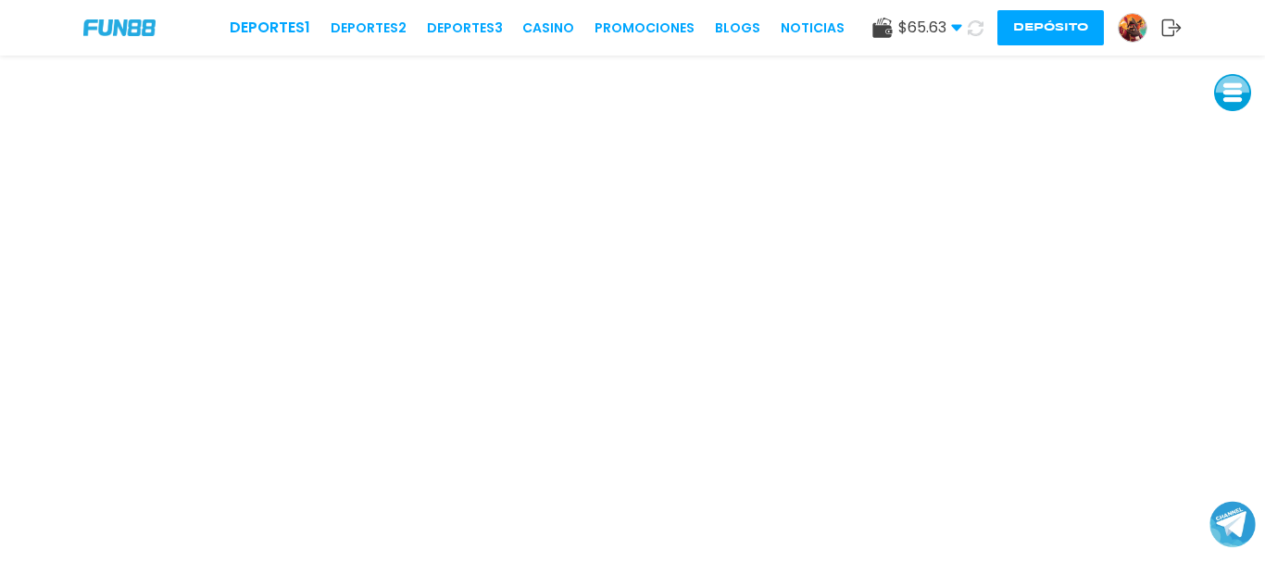
click at [947, 24] on span "$ 65.63" at bounding box center [930, 28] width 64 height 22
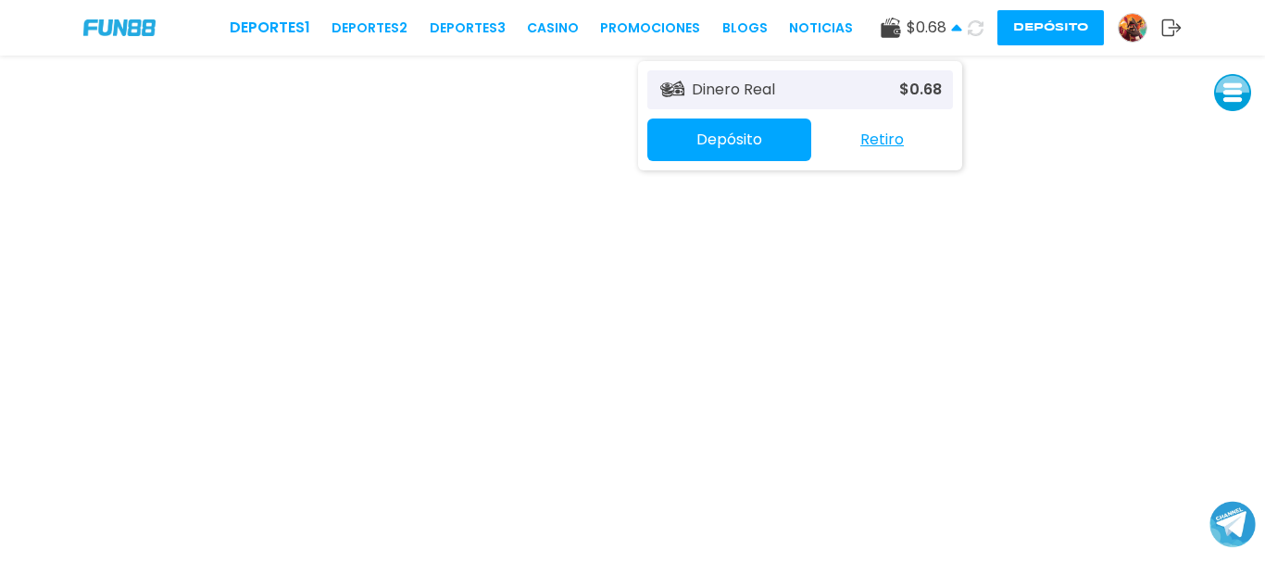
click at [947, 24] on span "$ 0.68" at bounding box center [934, 28] width 56 height 22
click at [955, 31] on icon at bounding box center [956, 27] width 11 height 11
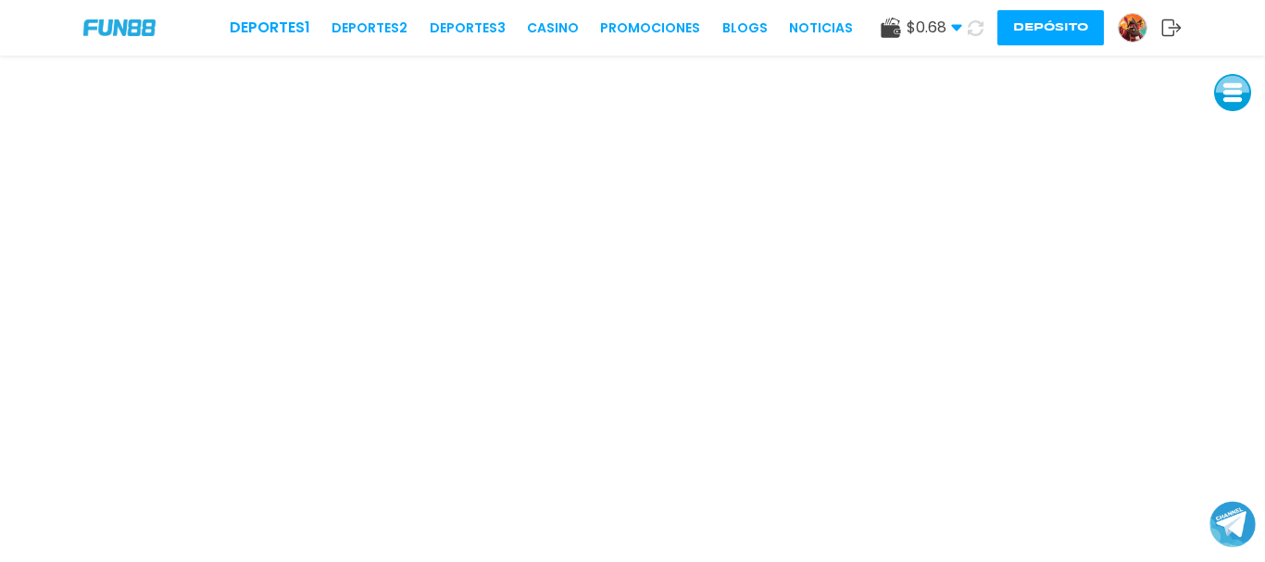
click at [1121, 29] on img at bounding box center [1132, 28] width 28 height 28
click at [560, 27] on link "CASINO" at bounding box center [553, 28] width 52 height 19
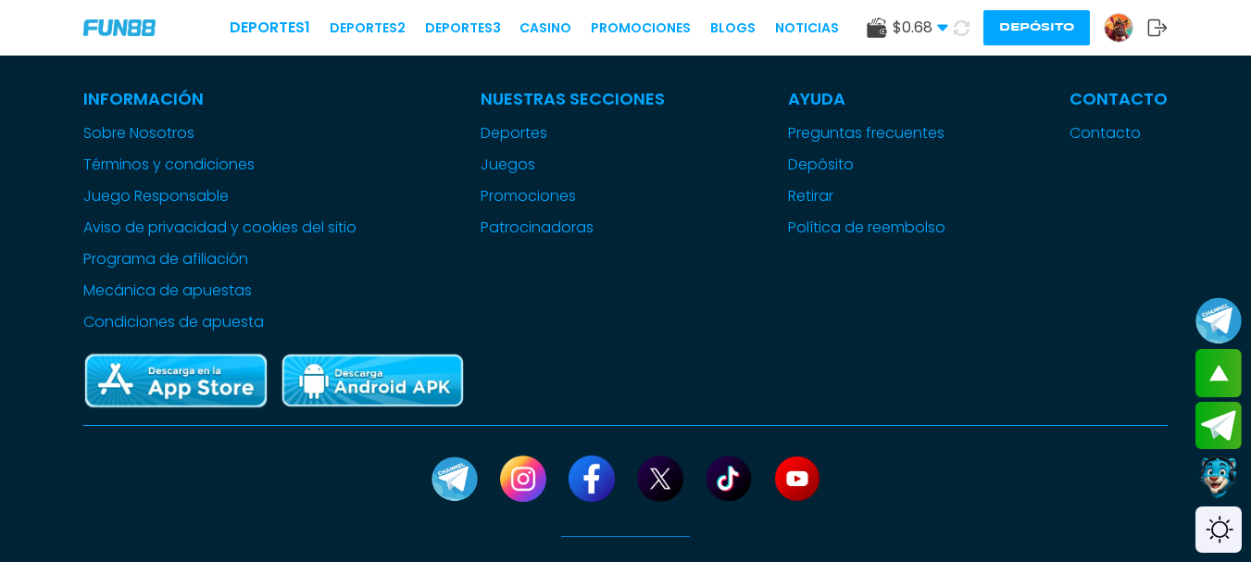
scroll to position [4480, 0]
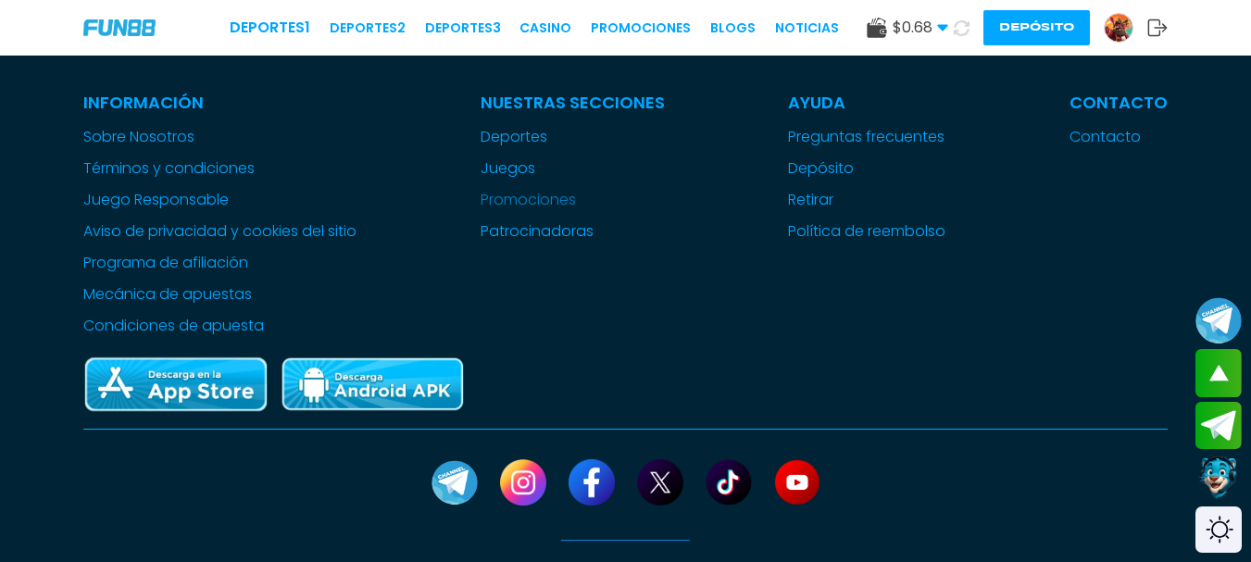
click at [517, 211] on link "Promociones" at bounding box center [572, 200] width 184 height 22
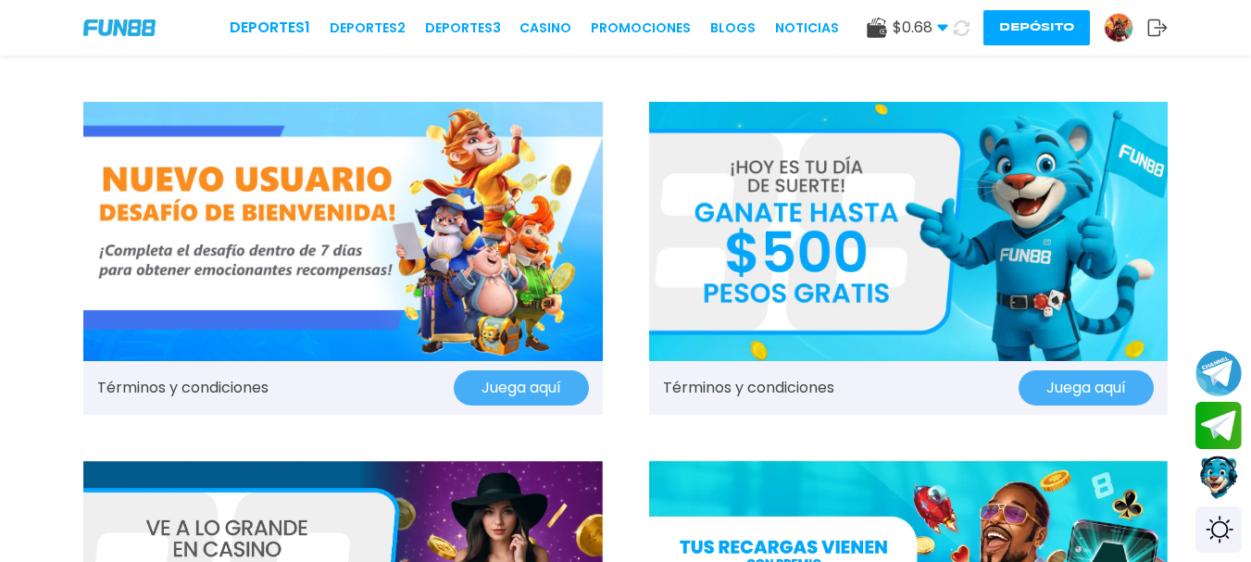
click at [1071, 390] on button "Juega aquí" at bounding box center [1085, 387] width 135 height 35
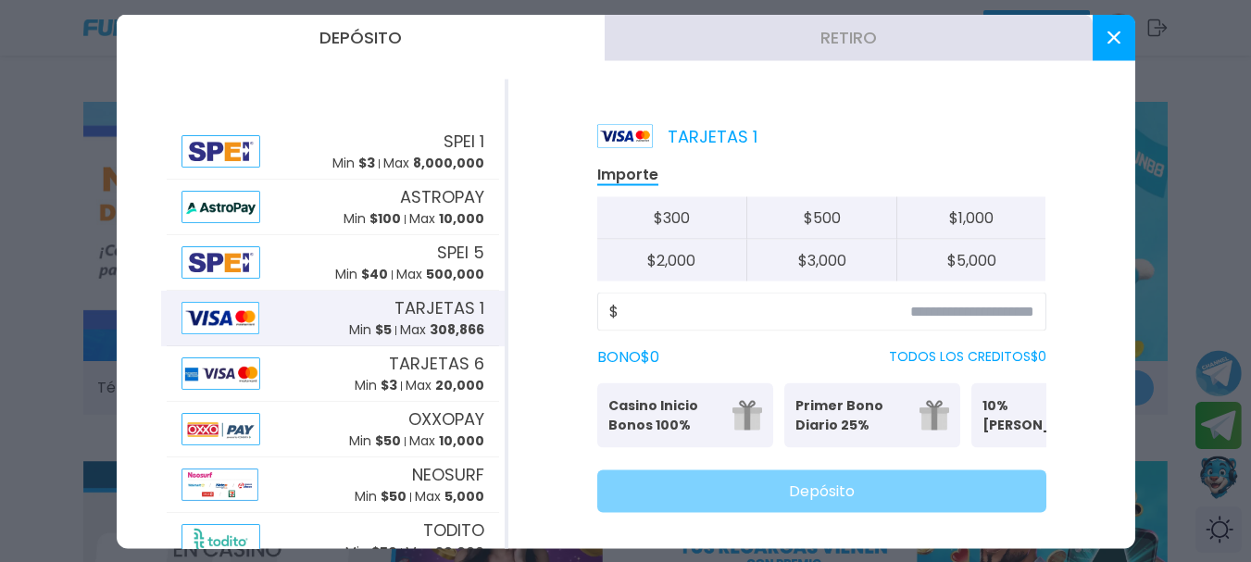
click at [1115, 42] on icon at bounding box center [1113, 37] width 13 height 13
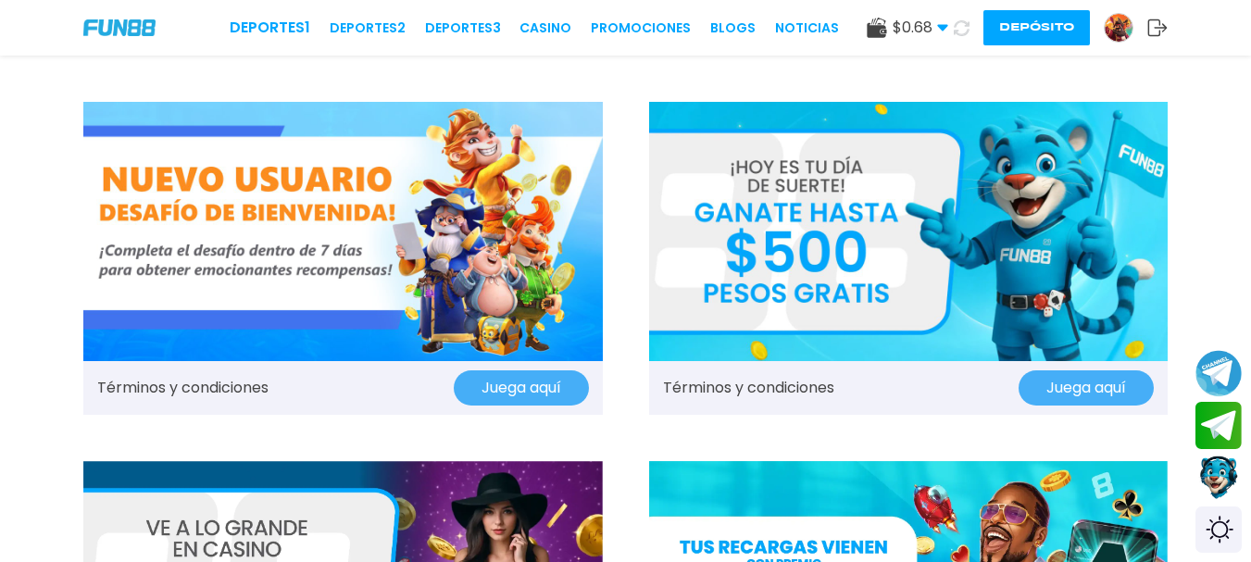
click at [905, 260] on img at bounding box center [908, 231] width 519 height 259
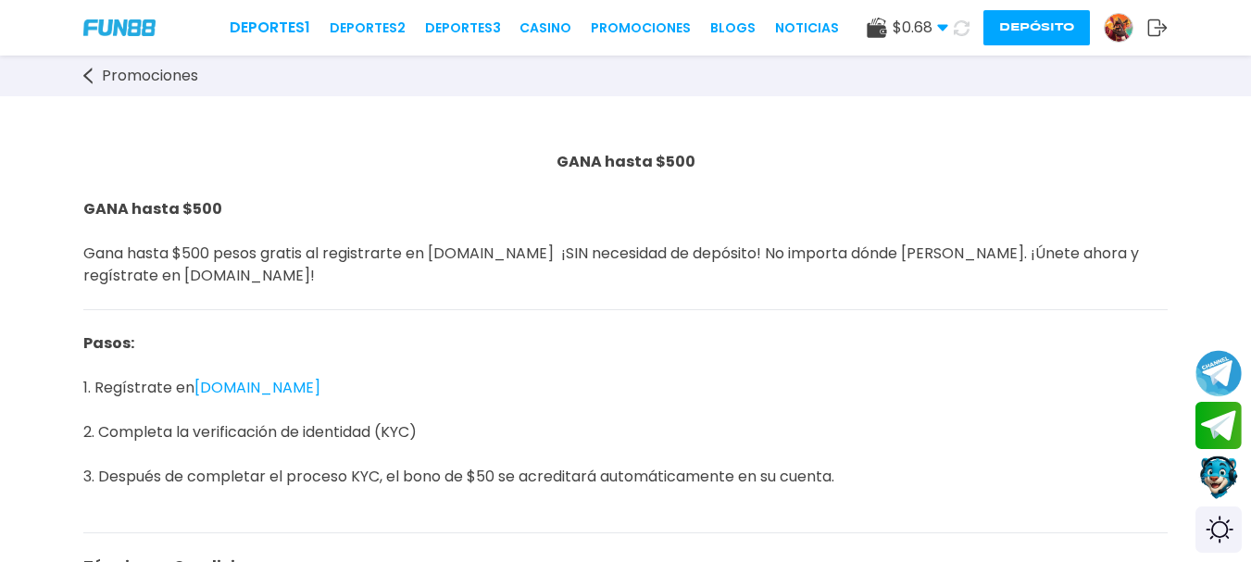
click at [96, 75] on link "Promociones" at bounding box center [149, 76] width 133 height 22
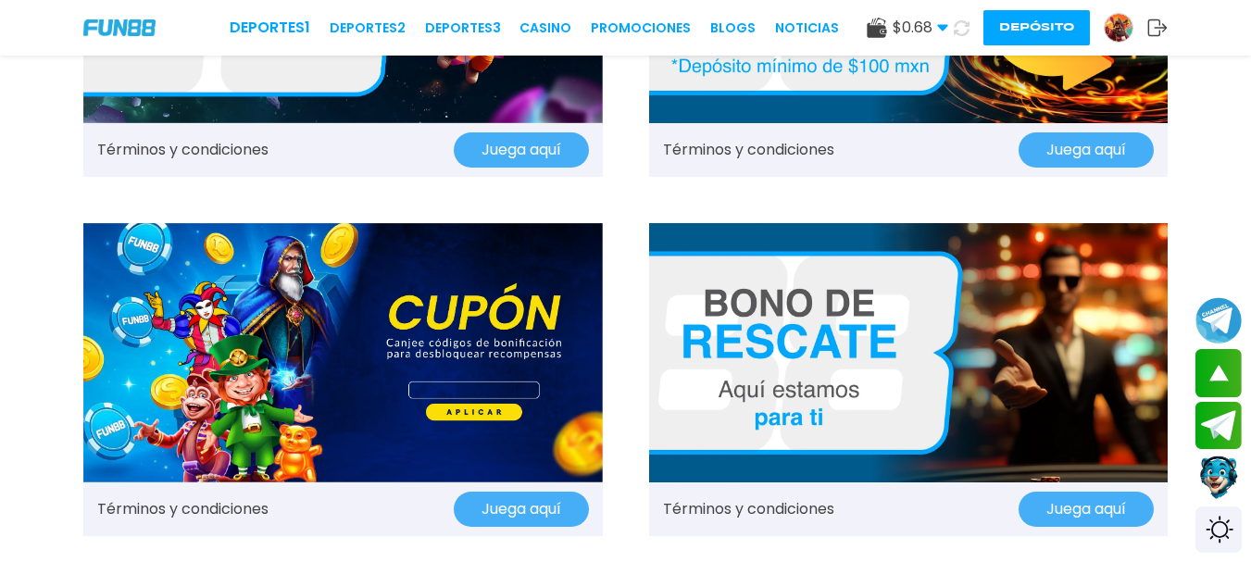
scroll to position [1352, 0]
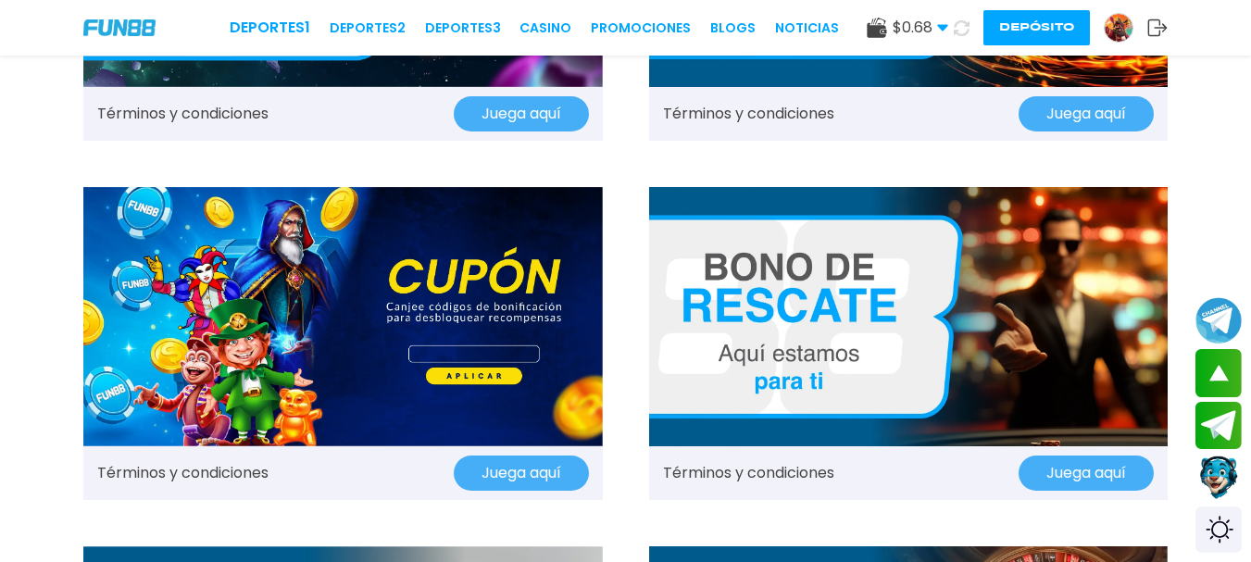
click at [923, 271] on img at bounding box center [908, 316] width 519 height 259
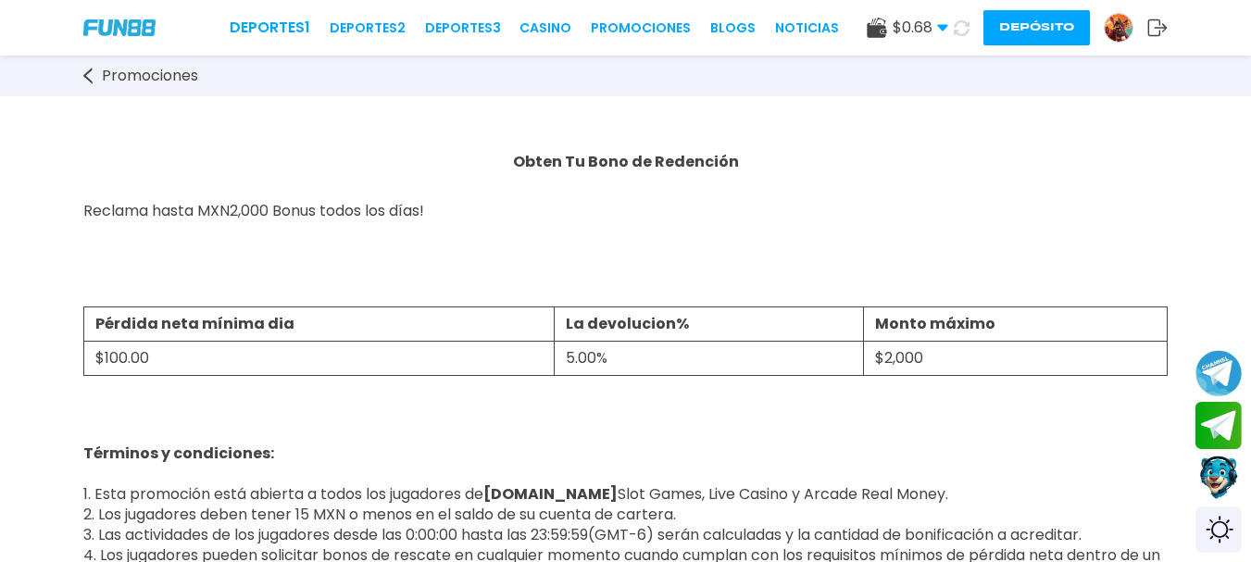
click at [90, 69] on icon at bounding box center [87, 76] width 9 height 17
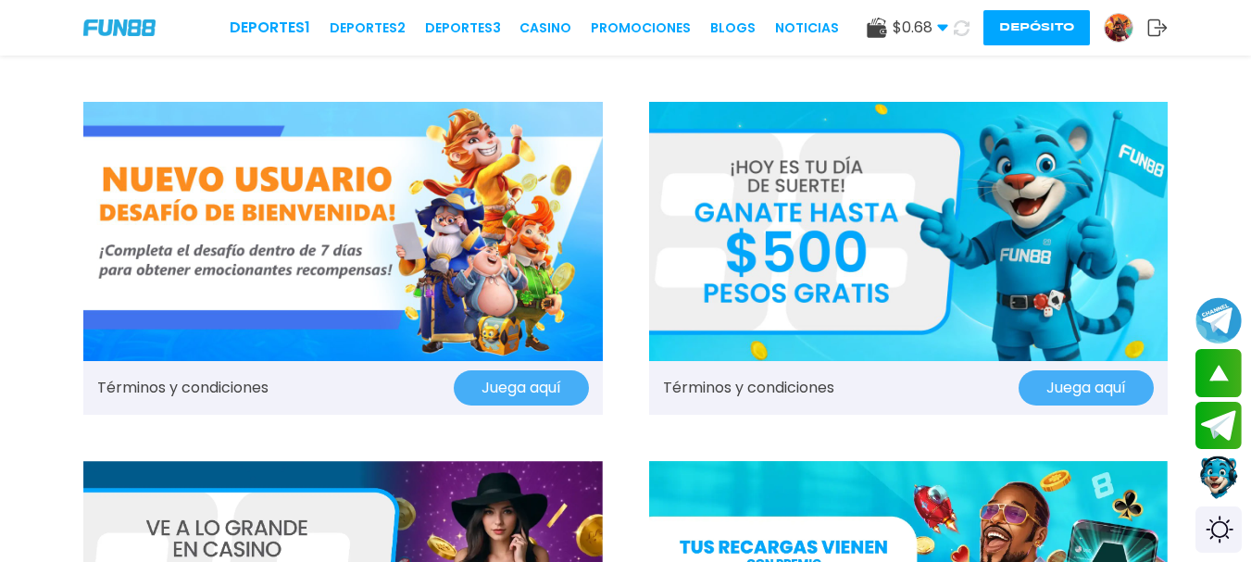
click at [939, 29] on icon at bounding box center [942, 27] width 11 height 11
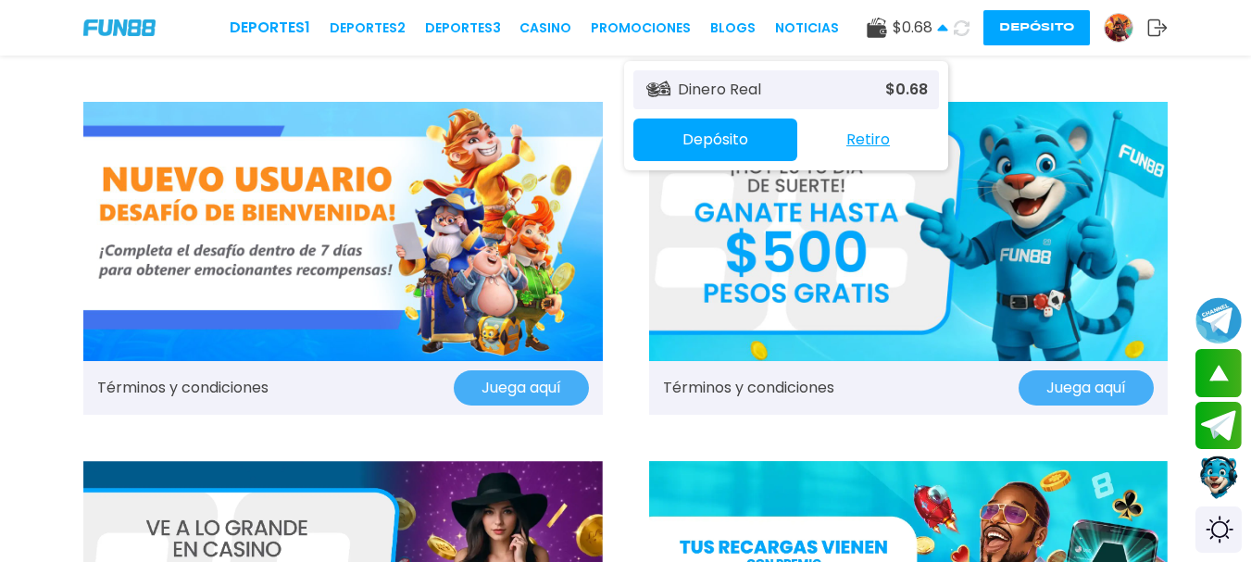
click at [1115, 30] on img at bounding box center [1118, 28] width 28 height 28
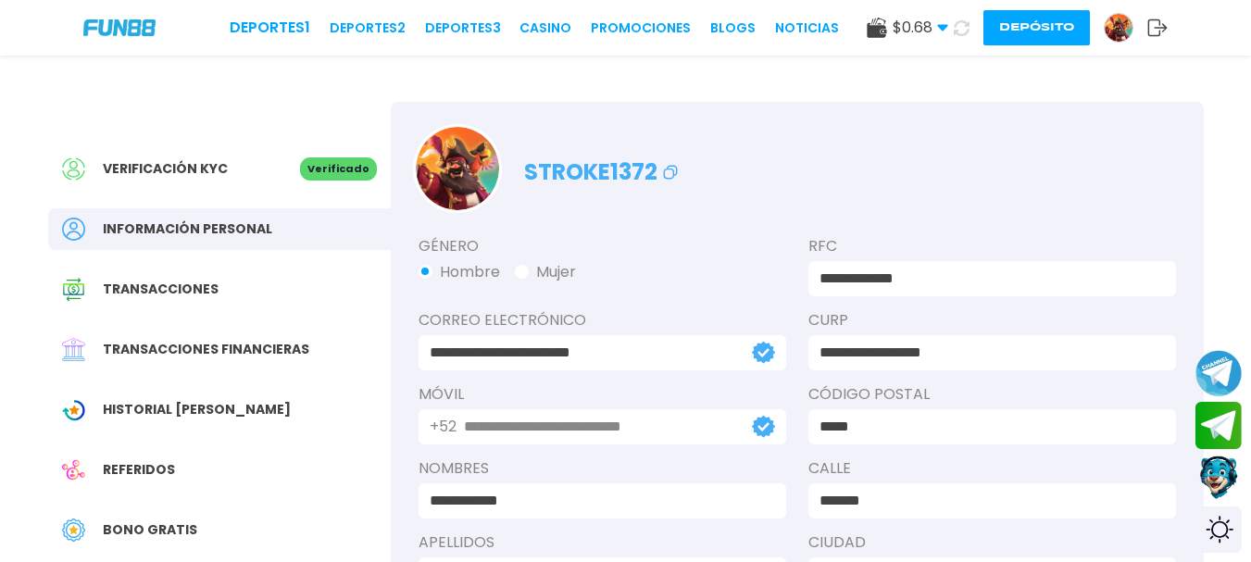
click at [140, 528] on span "Bono Gratis" at bounding box center [150, 529] width 94 height 19
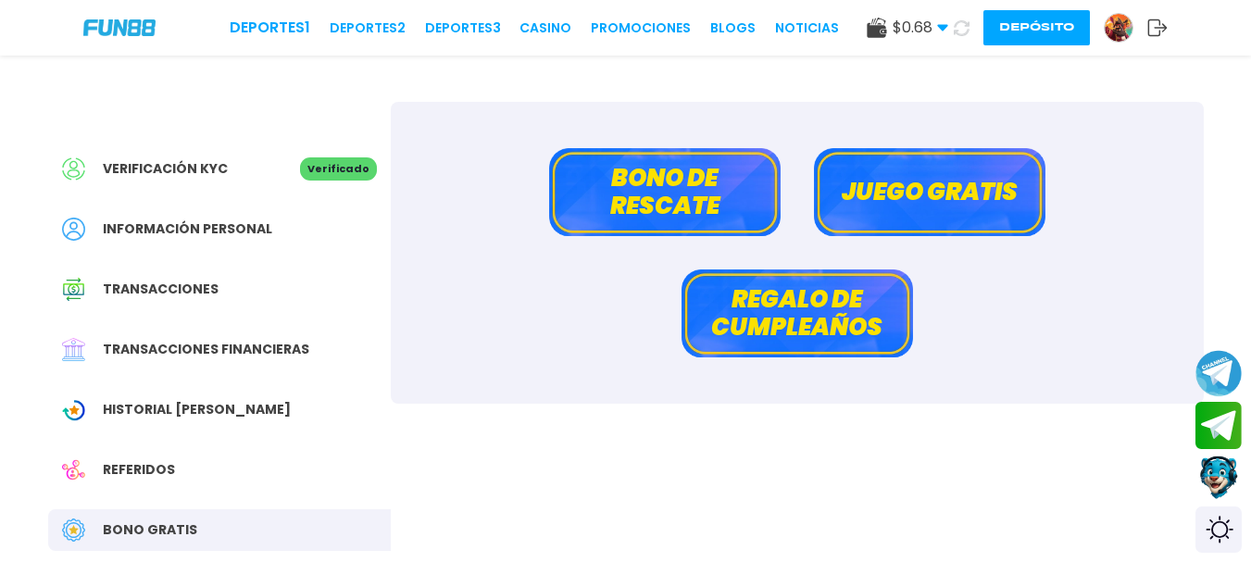
click at [697, 173] on button "Bono de rescate" at bounding box center [664, 192] width 231 height 88
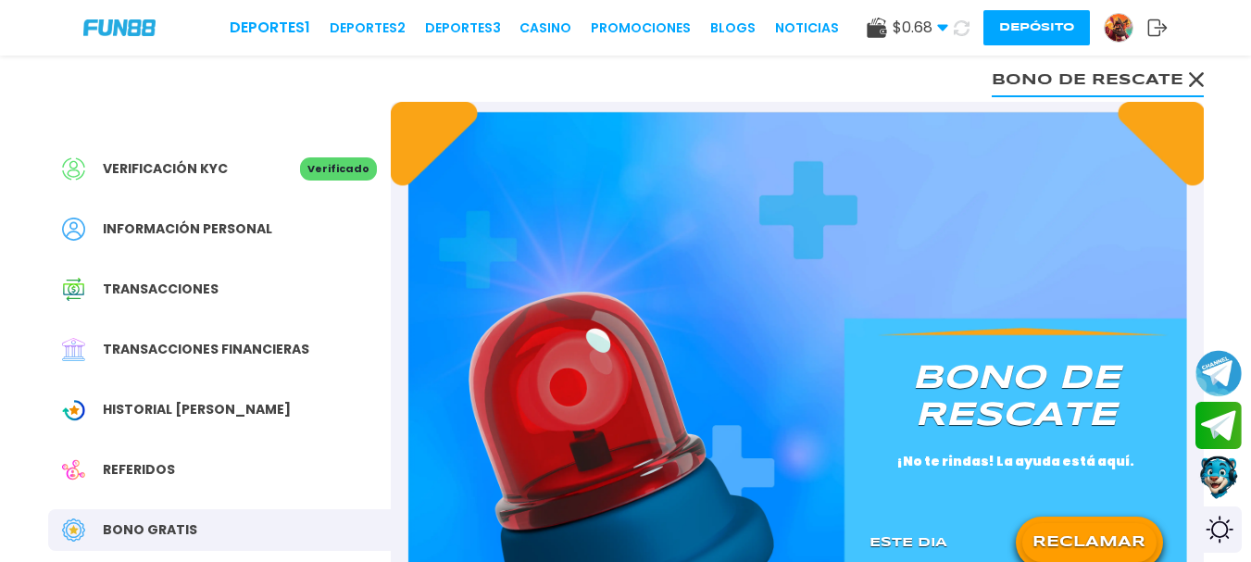
click at [1139, 537] on button "RECLAMAR" at bounding box center [1089, 542] width 134 height 39
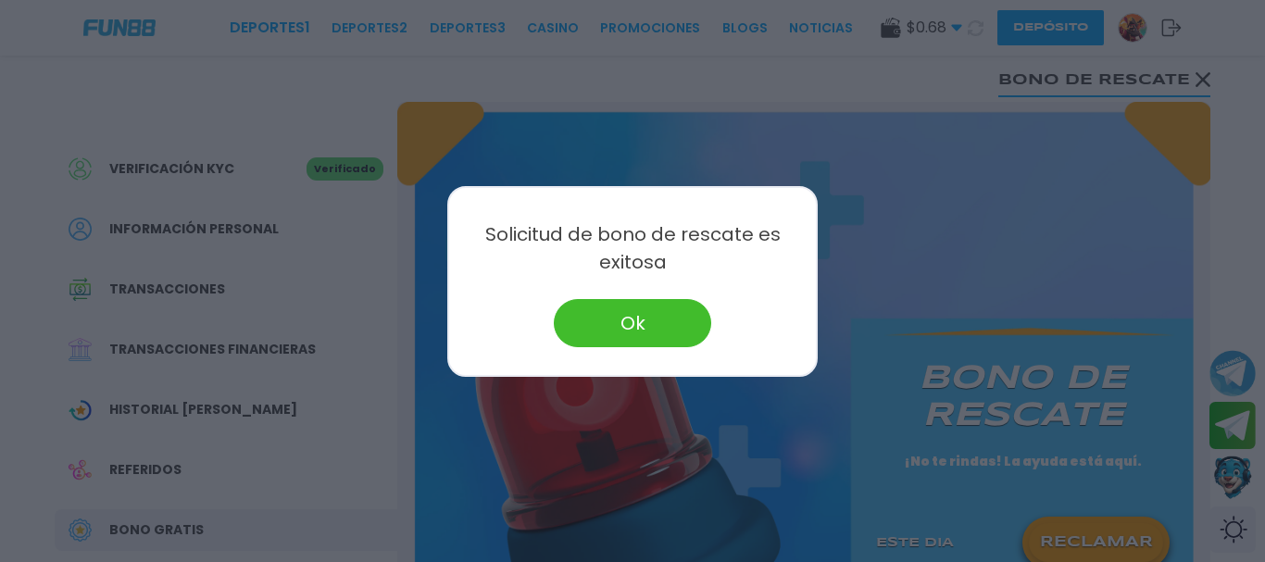
click at [609, 322] on button "Ok" at bounding box center [632, 323] width 157 height 48
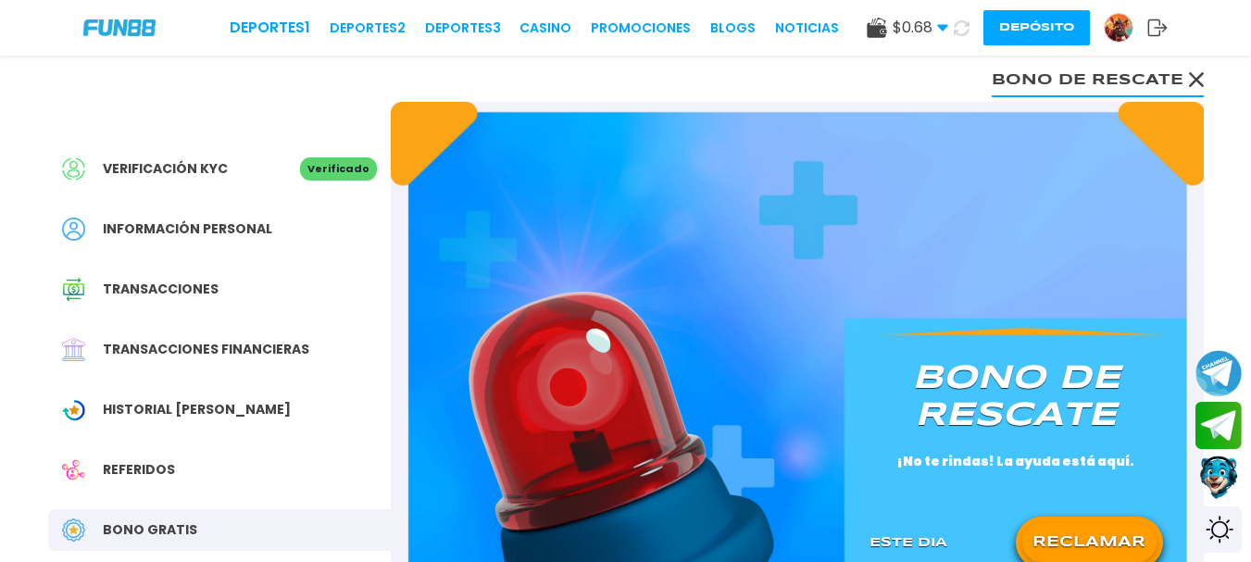
click at [961, 34] on use at bounding box center [961, 27] width 16 height 16
click at [556, 27] on link "CASINO" at bounding box center [543, 28] width 52 height 19
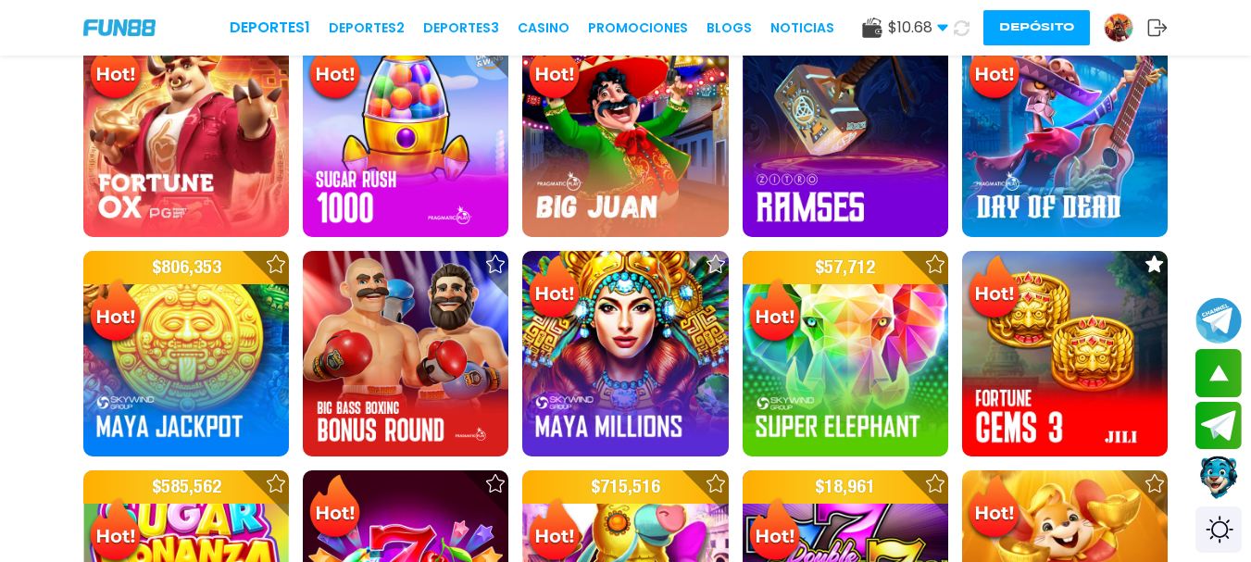
scroll to position [1539, 0]
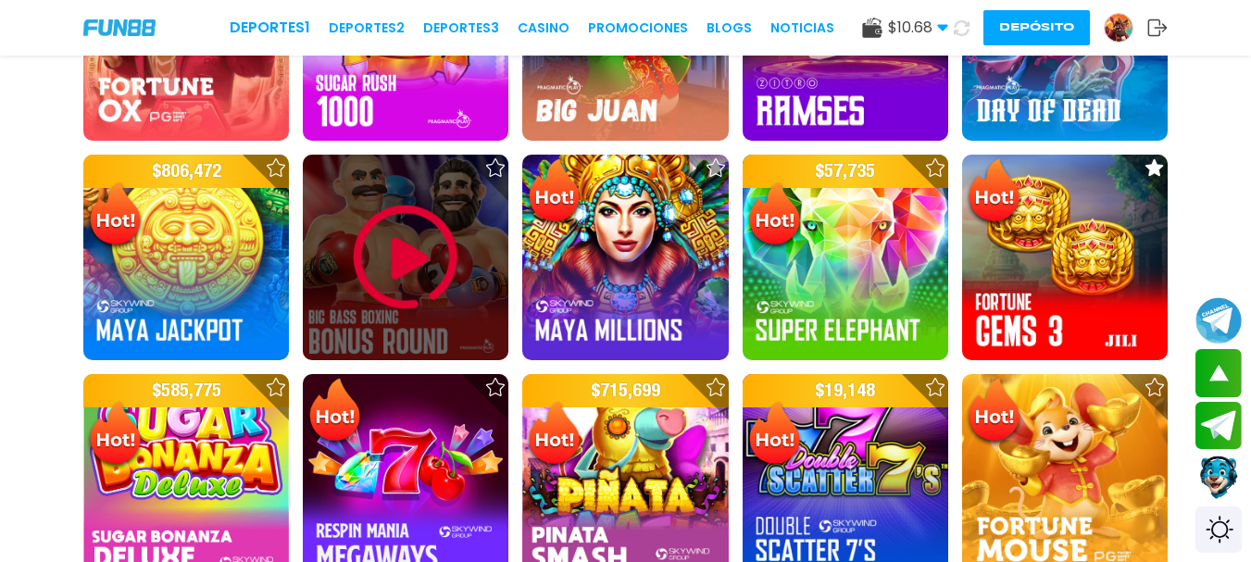
click at [437, 275] on img at bounding box center [405, 257] width 111 height 111
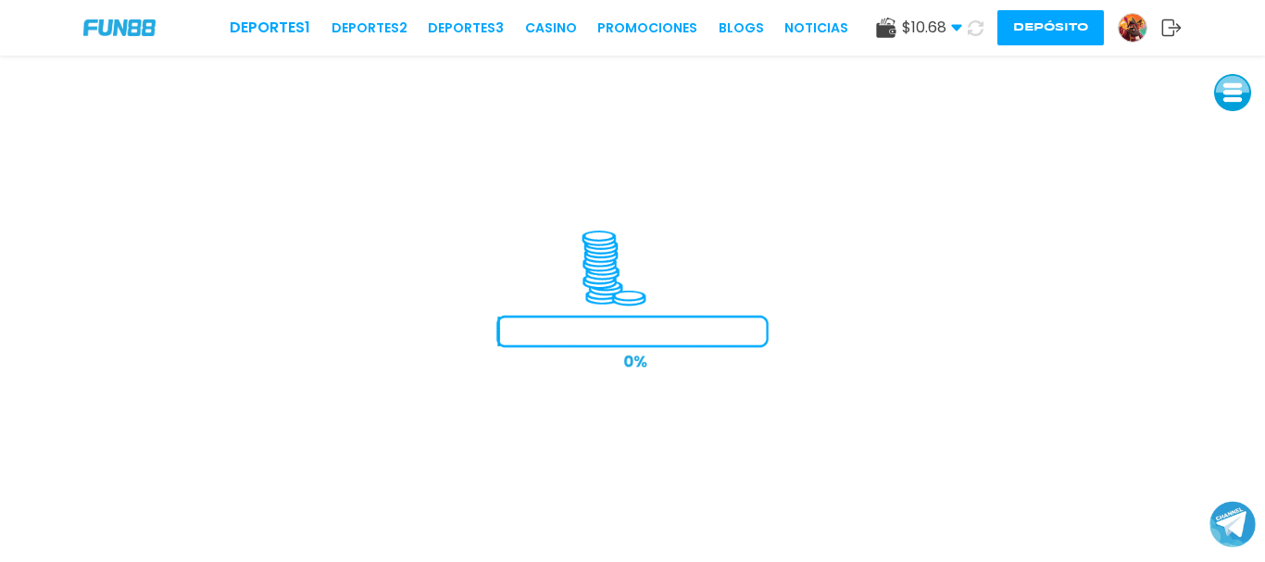
click at [951, 30] on icon at bounding box center [956, 27] width 11 height 11
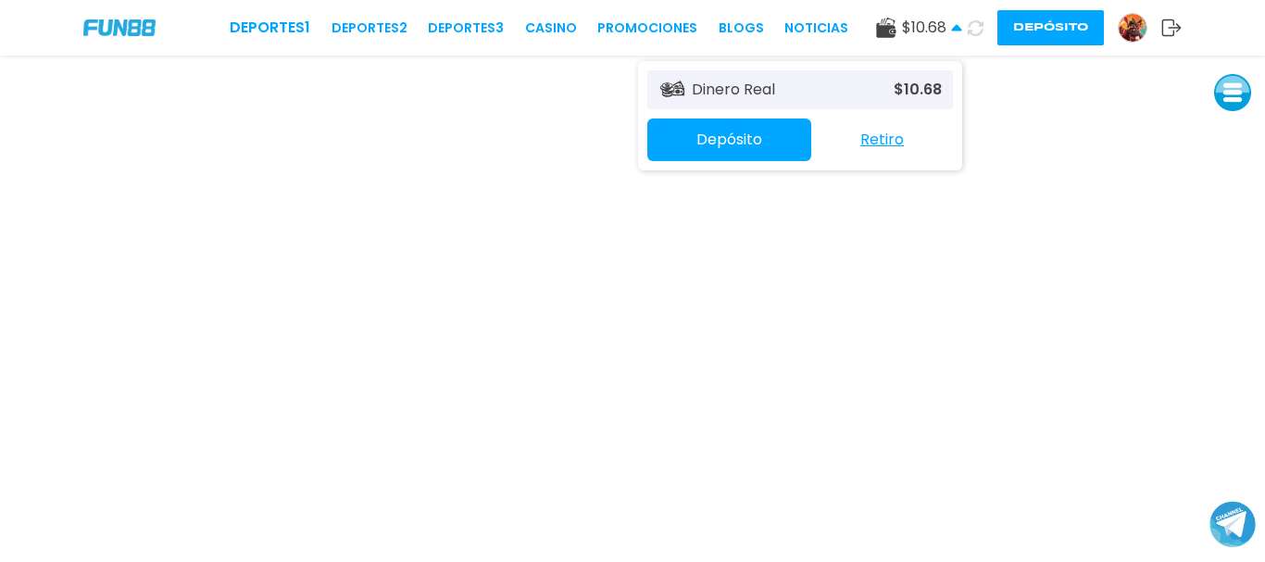
click at [953, 24] on icon at bounding box center [956, 27] width 11 height 11
